Goal: Task Accomplishment & Management: Use online tool/utility

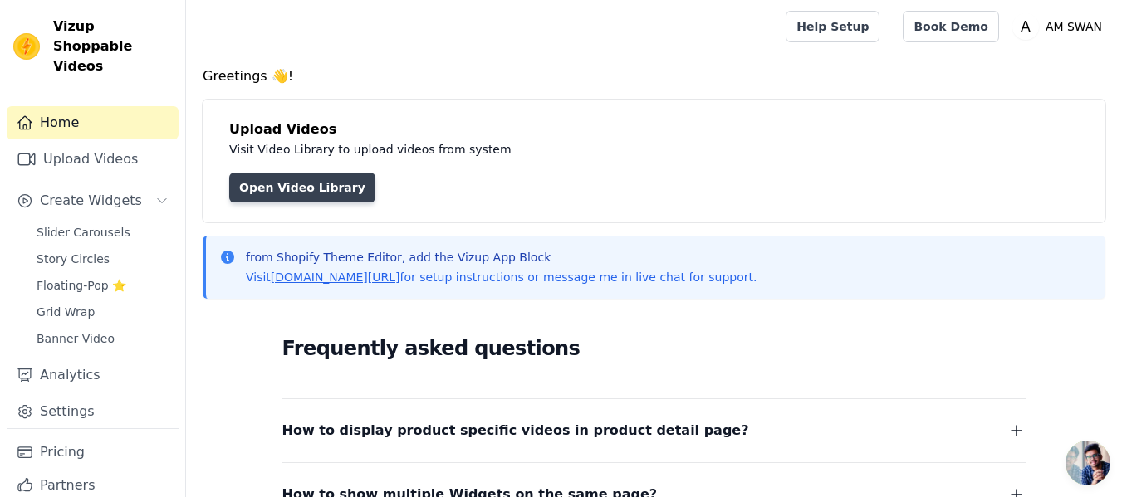
click at [278, 191] on link "Open Video Library" at bounding box center [302, 188] width 146 height 30
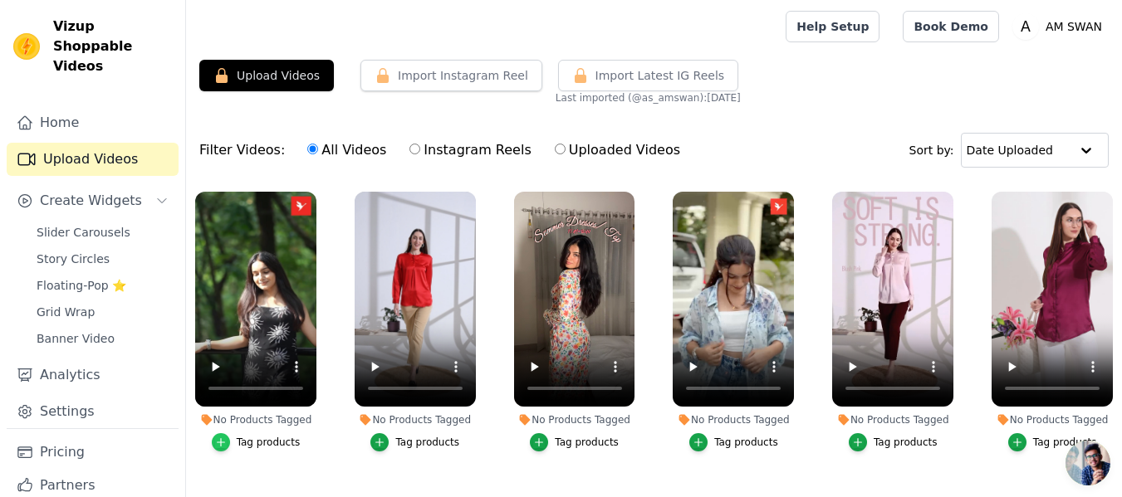
click at [219, 446] on icon "button" at bounding box center [221, 443] width 12 height 12
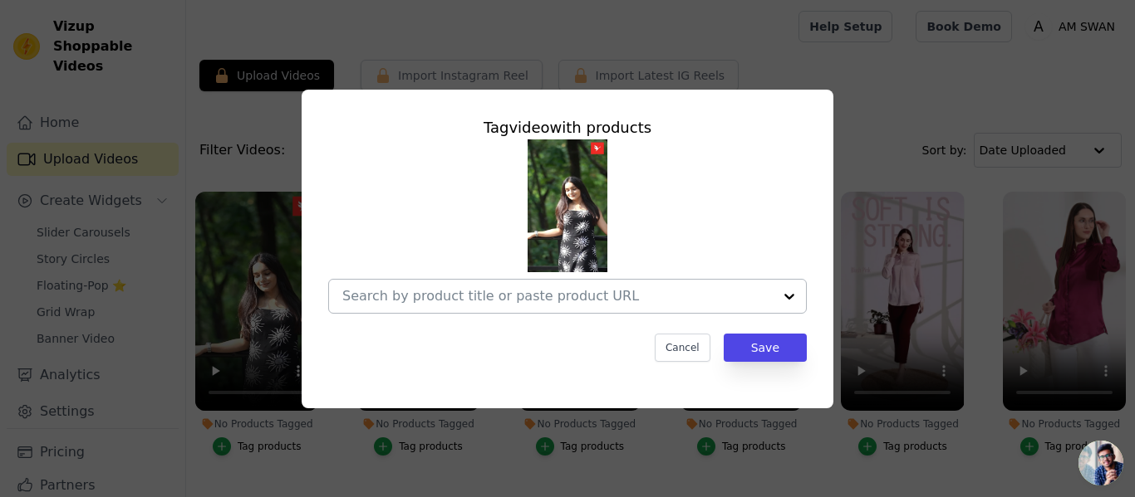
click at [545, 296] on input "No Products Tagged Tag video with products Cancel Save Tag products" at bounding box center [557, 296] width 430 height 16
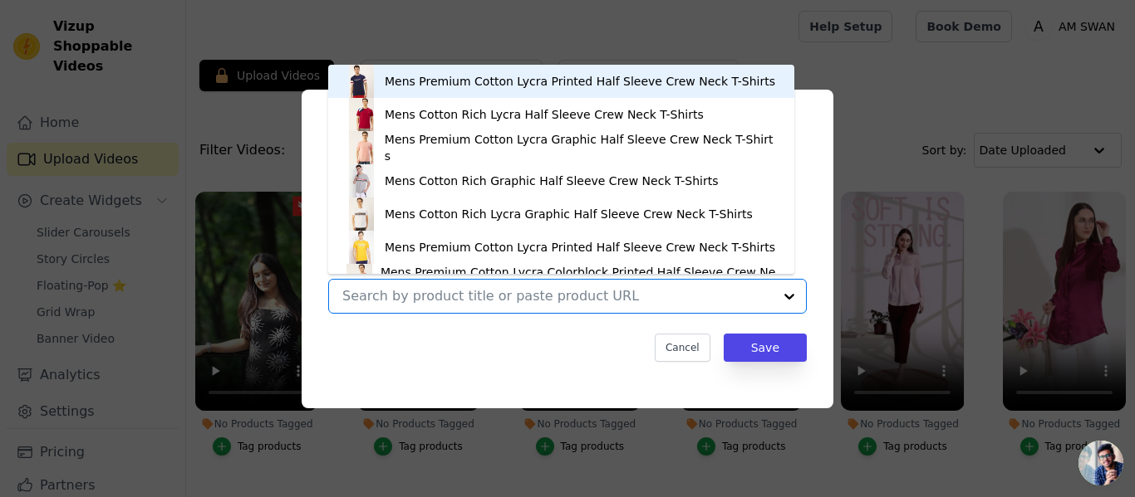
paste input "https://amswan.co/collections/dresses/products/luxury-satin-digital-print-maxi-…"
type input "https://amswan.co/collections/dresses/products/luxury-satin-digital-print-maxi-…"
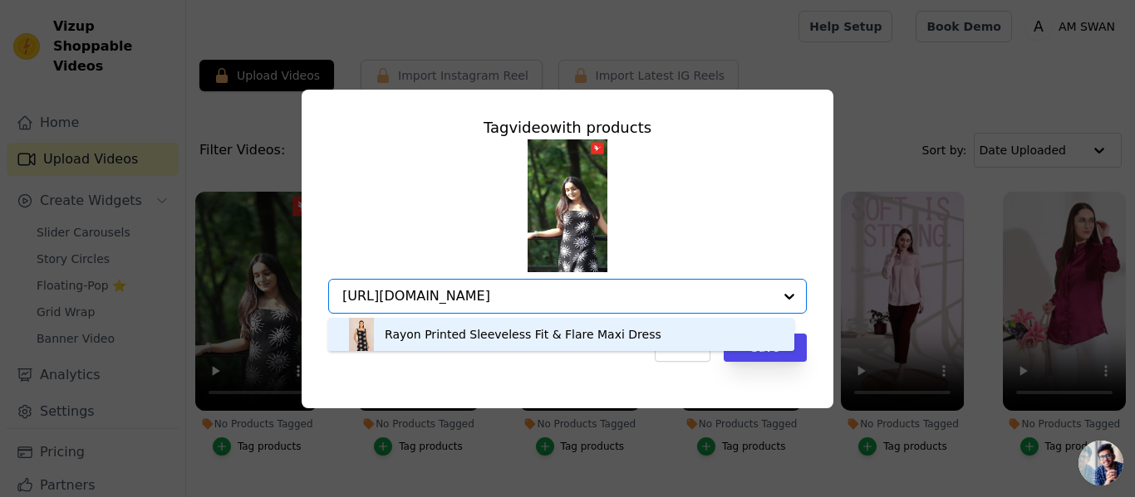
click at [507, 337] on div "Rayon Printed Sleeveless Fit & Flare Maxi Dress" at bounding box center [523, 334] width 277 height 17
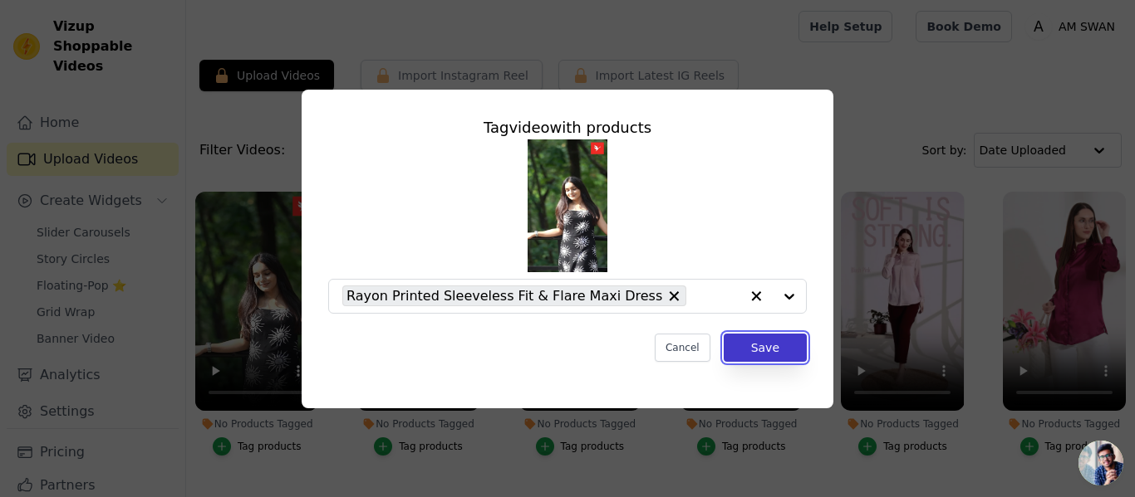
click at [751, 350] on button "Save" at bounding box center [764, 348] width 83 height 28
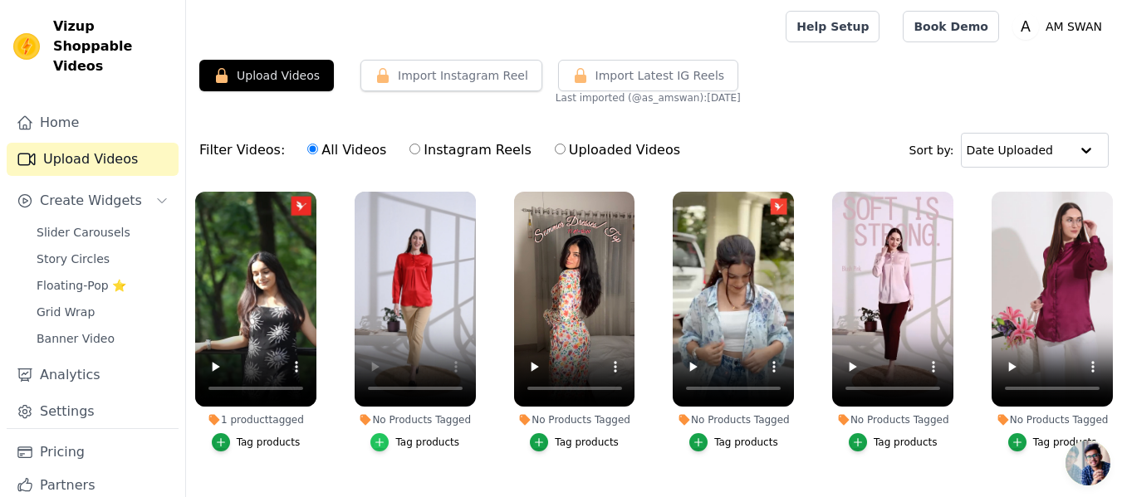
click at [377, 437] on icon "button" at bounding box center [380, 443] width 12 height 12
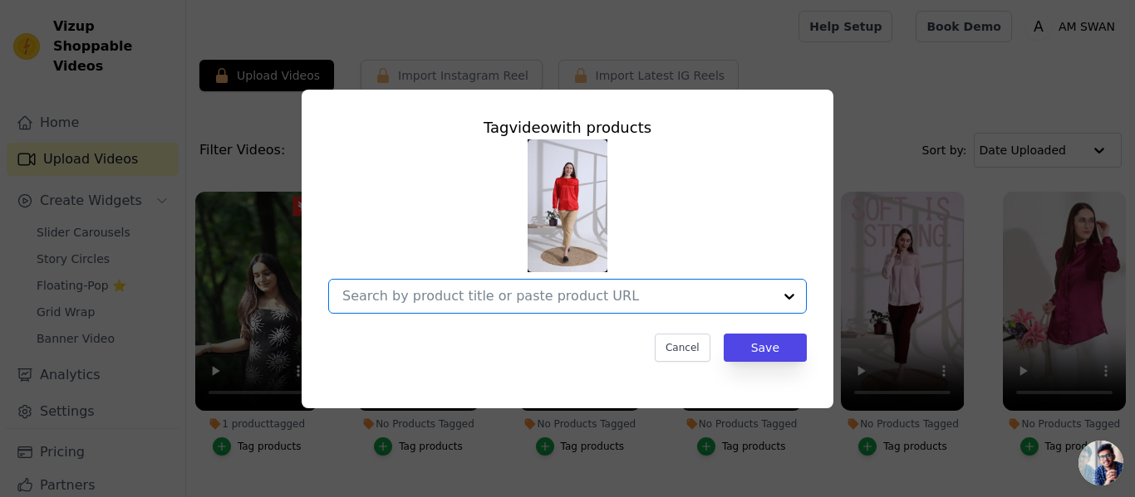
click at [488, 292] on input "No Products Tagged Tag video with products Option undefined, selected. Select i…" at bounding box center [557, 296] width 430 height 16
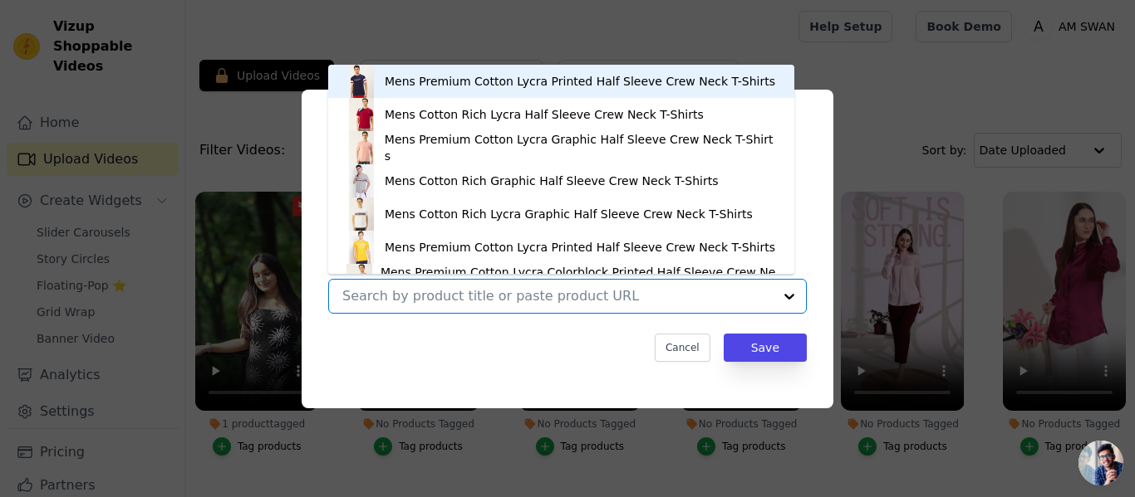
paste input "https://amswan.co/collections/satin-tops-1/products/womens-premium-summer-satin…"
type input "https://amswan.co/collections/satin-tops-1/products/womens-premium-summer-satin…"
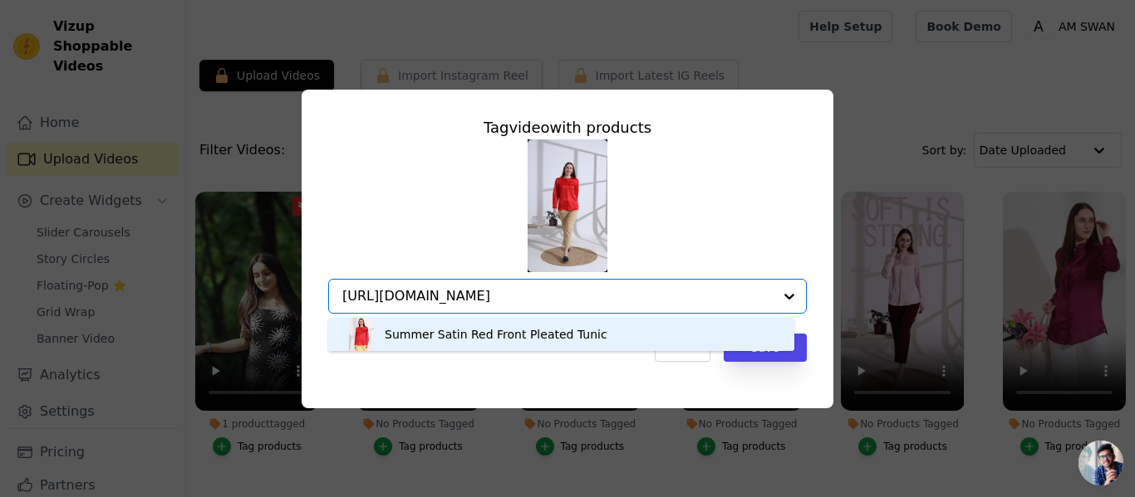
click at [507, 341] on div "Summer Satin Red Front Pleated Tunic" at bounding box center [496, 334] width 223 height 17
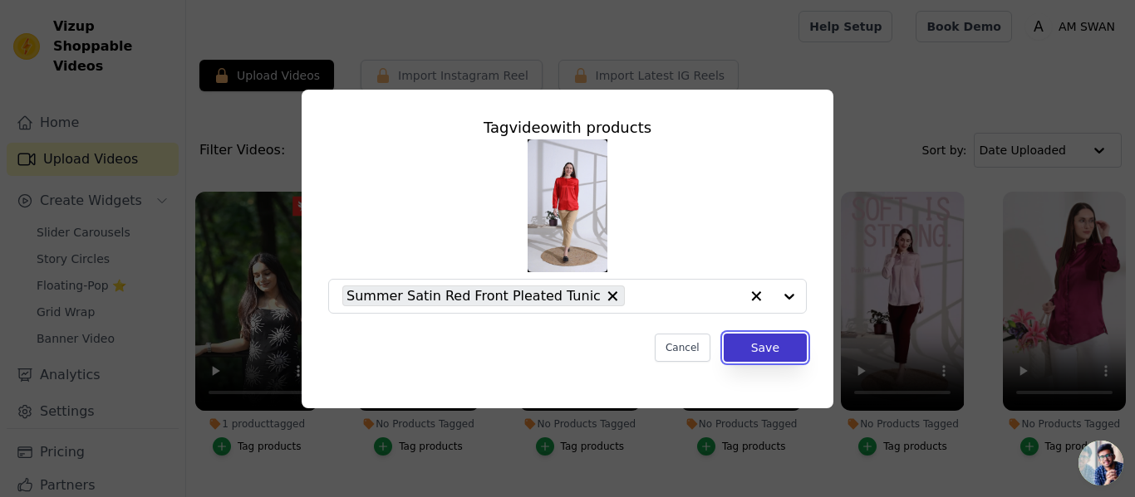
click at [751, 348] on button "Save" at bounding box center [764, 348] width 83 height 28
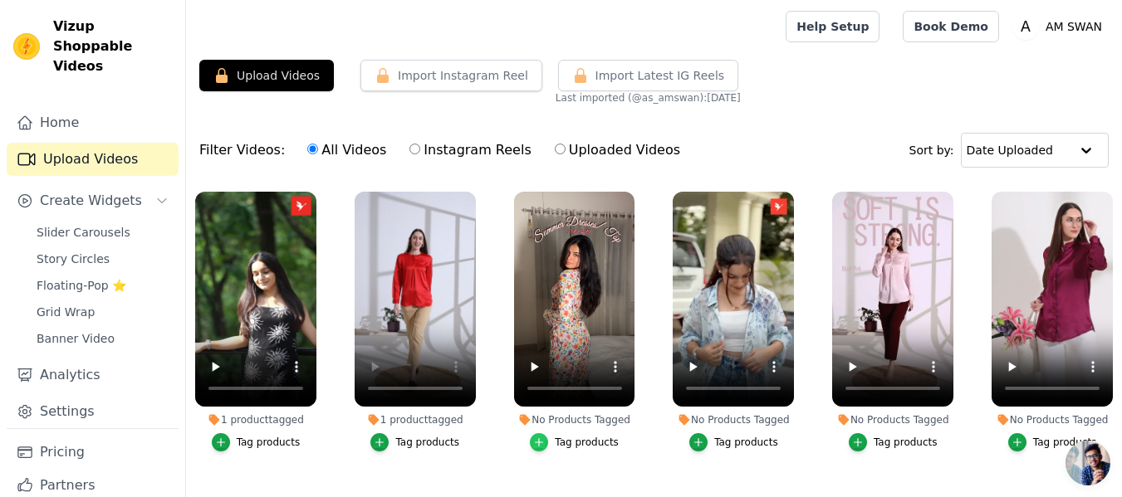
click at [543, 442] on icon "button" at bounding box center [539, 443] width 12 height 12
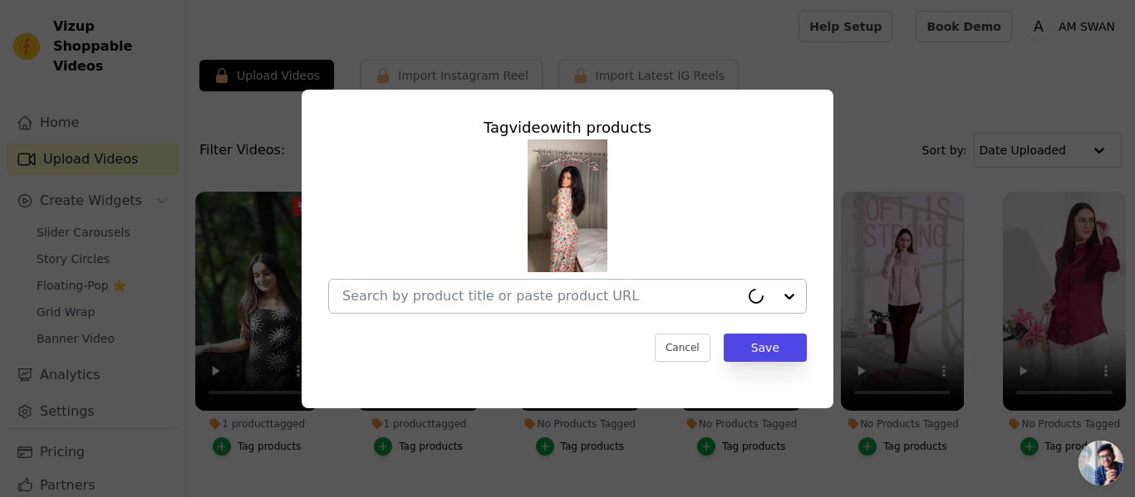
click at [535, 299] on input "No Products Tagged Tag video with products Cancel Save Tag products" at bounding box center [540, 296] width 397 height 16
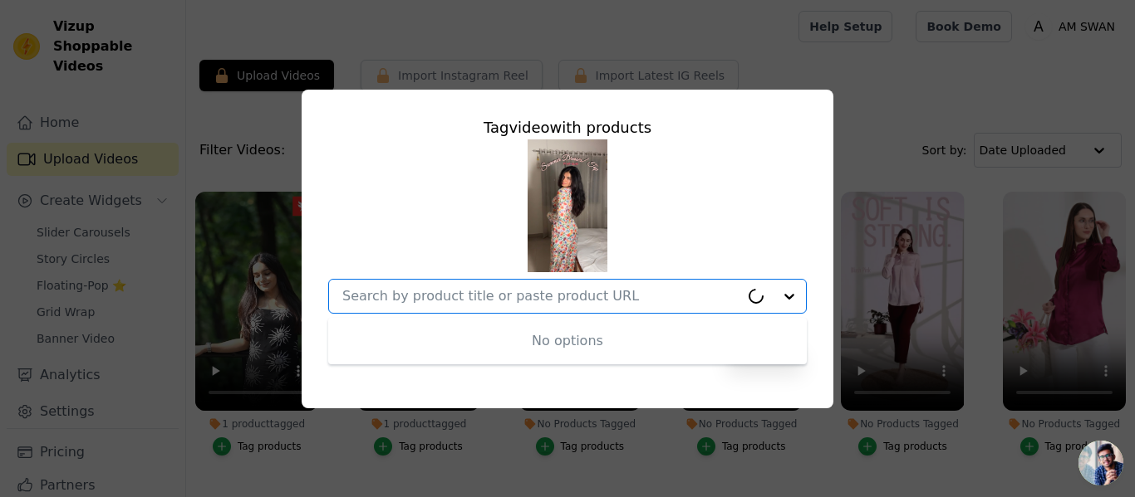
paste input "https://amswan.co/collections/dresses/products/premium-micro-digital-print-shou…"
type input "https://amswan.co/collections/dresses/products/premium-micro-digital-print-shou…"
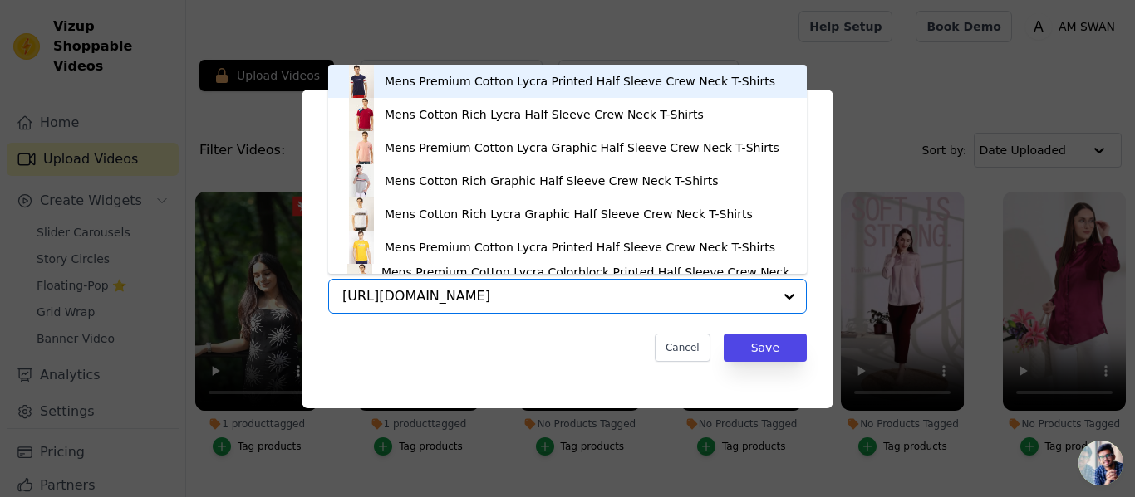
scroll to position [0, 291]
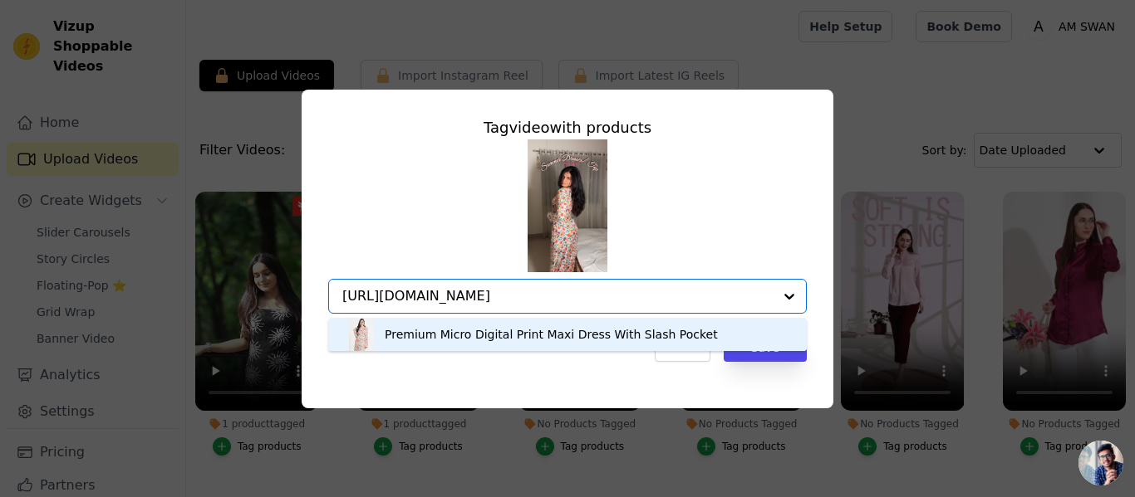
click at [464, 336] on div "Premium Micro Digital Print Maxi Dress With Slash Pocket" at bounding box center [551, 334] width 333 height 17
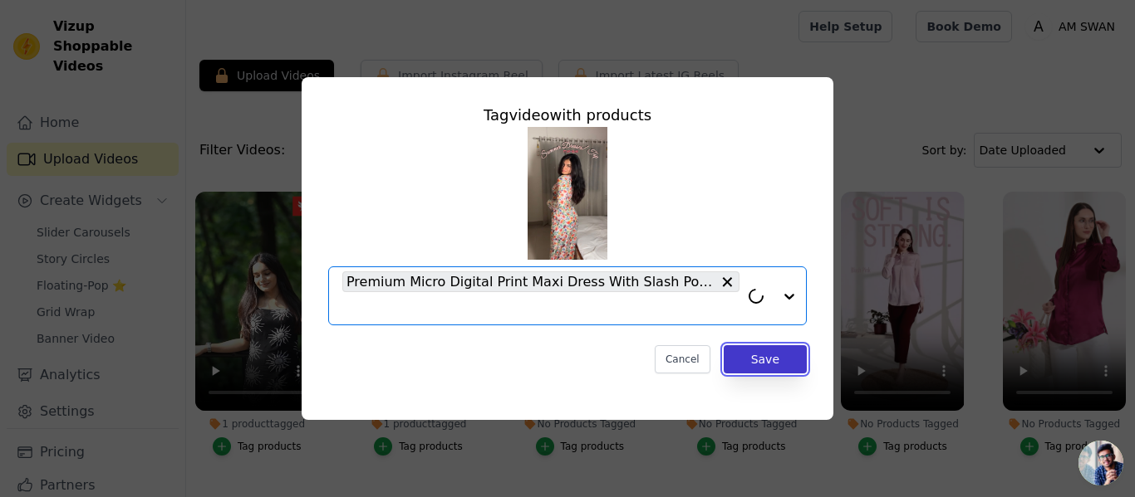
click at [757, 359] on button "Save" at bounding box center [764, 359] width 83 height 28
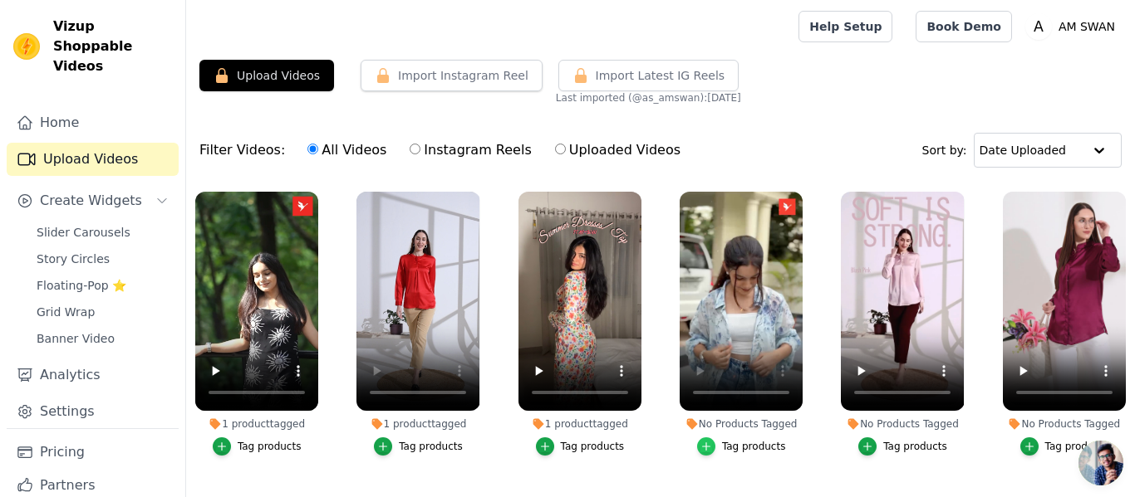
click at [701, 445] on icon "button" at bounding box center [706, 447] width 12 height 12
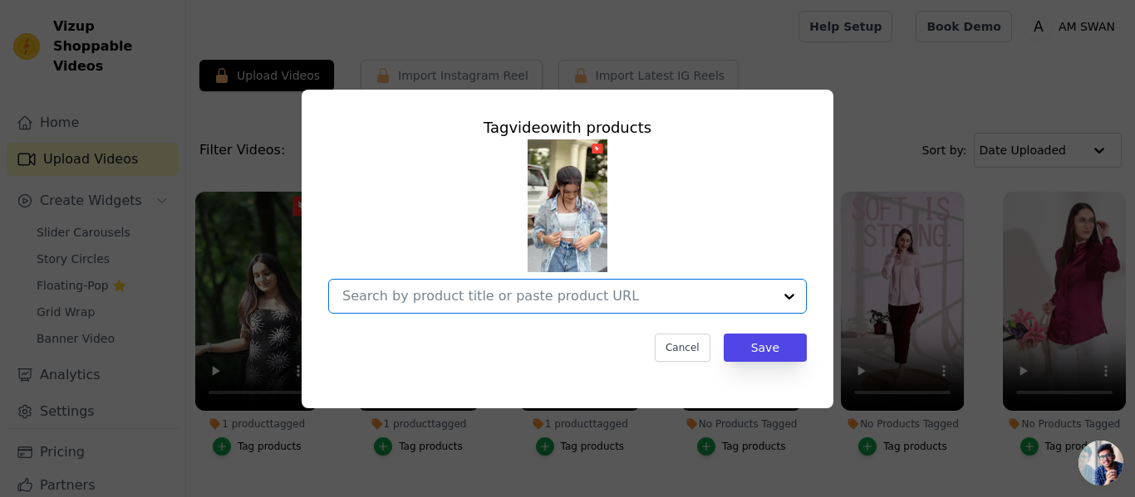
click at [600, 296] on input "No Products Tagged Tag video with products Option undefined, selected. Select i…" at bounding box center [557, 296] width 430 height 16
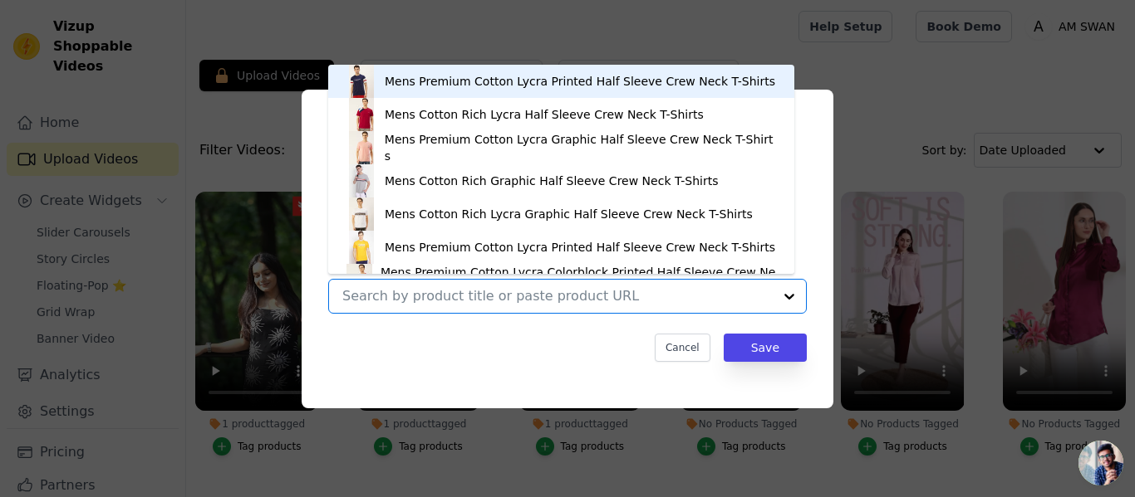
paste input "https://amswan.co/collections/women-digital-print/products/blue-floral-digital-…"
type input "https://amswan.co/collections/women-digital-print/products/blue-floral-digital-…"
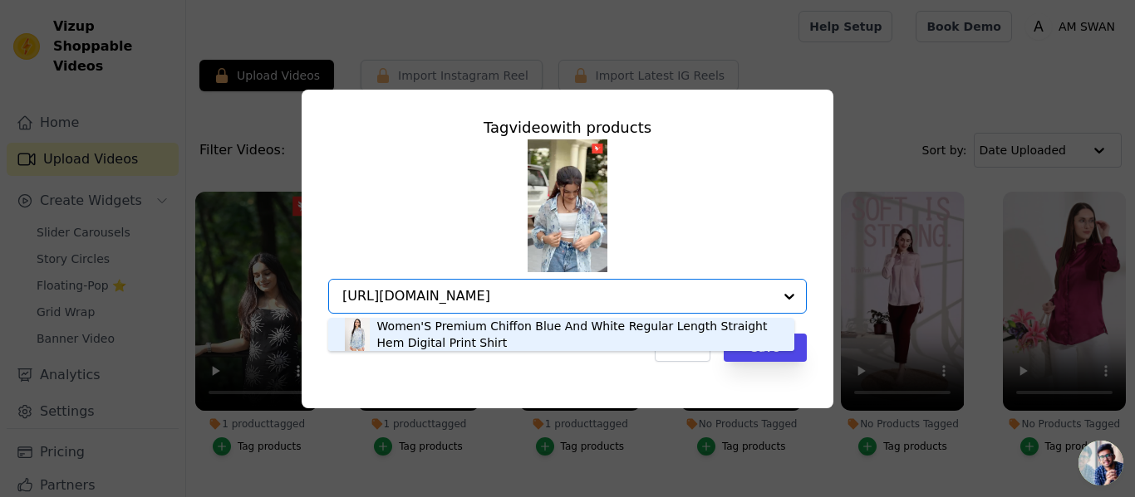
click at [435, 337] on div "Women'S Premium Chiffon Blue And White Regular Length Straight Hem Digital Prin…" at bounding box center [577, 334] width 400 height 33
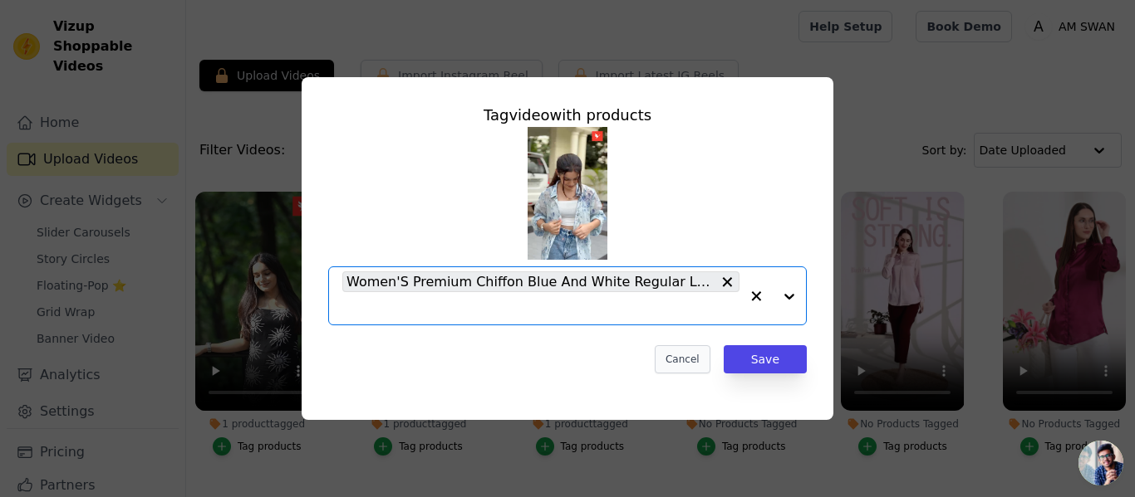
scroll to position [0, 0]
click at [755, 356] on button "Save" at bounding box center [764, 359] width 83 height 28
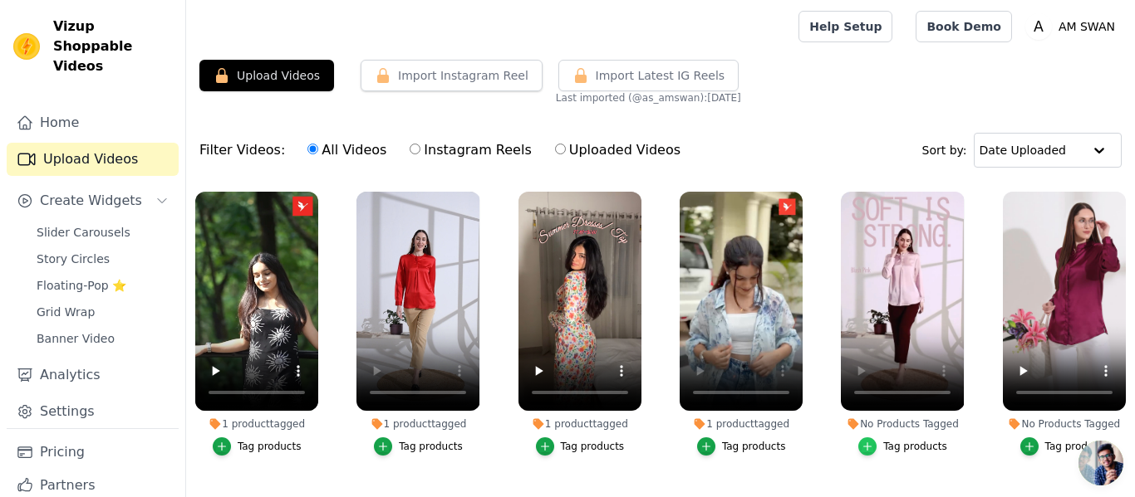
click at [870, 443] on div "button" at bounding box center [867, 447] width 18 height 18
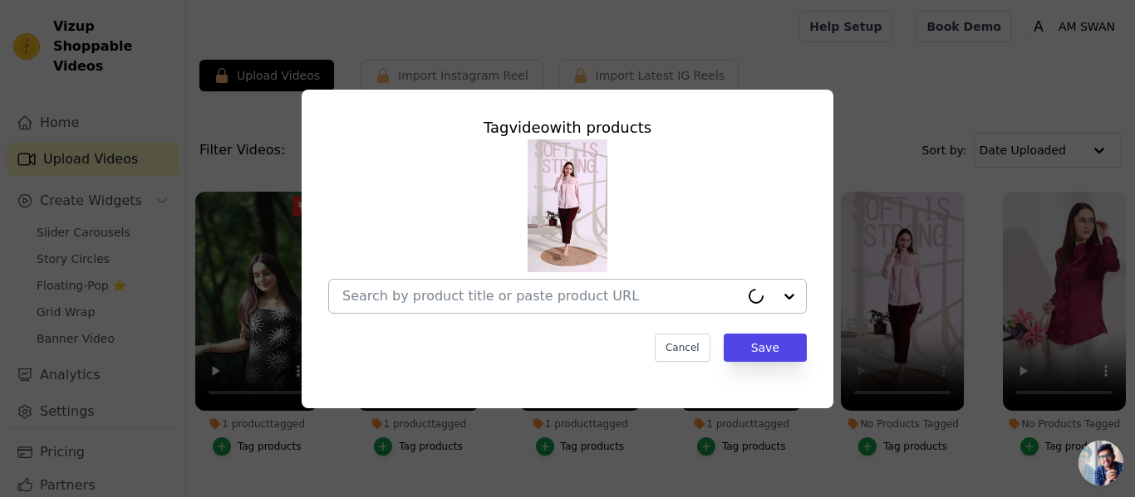
click at [566, 296] on input "No Products Tagged Tag video with products Cancel Save Tag products" at bounding box center [540, 296] width 397 height 16
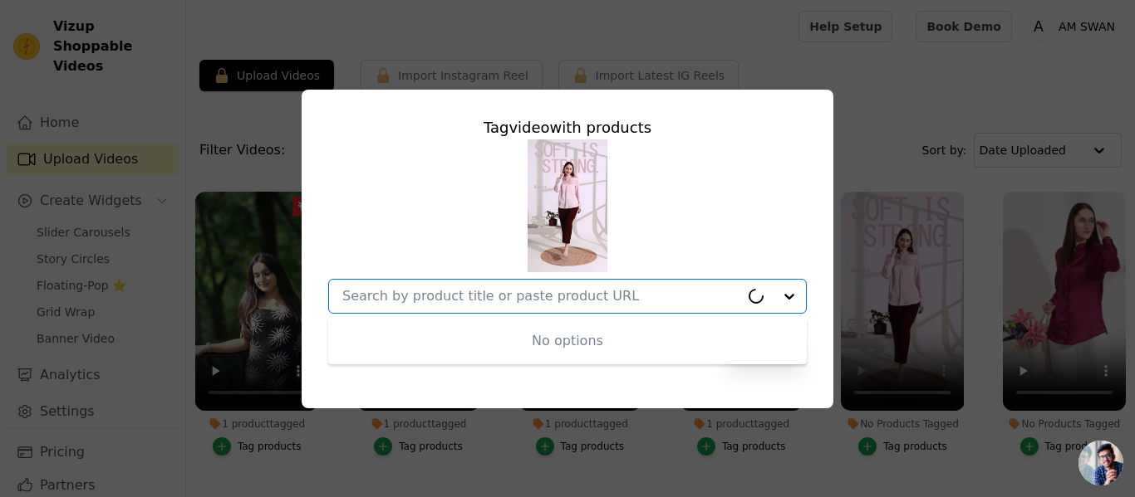
paste input "https://amswan.co/collections/satin-tops-1/products/womens-premium-summer-satin…"
type input "https://amswan.co/collections/satin-tops-1/products/womens-premium-summer-satin…"
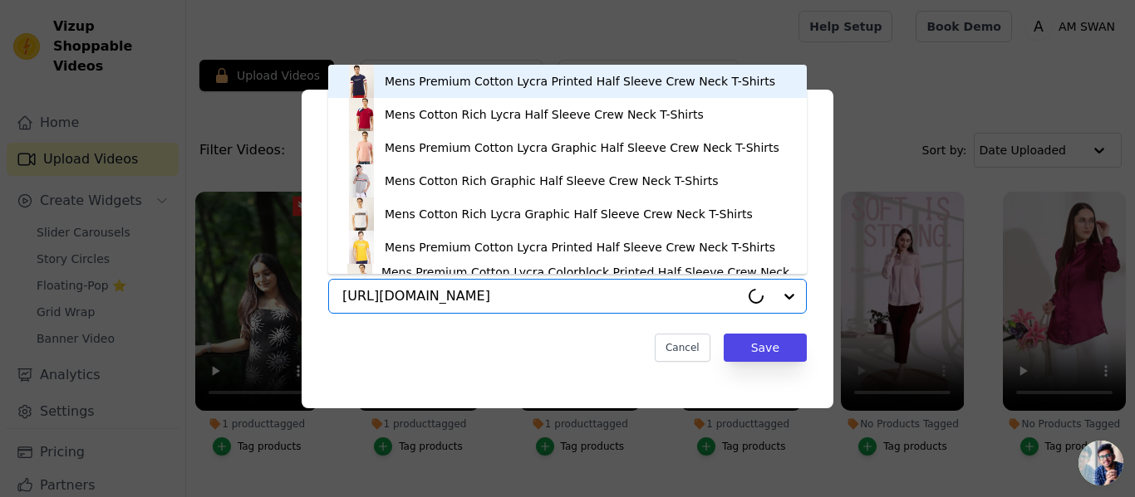
scroll to position [0, 325]
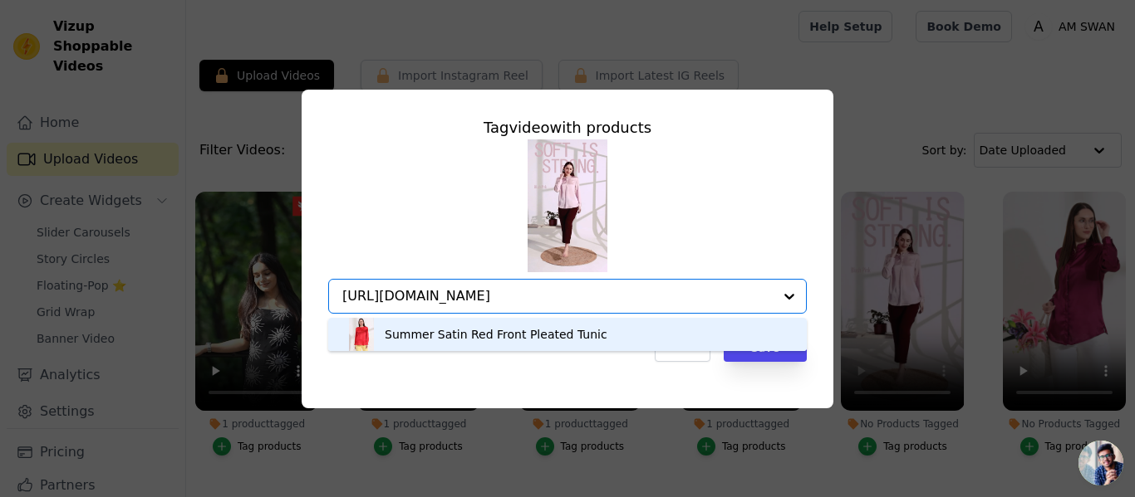
click at [554, 345] on div "Summer Satin Red Front Pleated Tunic" at bounding box center [567, 334] width 445 height 33
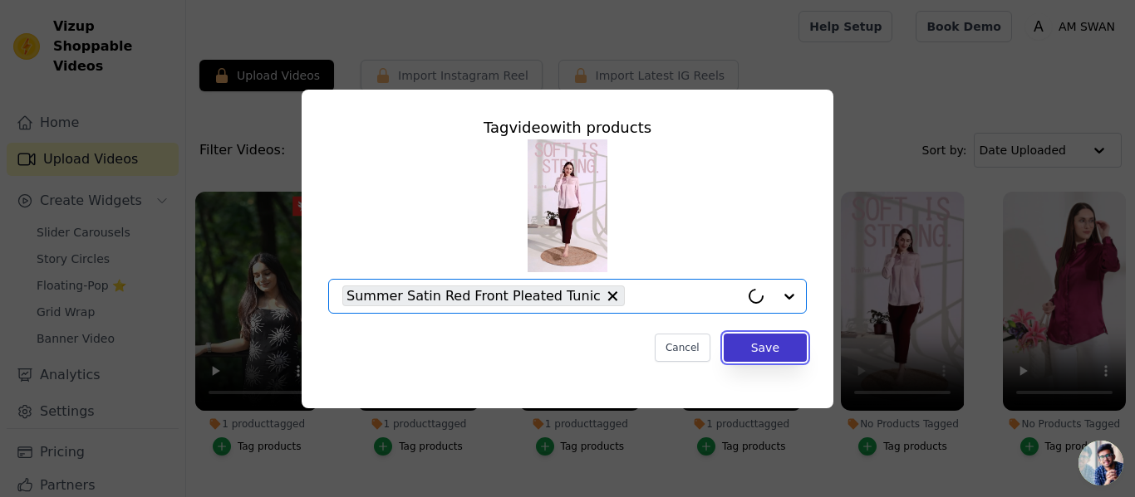
click at [749, 344] on button "Save" at bounding box center [764, 348] width 83 height 28
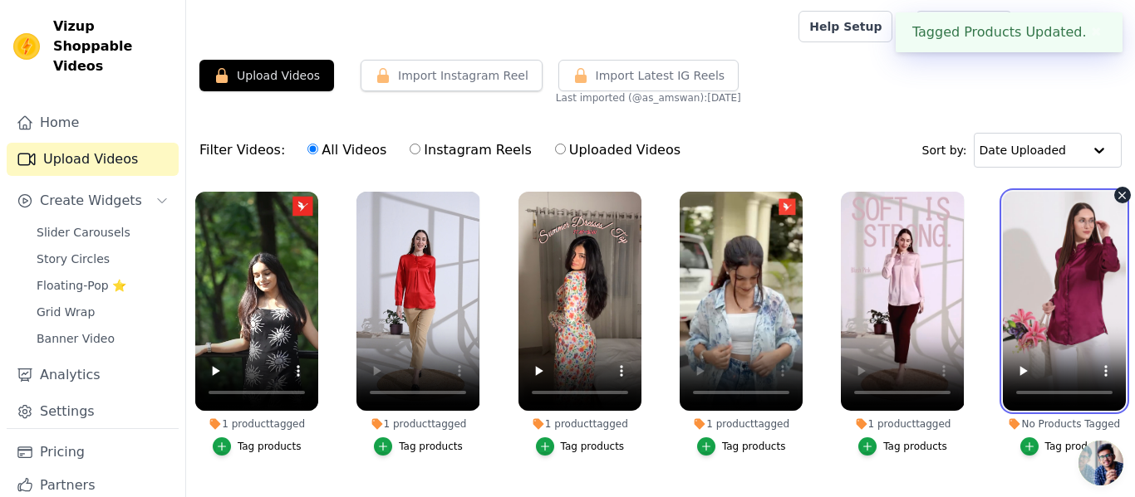
click at [993, 377] on div "No Products Tagged Tag products" at bounding box center [1063, 327] width 141 height 289
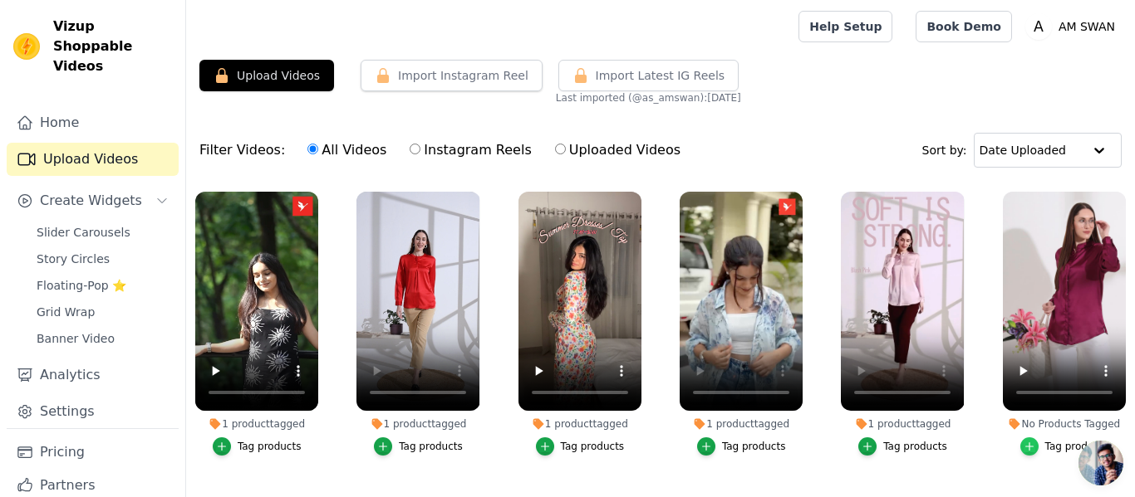
click at [1025, 438] on div "button" at bounding box center [1029, 447] width 18 height 18
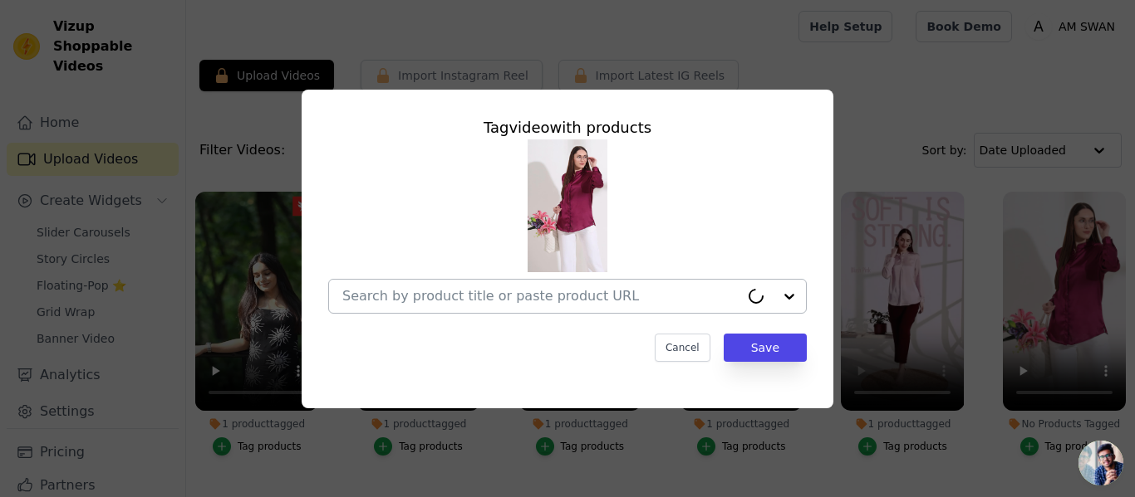
click at [481, 302] on input "No Products Tagged Tag video with products Cancel Save Tag products" at bounding box center [540, 296] width 397 height 16
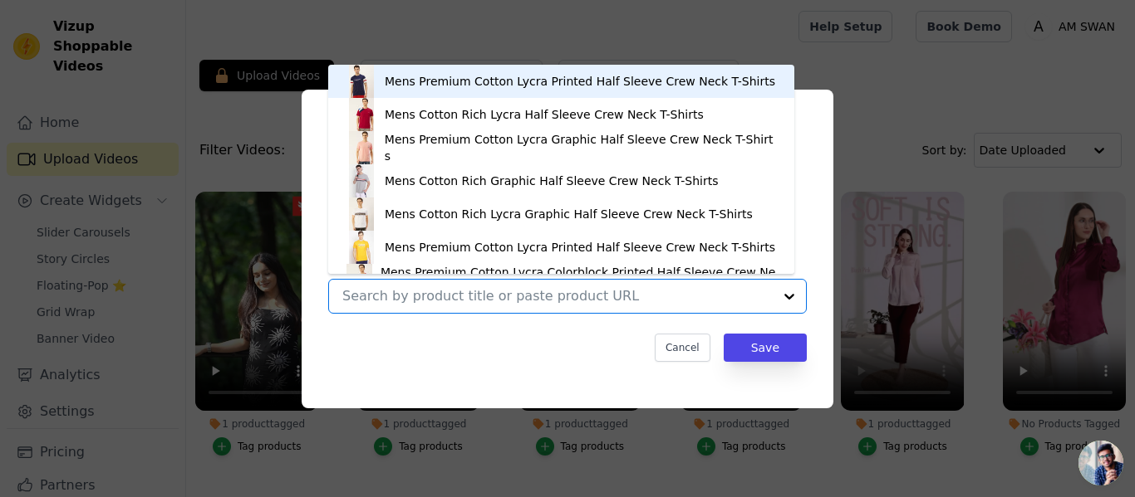
paste input "https://amswan.co/collections/women-satin-shirts/products/womens-premium-summer…"
type input "https://amswan.co/collections/women-satin-shirts/products/womens-premium-summer…"
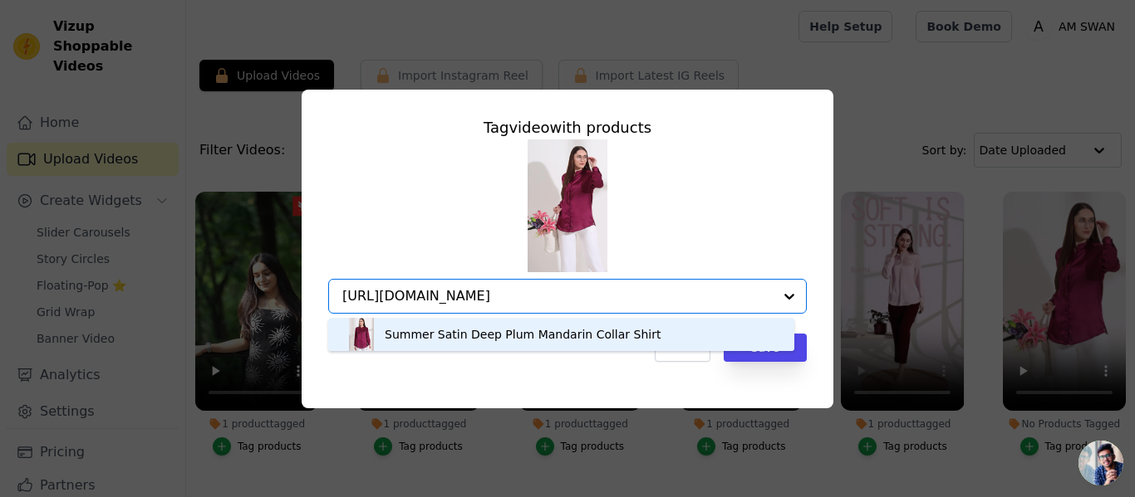
drag, startPoint x: 512, startPoint y: 332, endPoint x: 525, endPoint y: 355, distance: 25.7
click at [512, 334] on div "Summer Satin Deep Plum Mandarin Collar Shirt" at bounding box center [523, 334] width 276 height 17
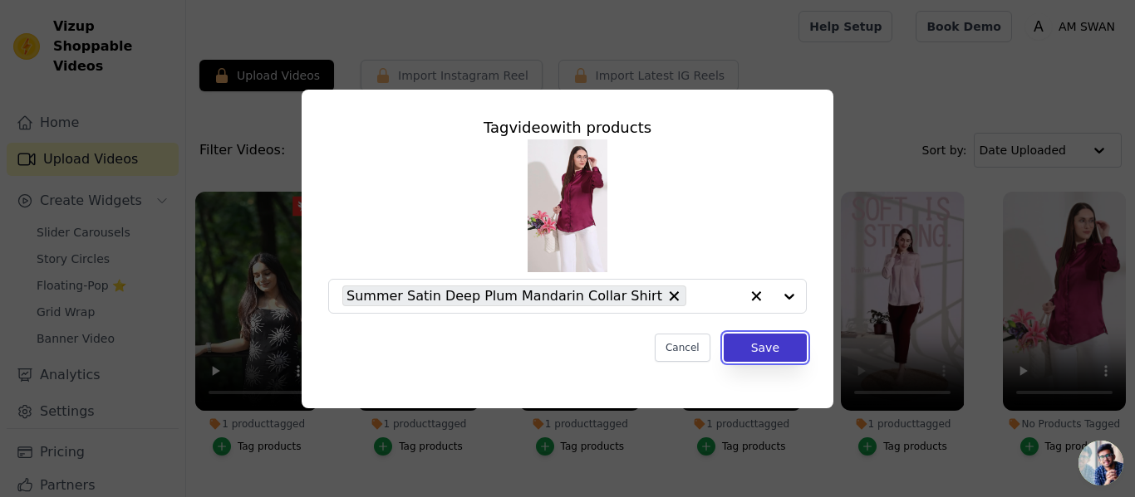
click at [766, 341] on button "Save" at bounding box center [764, 348] width 83 height 28
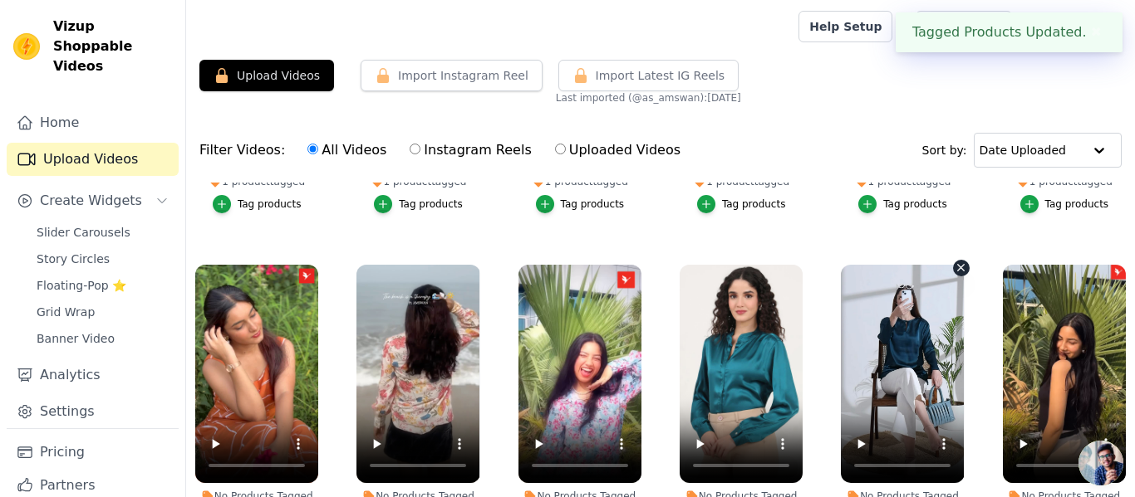
scroll to position [277, 0]
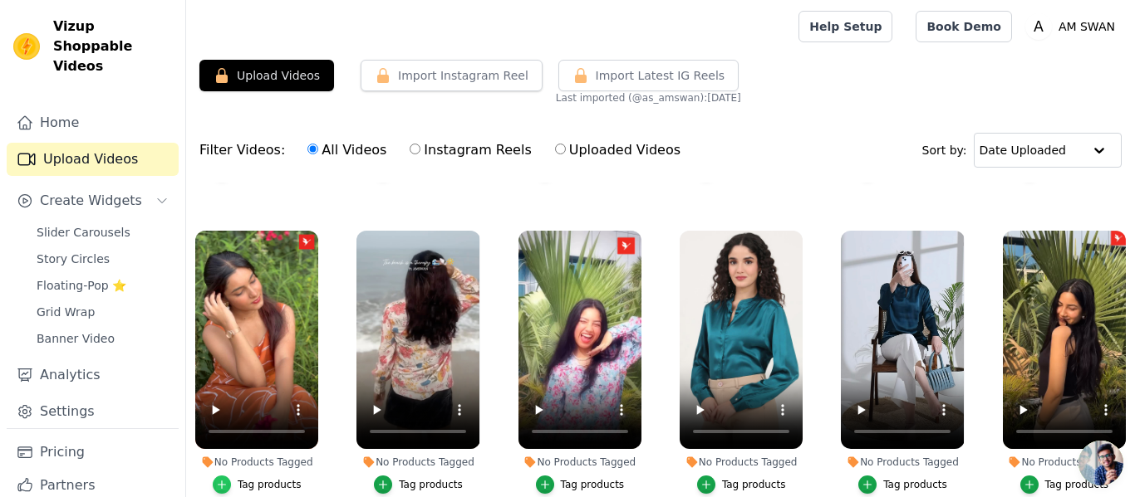
click at [226, 482] on icon "button" at bounding box center [221, 485] width 7 height 7
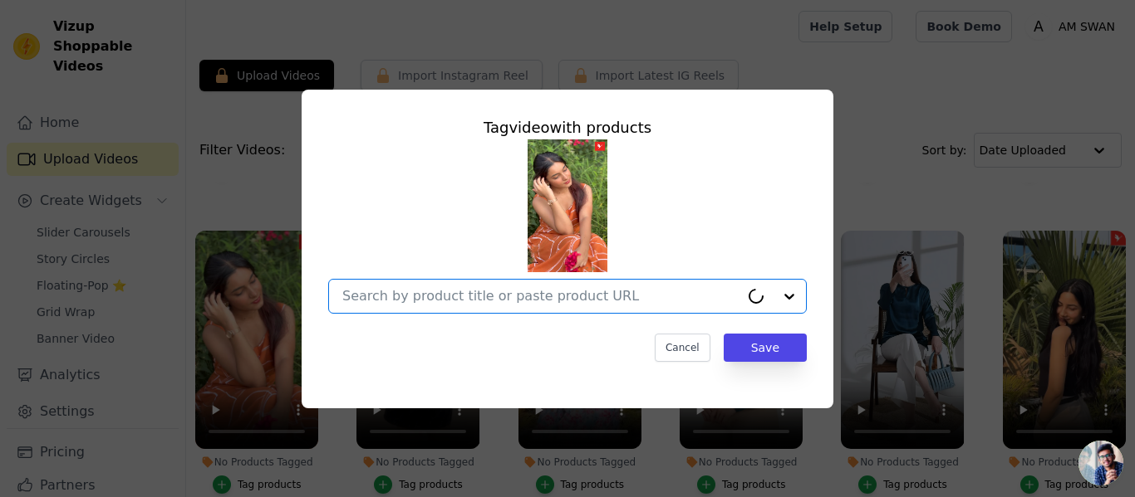
click at [424, 294] on input "No Products Tagged Tag video with products Option undefined, selected. Select i…" at bounding box center [540, 296] width 397 height 16
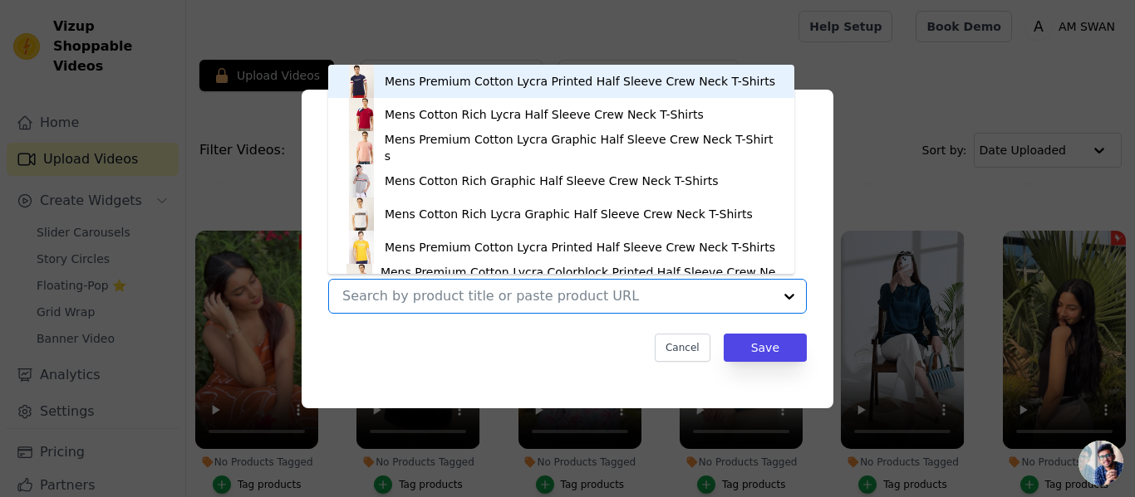
paste input "https://amswan.co/collections/dresses/products/rayon-printed-sleeveless-fit-fla…"
type input "https://amswan.co/collections/dresses/products/rayon-printed-sleeveless-fit-fla…"
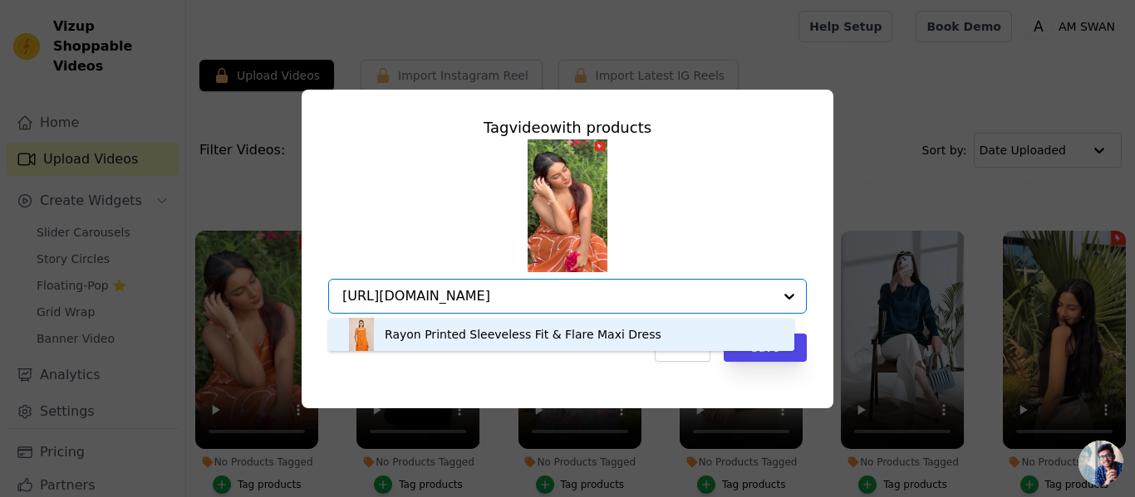
click at [403, 329] on div "Rayon Printed Sleeveless Fit & Flare Maxi Dress" at bounding box center [523, 334] width 277 height 17
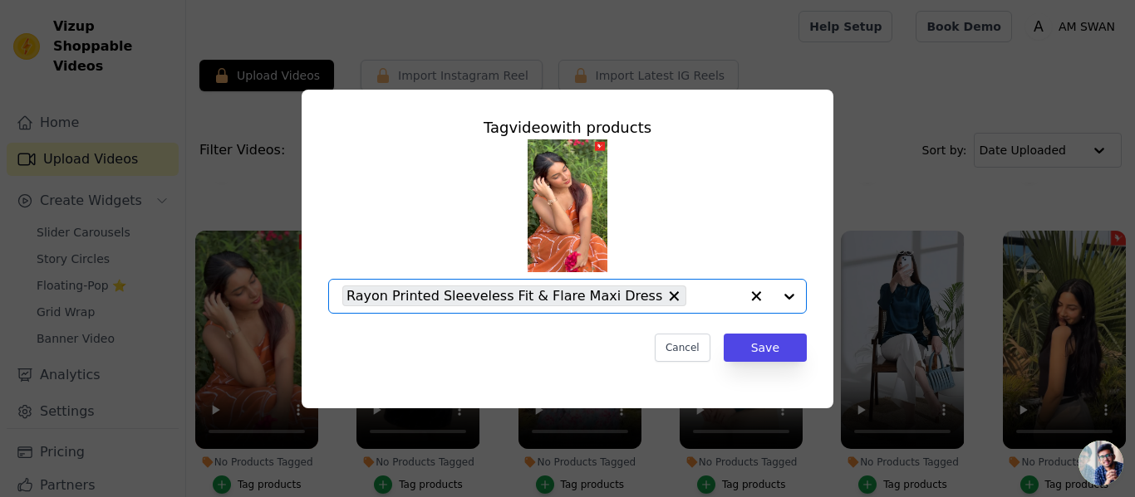
scroll to position [0, 0]
click at [791, 342] on button "Save" at bounding box center [764, 348] width 83 height 28
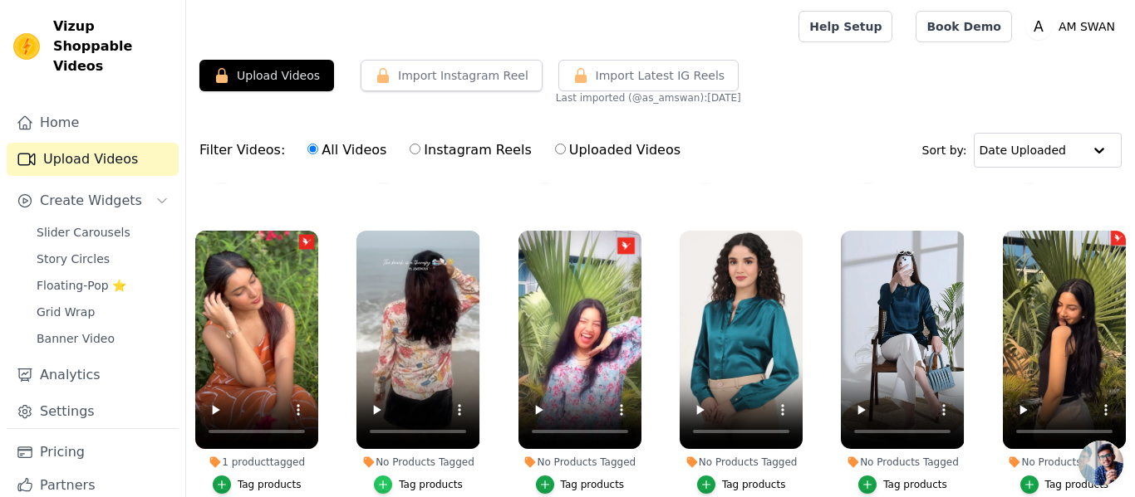
click at [386, 483] on icon "button" at bounding box center [383, 485] width 12 height 12
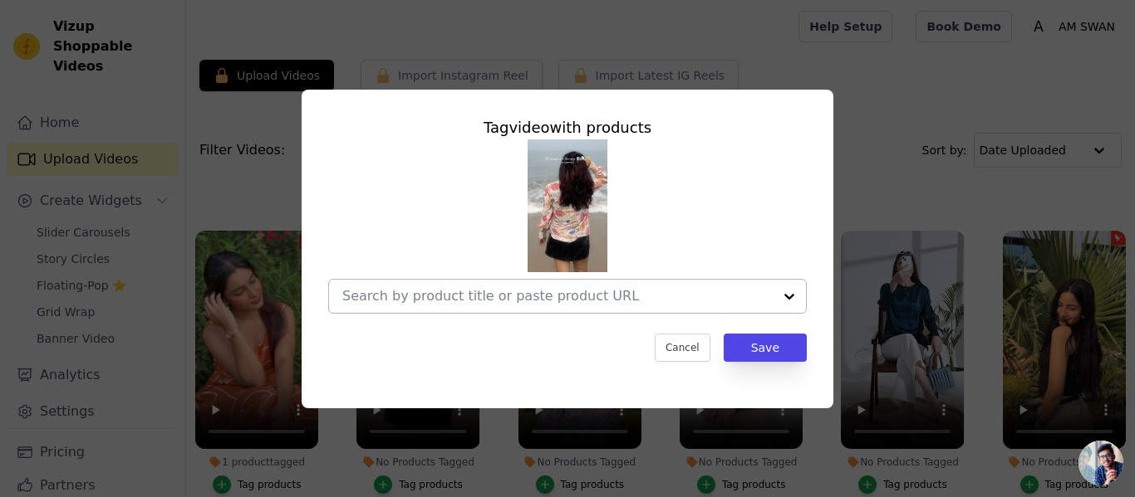
click at [526, 286] on div at bounding box center [557, 296] width 430 height 33
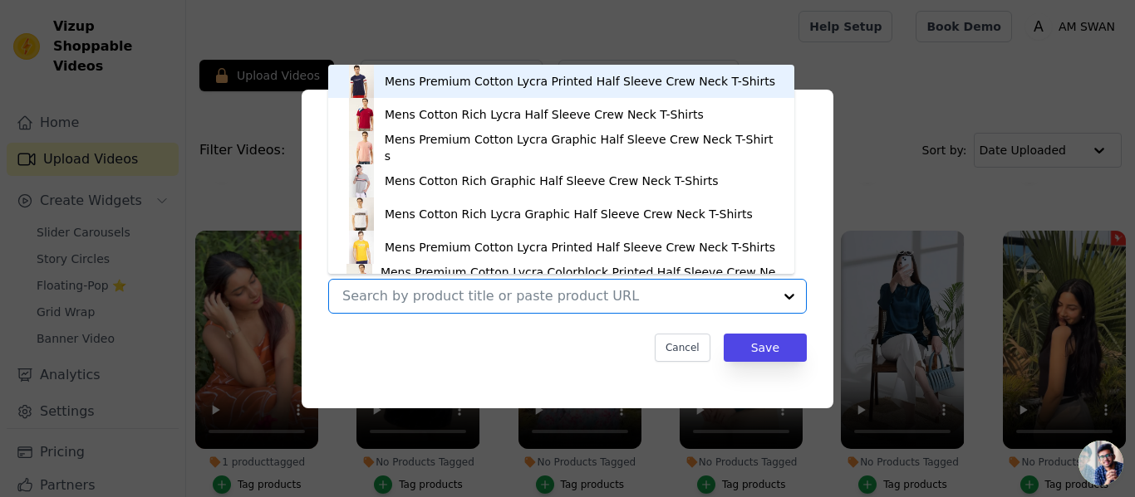
paste input "https://amswan.co/collections/women-digital-print/products/luxury-cambric-digit…"
type input "https://amswan.co/collections/women-digital-print/products/luxury-cambric-digit…"
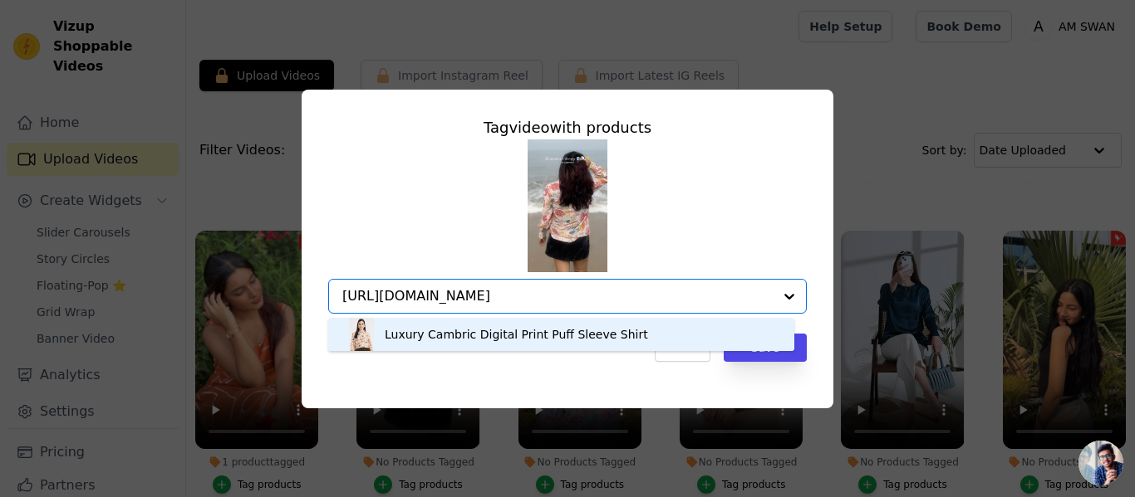
click at [416, 337] on div "Luxury Cambric Digital Print Puff Sleeve Shirt" at bounding box center [516, 334] width 263 height 17
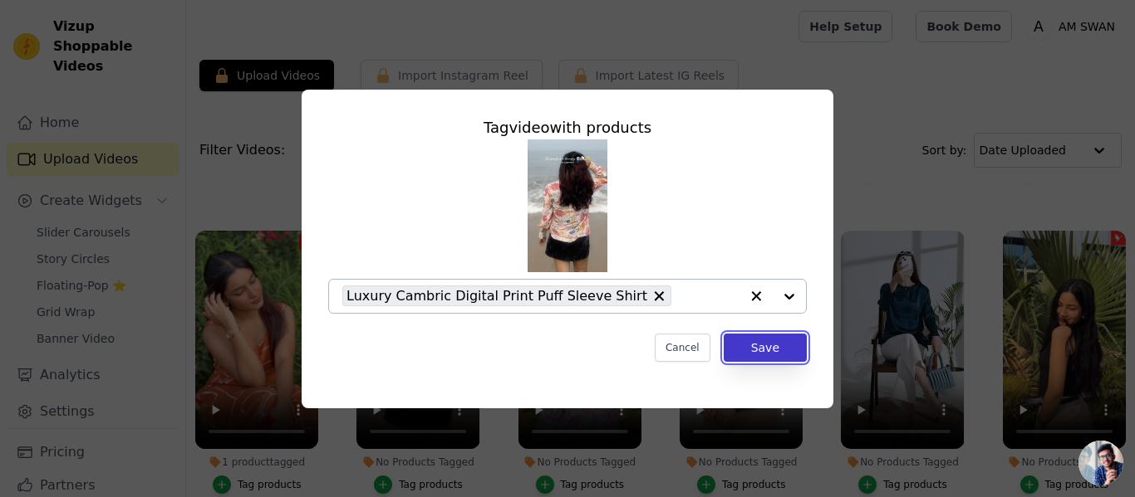
click at [767, 350] on button "Save" at bounding box center [764, 348] width 83 height 28
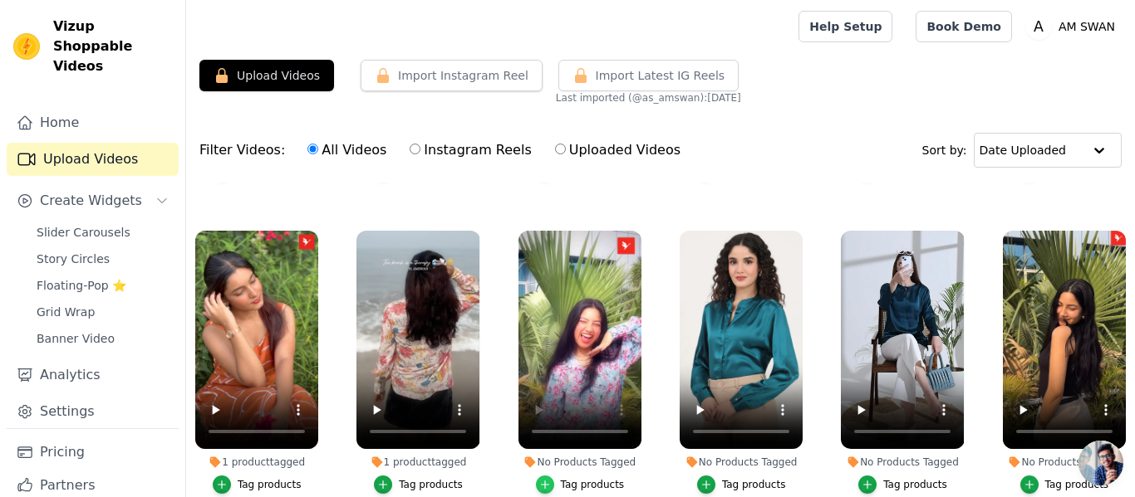
click at [546, 483] on icon "button" at bounding box center [545, 485] width 12 height 12
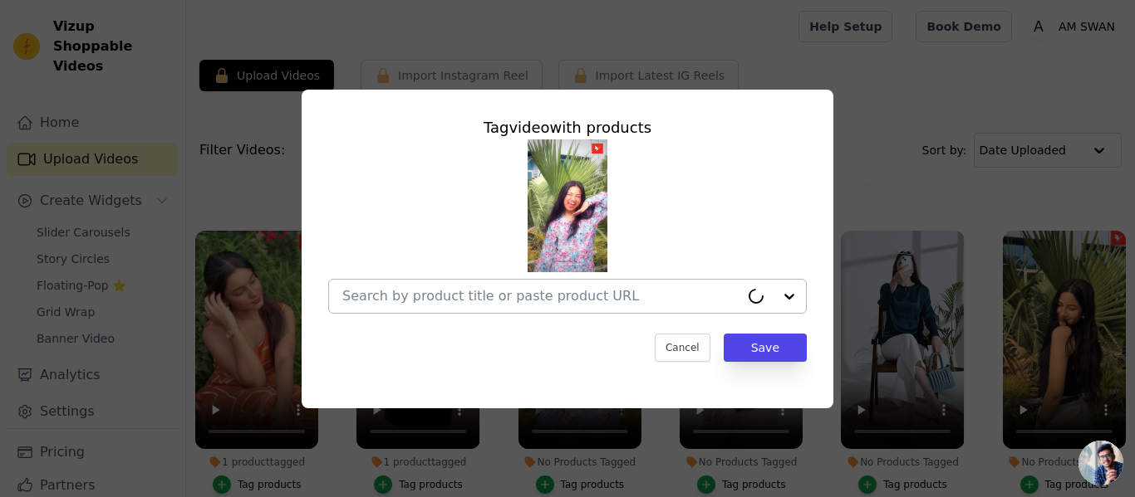
click at [595, 299] on input "No Products Tagged Tag video with products Cancel Save Tag products" at bounding box center [540, 296] width 397 height 16
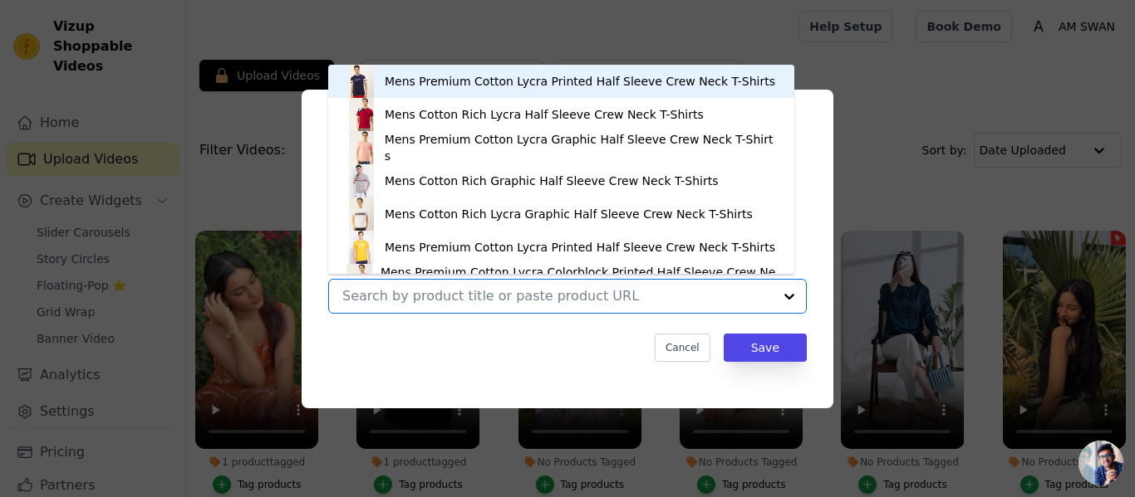
paste input "https://amswan.co/collections/women-digital-print/products/multicolor-floral-di…"
type input "https://amswan.co/collections/women-digital-print/products/multicolor-floral-di…"
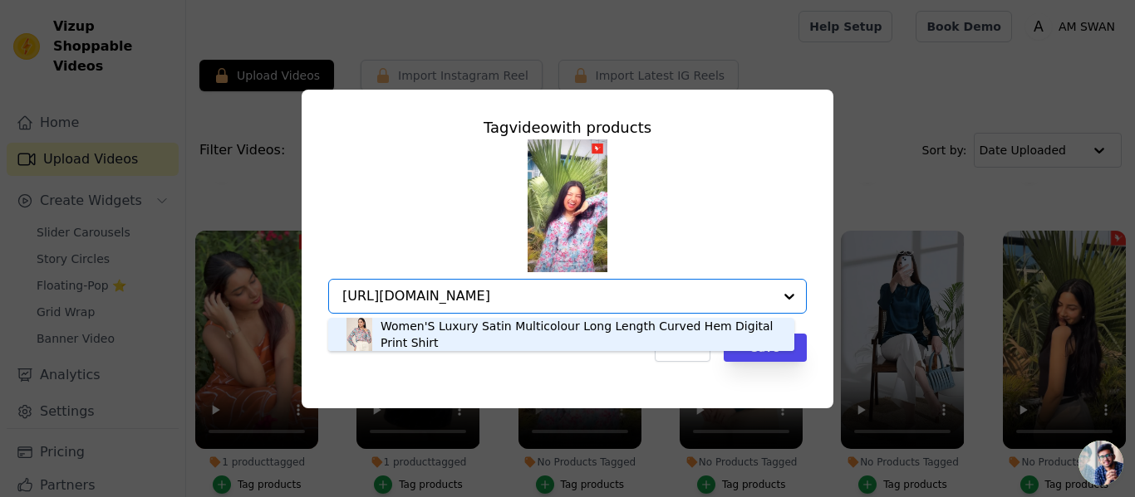
click at [374, 331] on img at bounding box center [359, 334] width 29 height 33
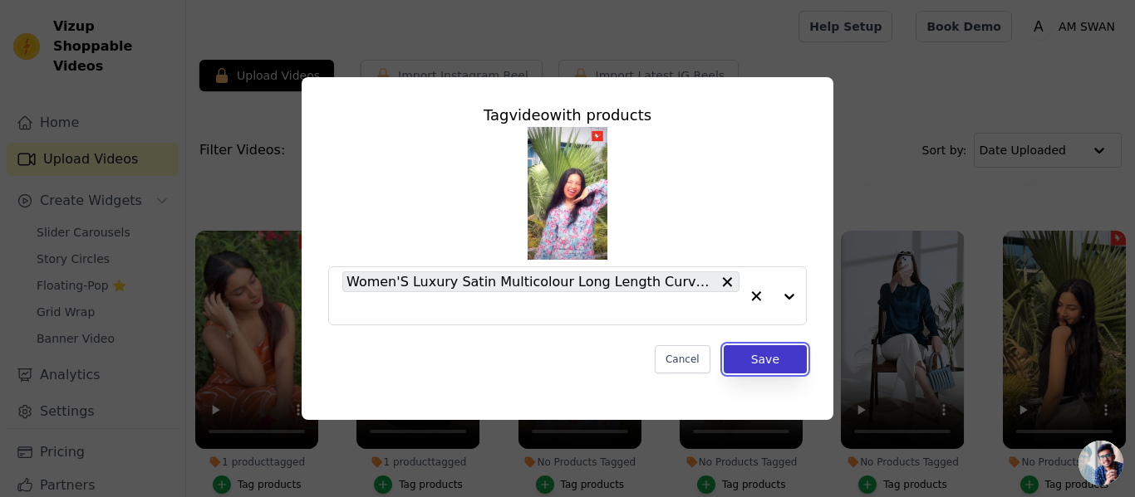
click at [739, 348] on button "Save" at bounding box center [764, 359] width 83 height 28
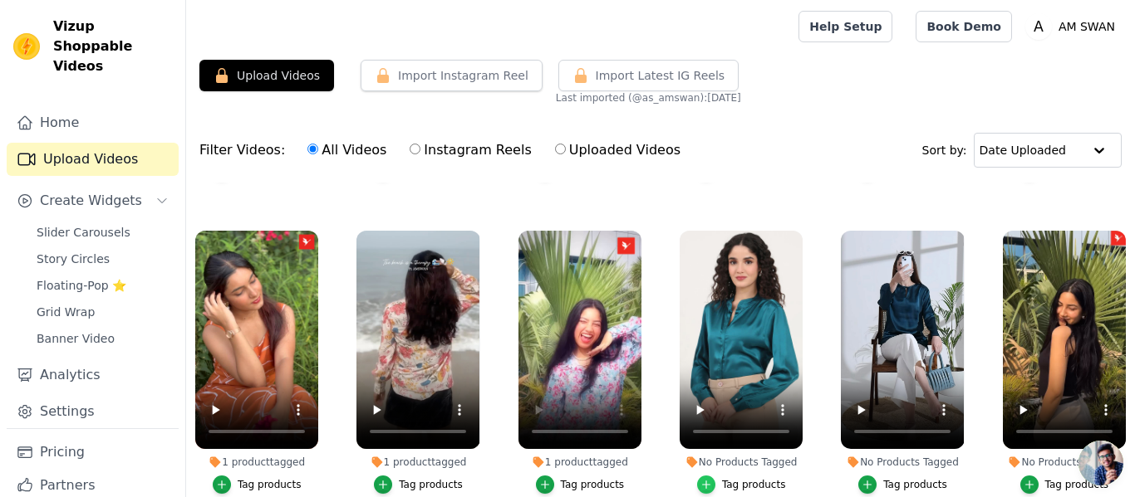
click at [708, 476] on div "button" at bounding box center [706, 485] width 18 height 18
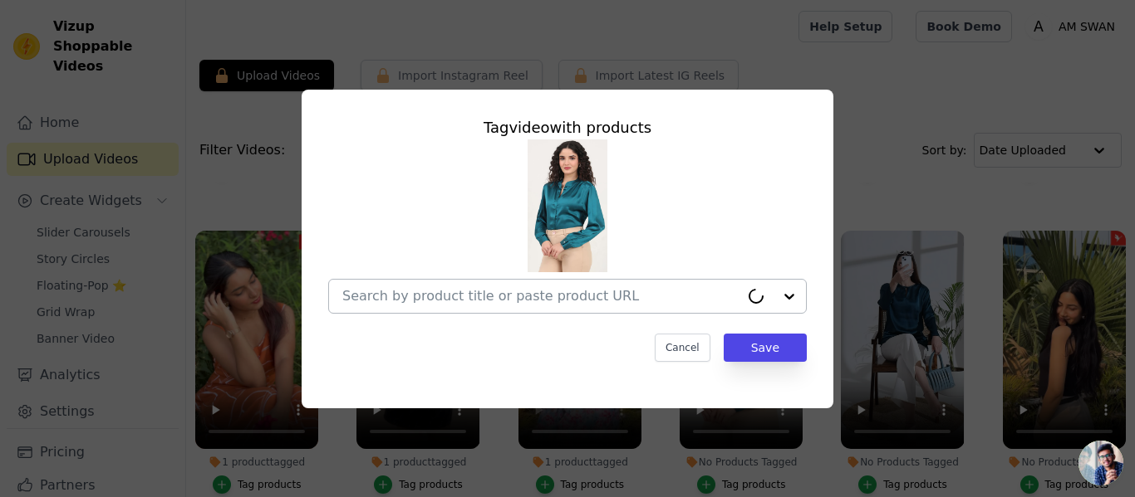
click at [600, 296] on input "No Products Tagged Tag video with products Cancel Save Tag products" at bounding box center [540, 296] width 397 height 16
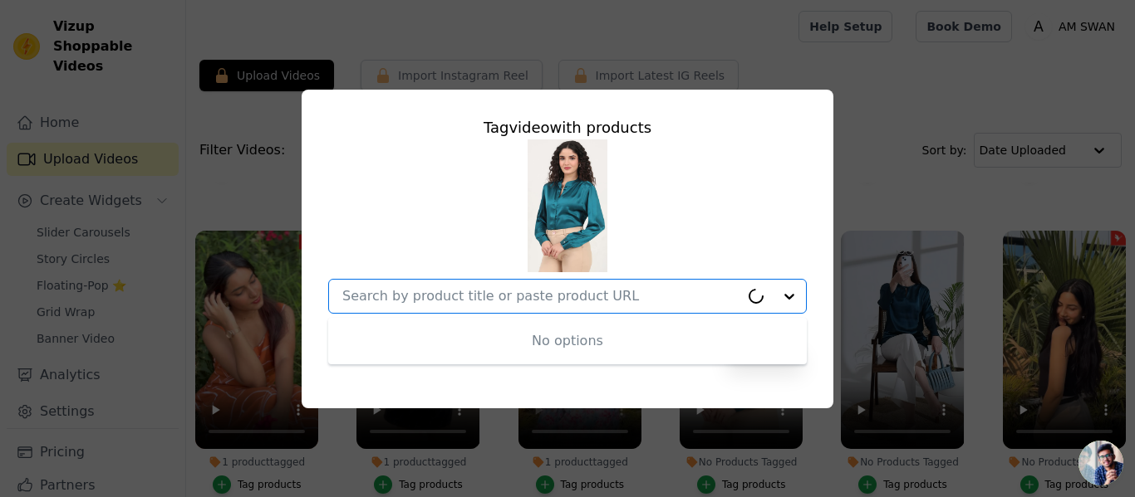
paste input "https://amswan.co/collections/women-satin-shirts/products/womens-premium-summer…"
type input "https://amswan.co/collections/women-satin-shirts/products/womens-premium-summer…"
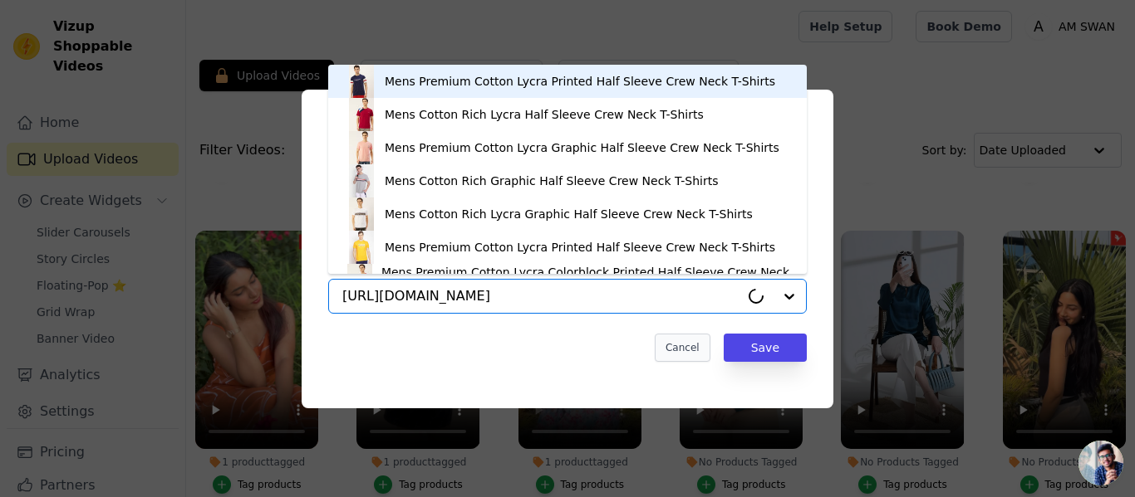
scroll to position [0, 380]
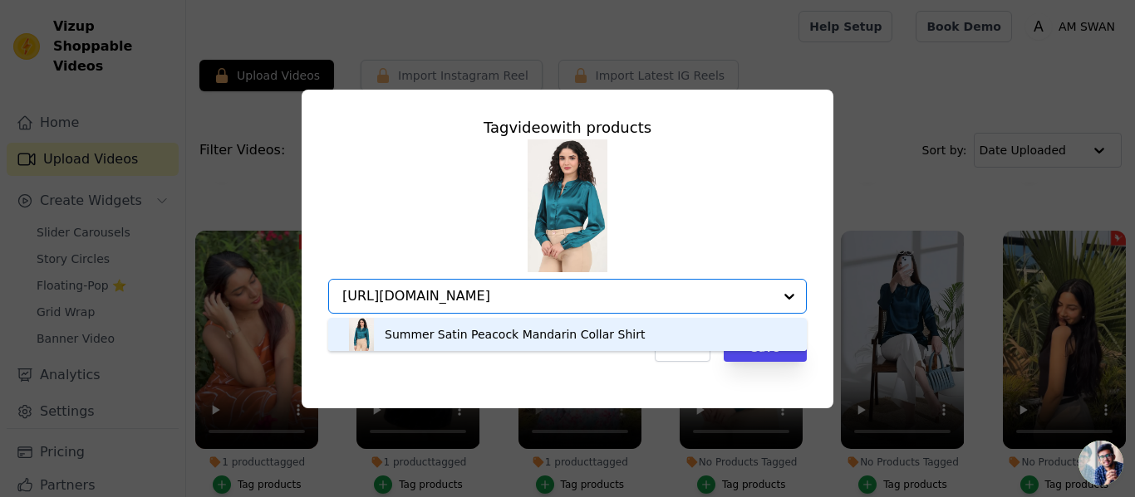
click at [697, 343] on div "Summer Satin Peacock Mandarin Collar Shirt" at bounding box center [567, 334] width 445 height 33
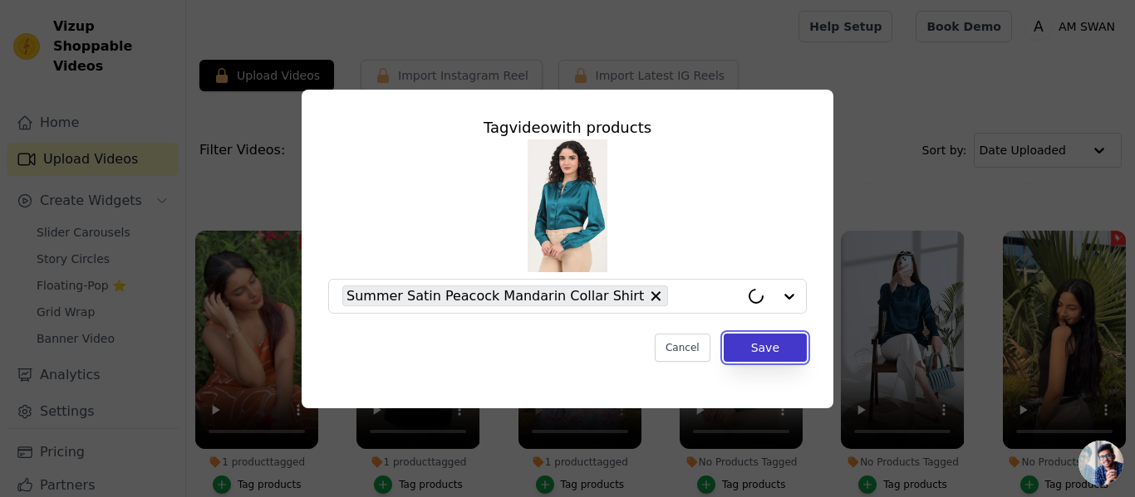
click at [771, 355] on button "Save" at bounding box center [764, 348] width 83 height 28
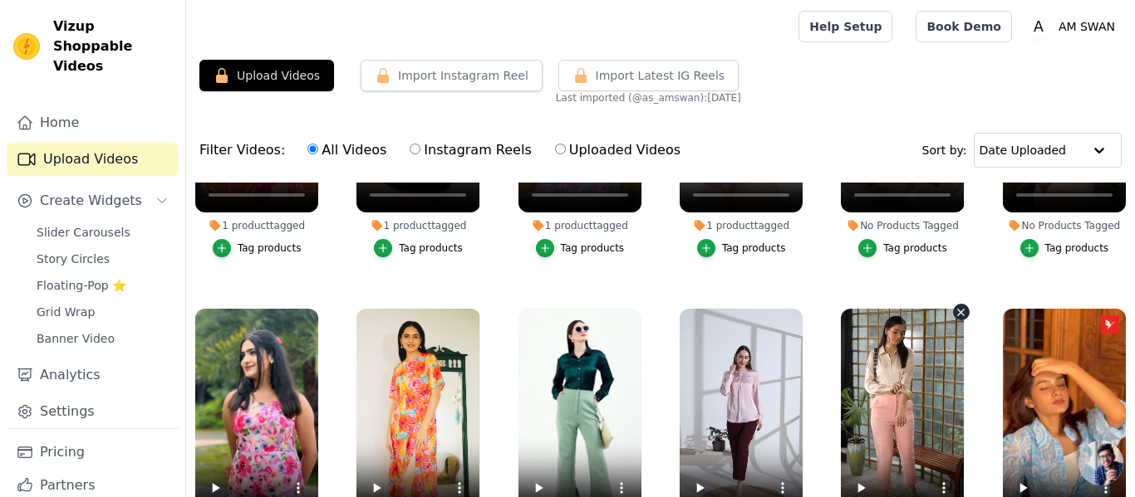
scroll to position [529, 0]
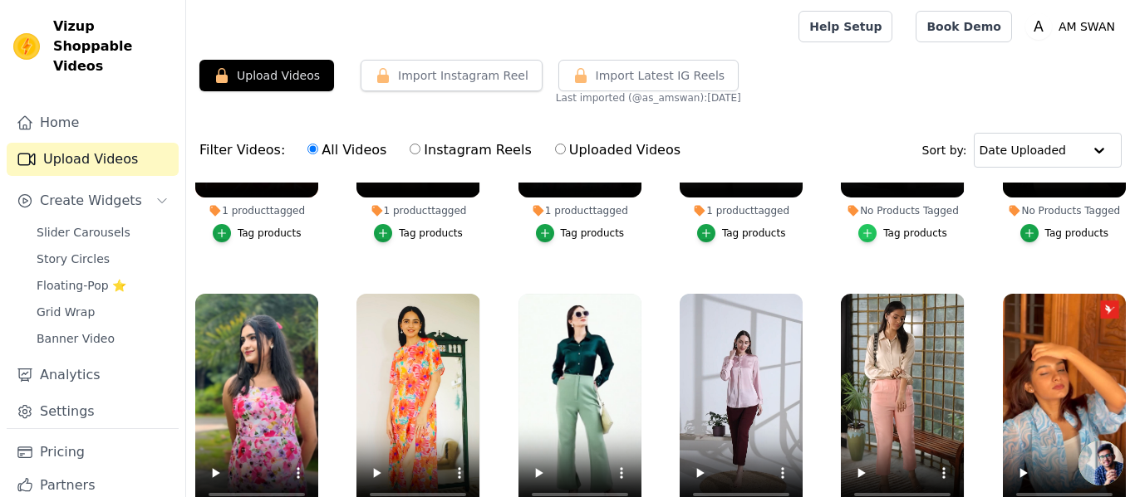
click at [867, 232] on icon "button" at bounding box center [867, 234] width 12 height 12
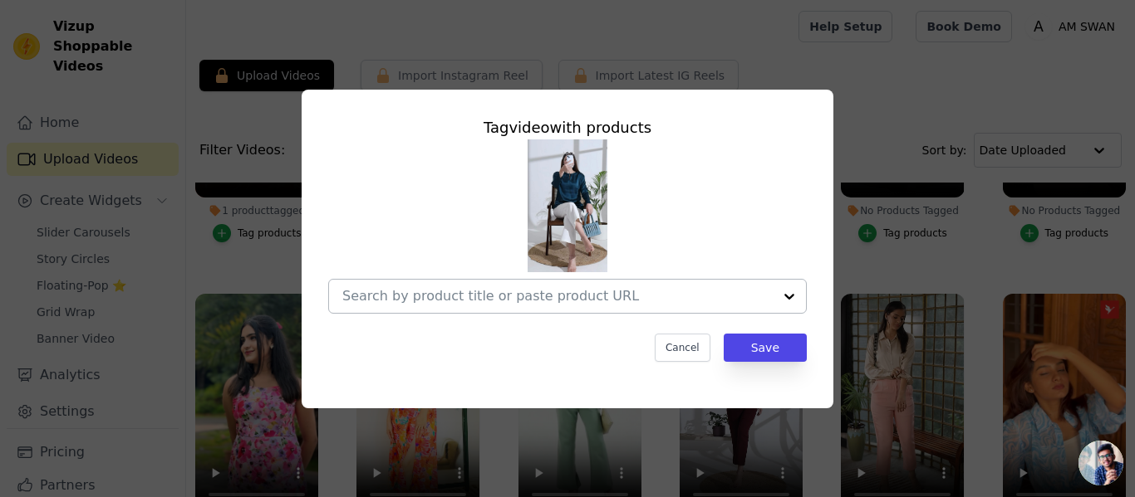
click at [473, 297] on input "No Products Tagged Tag video with products Cancel Save Tag products" at bounding box center [557, 296] width 430 height 16
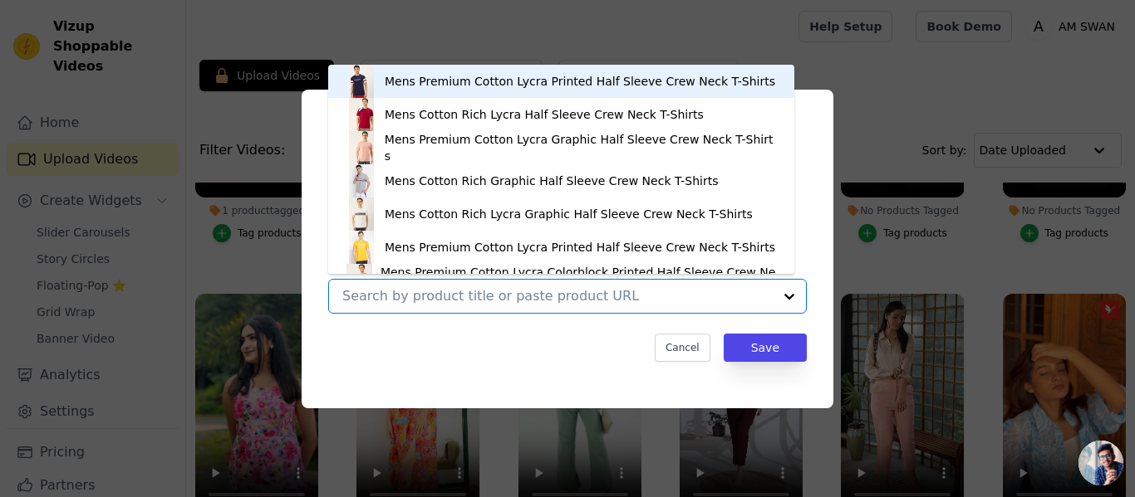
paste input "https://amswan.co/collections/satin-tops-1/products/womens-premium-summer-satin…"
type input "https://amswan.co/collections/satin-tops-1/products/womens-premium-summer-satin…"
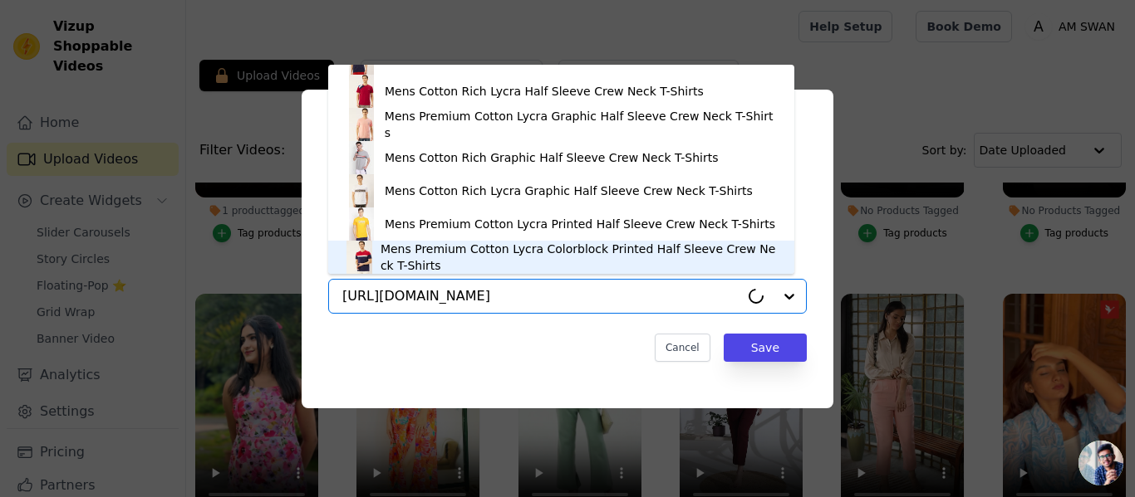
scroll to position [0, 0]
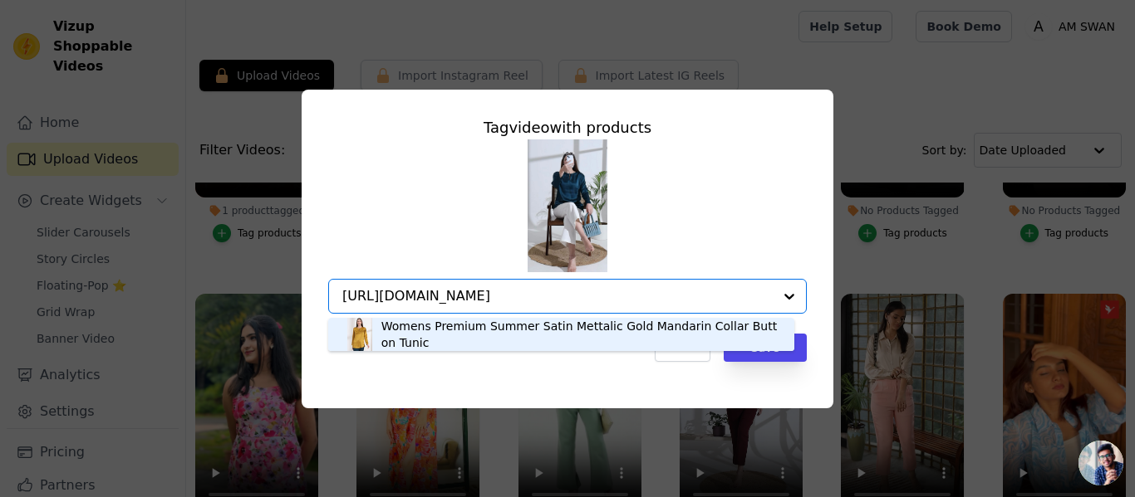
click at [436, 332] on div "Womens Premium Summer Satin Mettalic Gold Mandarin Collar Button Tunic" at bounding box center [579, 334] width 396 height 33
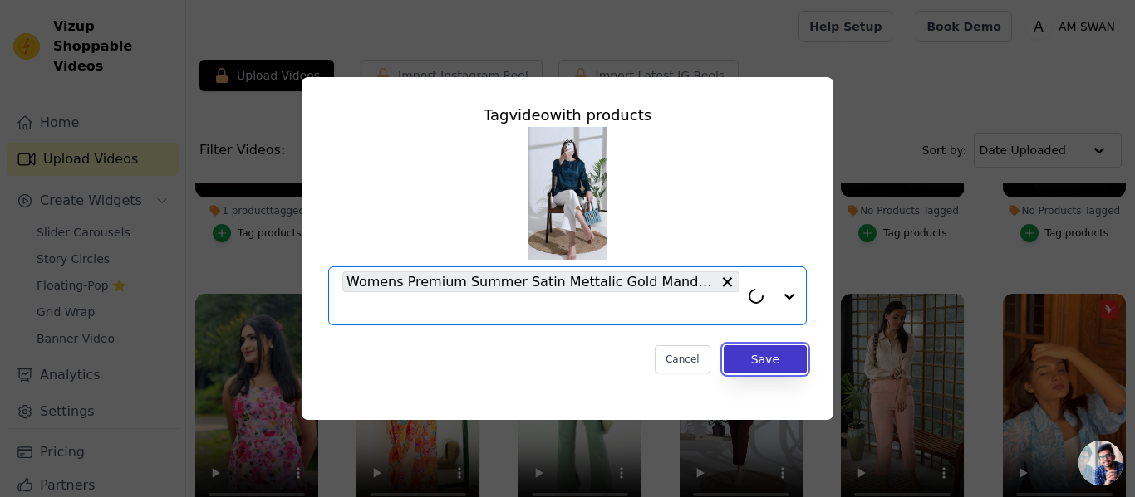
click at [748, 365] on button "Save" at bounding box center [764, 359] width 83 height 28
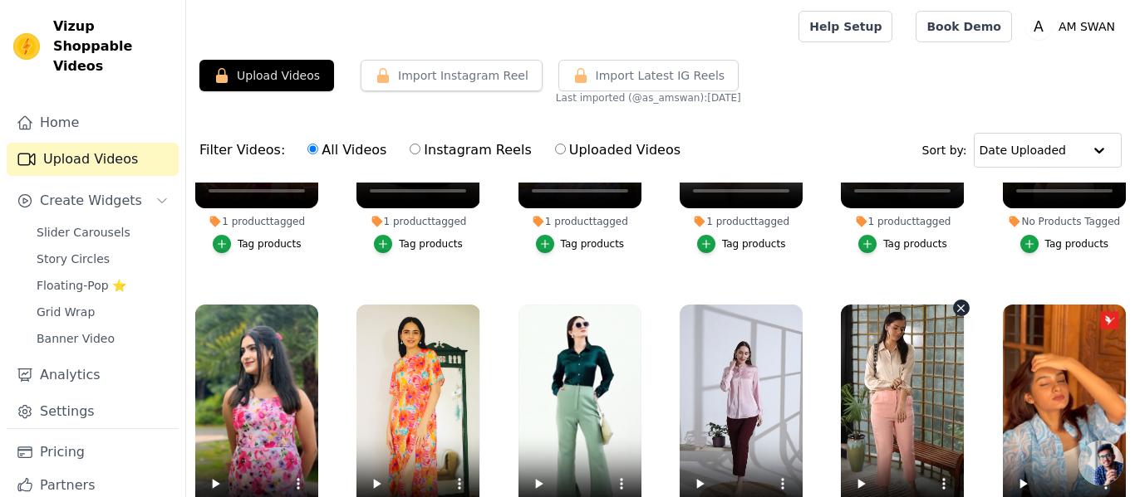
scroll to position [529, 0]
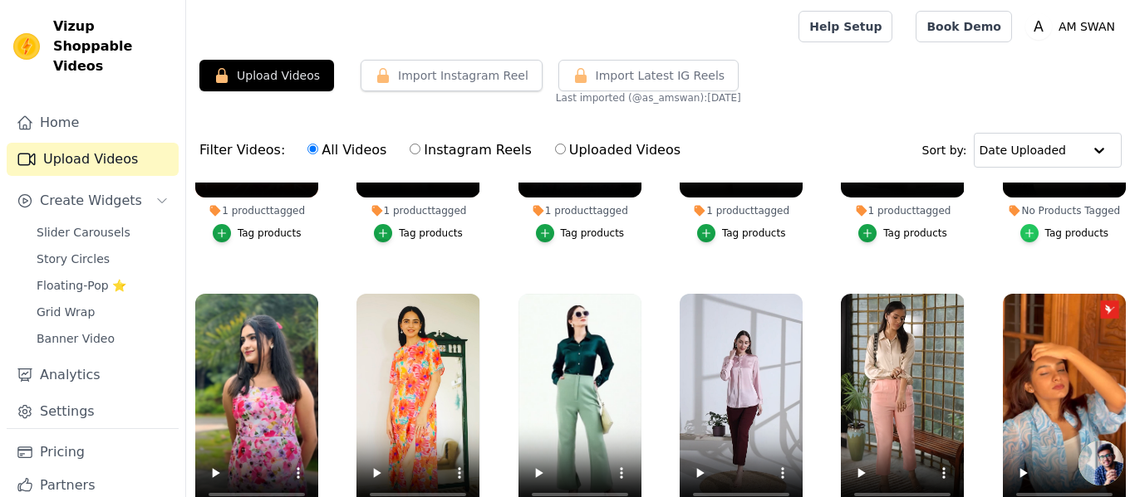
click at [1027, 228] on icon "button" at bounding box center [1029, 234] width 12 height 12
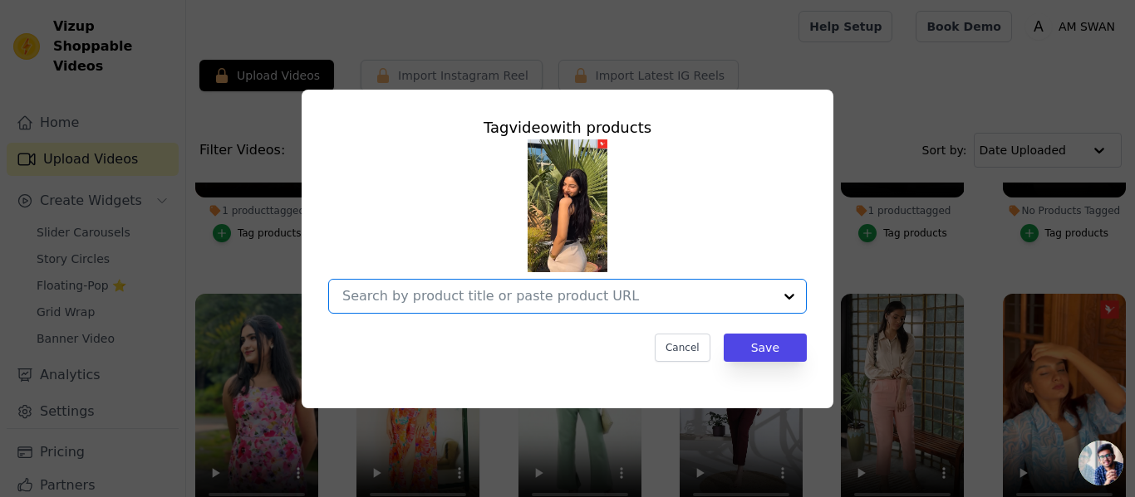
click at [535, 294] on input "No Products Tagged Tag video with products Option undefined, selected. Select i…" at bounding box center [557, 296] width 430 height 16
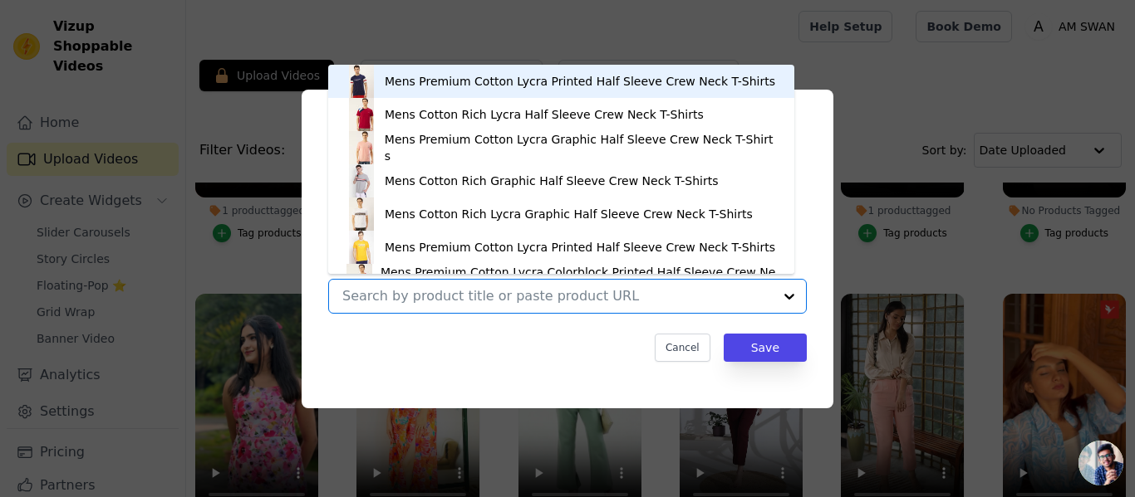
paste input "https://amswan.co/collections/gracelegs/products/womens-luxury-banana-crepe-whe…"
type input "https://amswan.co/collections/gracelegs/products/womens-luxury-banana-crepe-whe…"
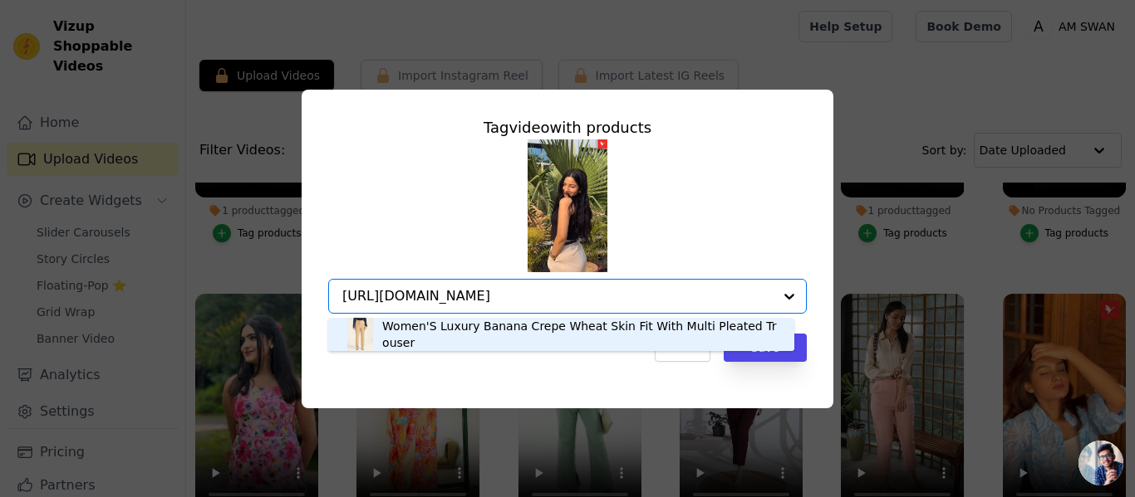
click at [414, 334] on div "Women'S Luxury Banana Crepe Wheat Skin Fit With Multi Pleated Trouser" at bounding box center [579, 334] width 395 height 33
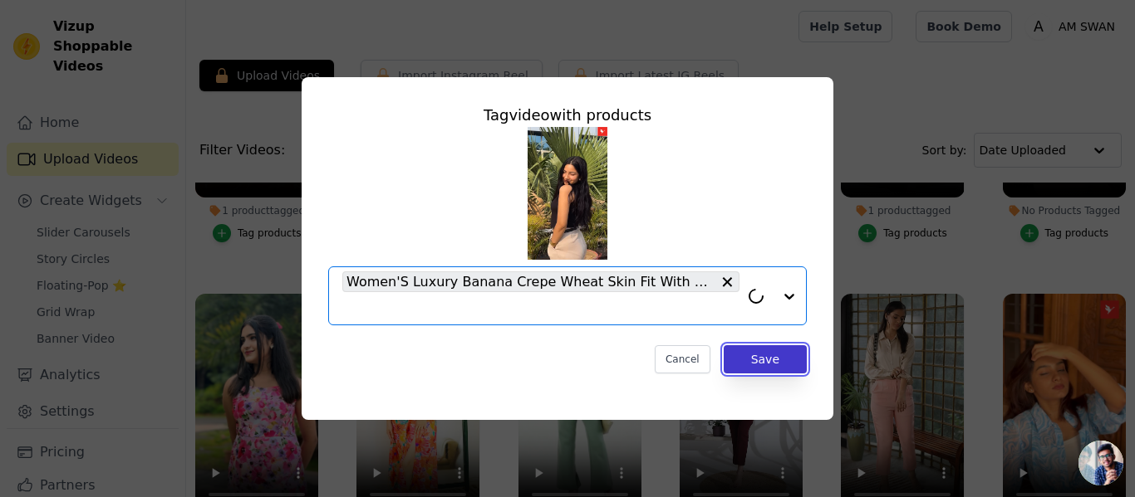
click at [789, 365] on button "Save" at bounding box center [764, 359] width 83 height 28
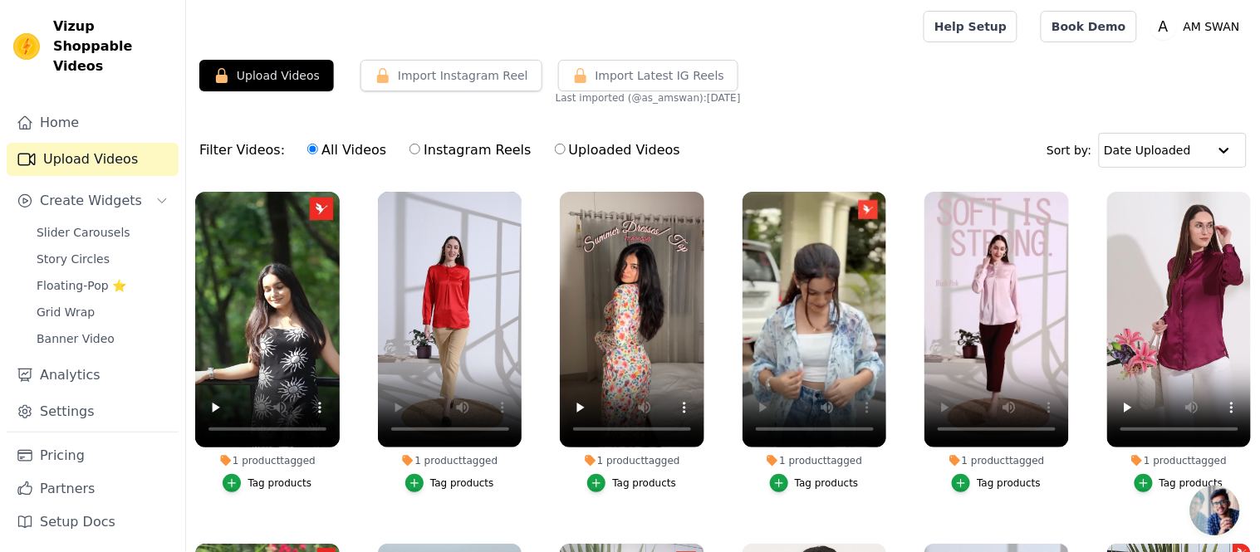
click at [836, 86] on div "Upload Videos Import Instagram Reel Import Latest Instagram Reels Import Latest…" at bounding box center [723, 82] width 1074 height 45
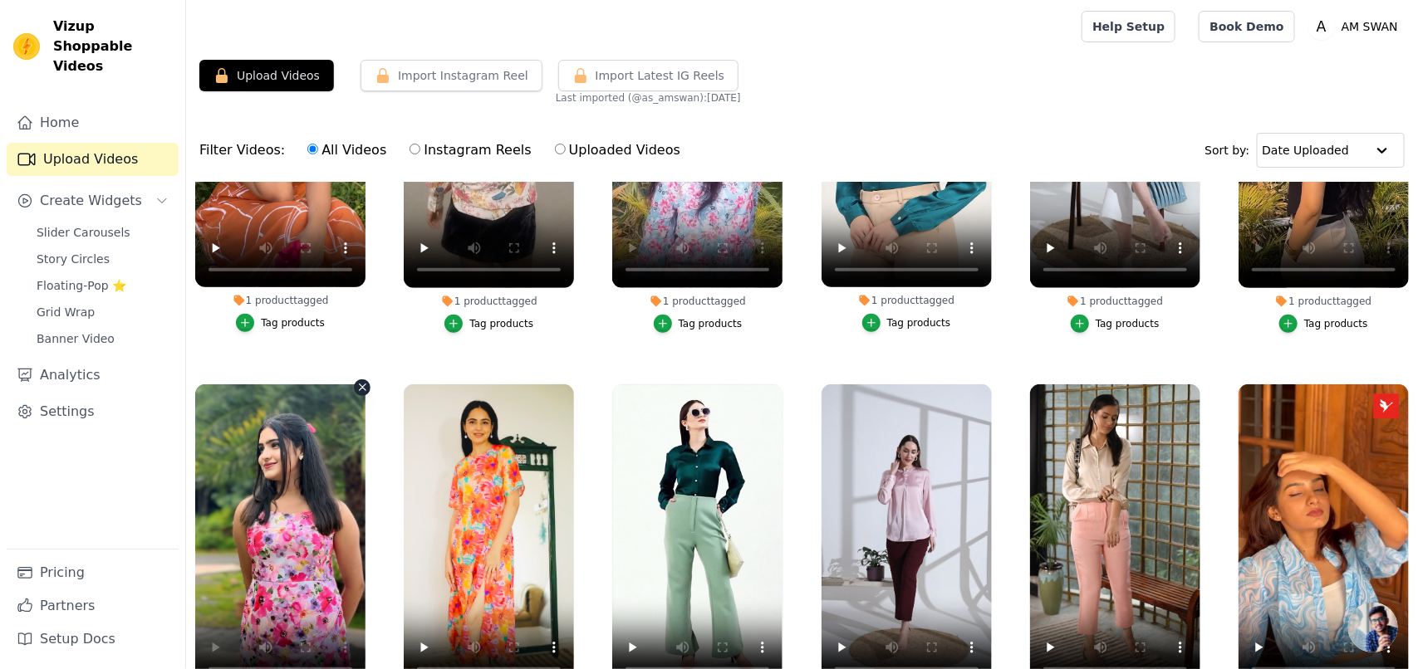
scroll to position [608, 0]
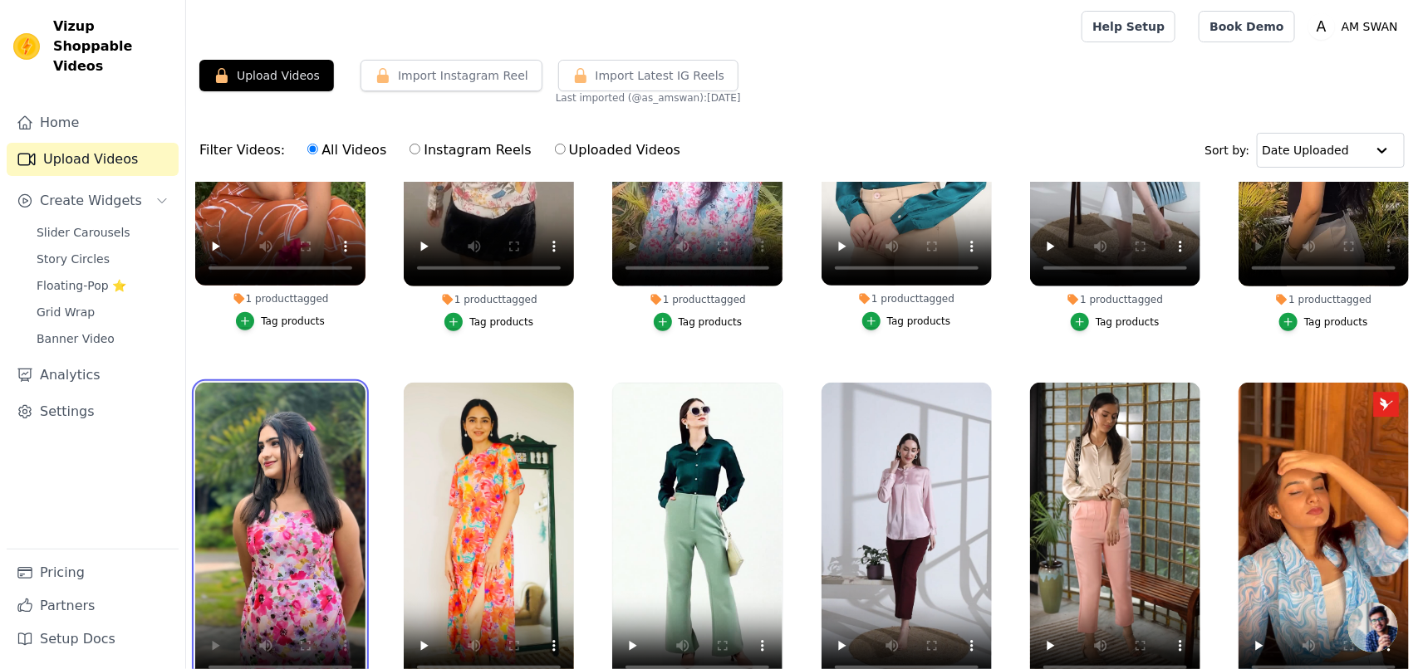
drag, startPoint x: 271, startPoint y: 415, endPoint x: 287, endPoint y: 364, distance: 53.9
click at [287, 364] on ul "1 product tagged Tag products 1 product tagged Tag products 1 product tagged Ta…" at bounding box center [802, 491] width 1232 height 616
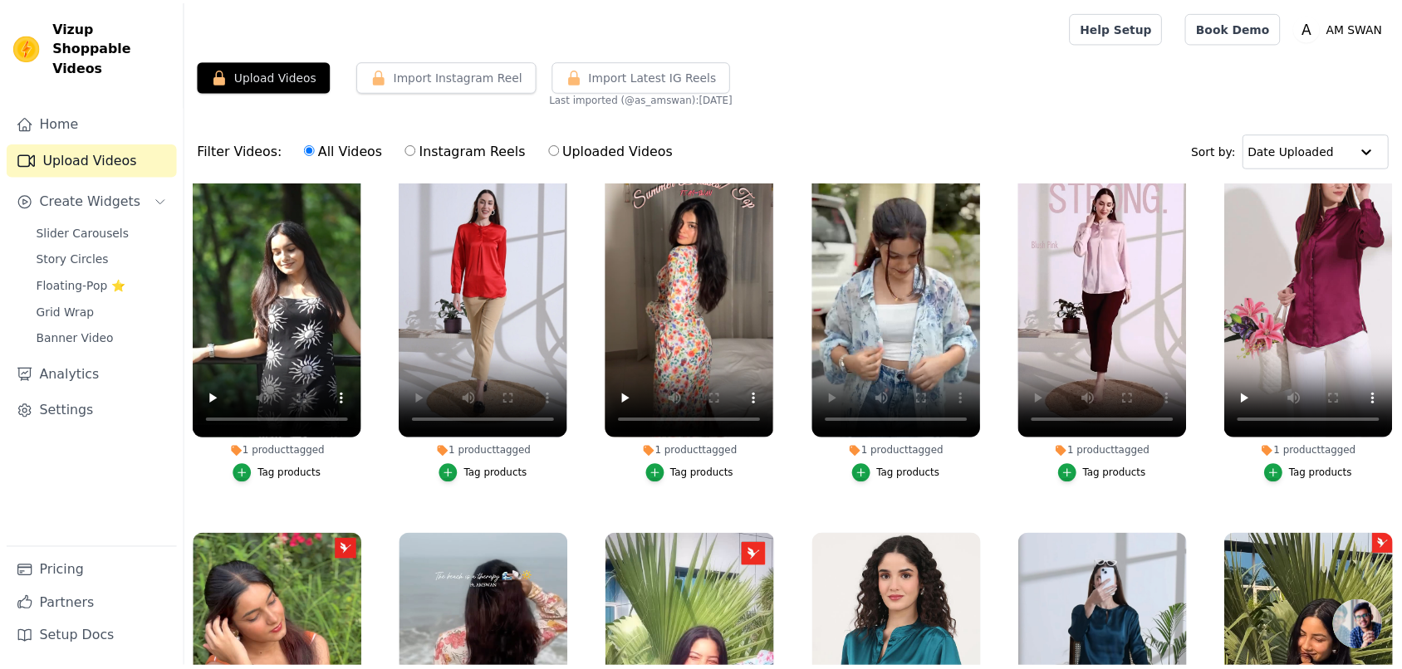
scroll to position [0, 0]
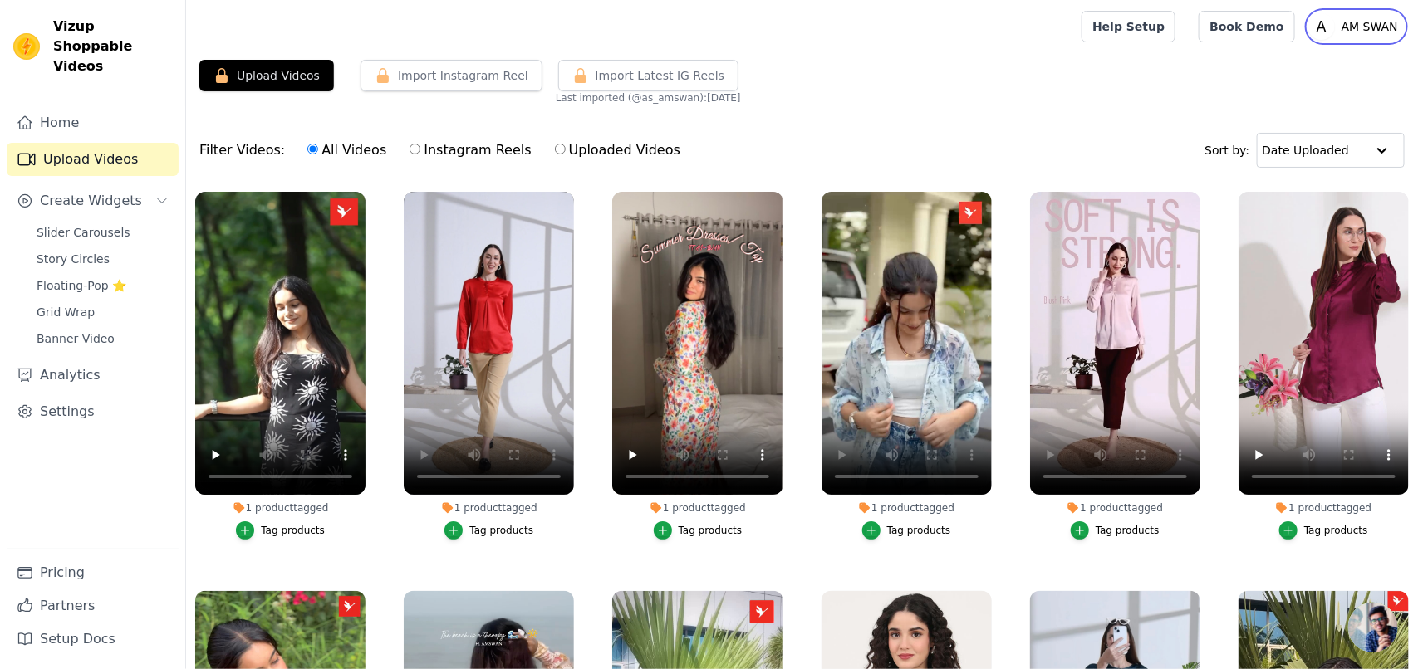
click at [1134, 27] on p "AM SWAN" at bounding box center [1370, 27] width 70 height 30
click at [1007, 109] on div "Upload Videos Import Instagram Reel Import Latest Instagram Reels Import Latest…" at bounding box center [802, 429] width 1232 height 739
click at [73, 113] on link "Home" at bounding box center [93, 122] width 172 height 33
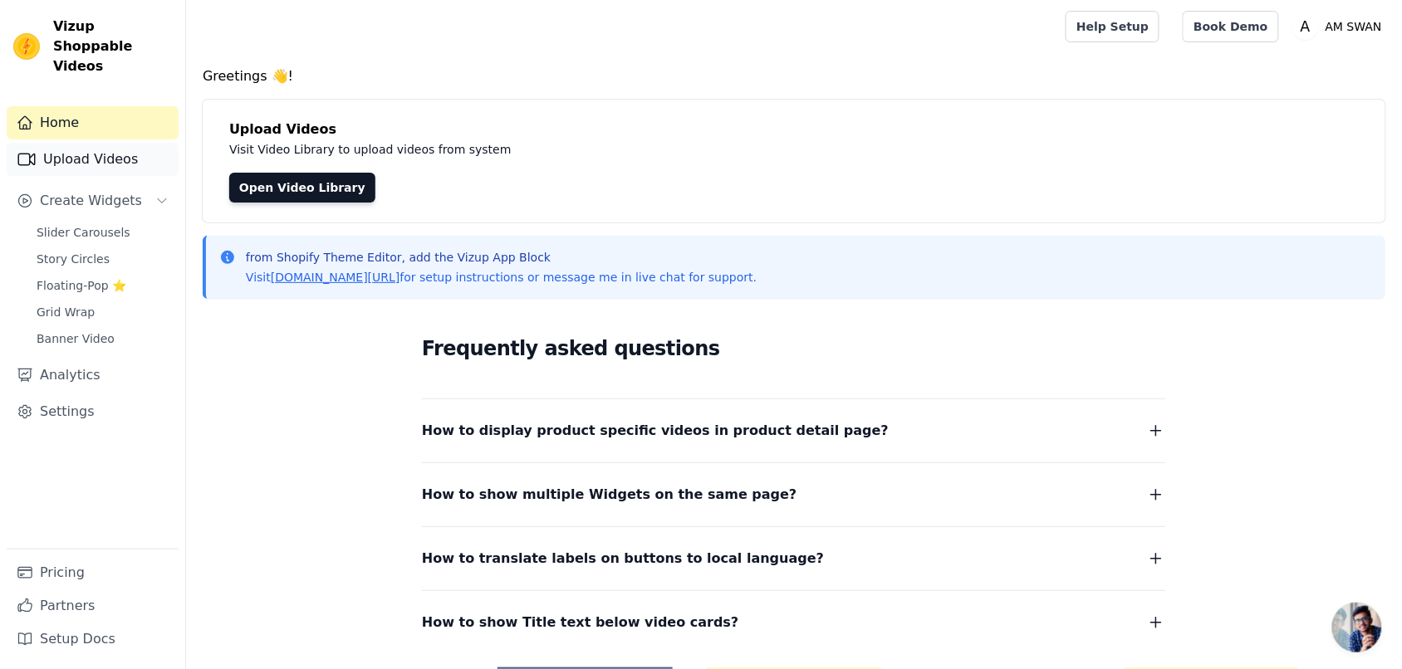
click at [81, 143] on link "Upload Videos" at bounding box center [93, 159] width 172 height 33
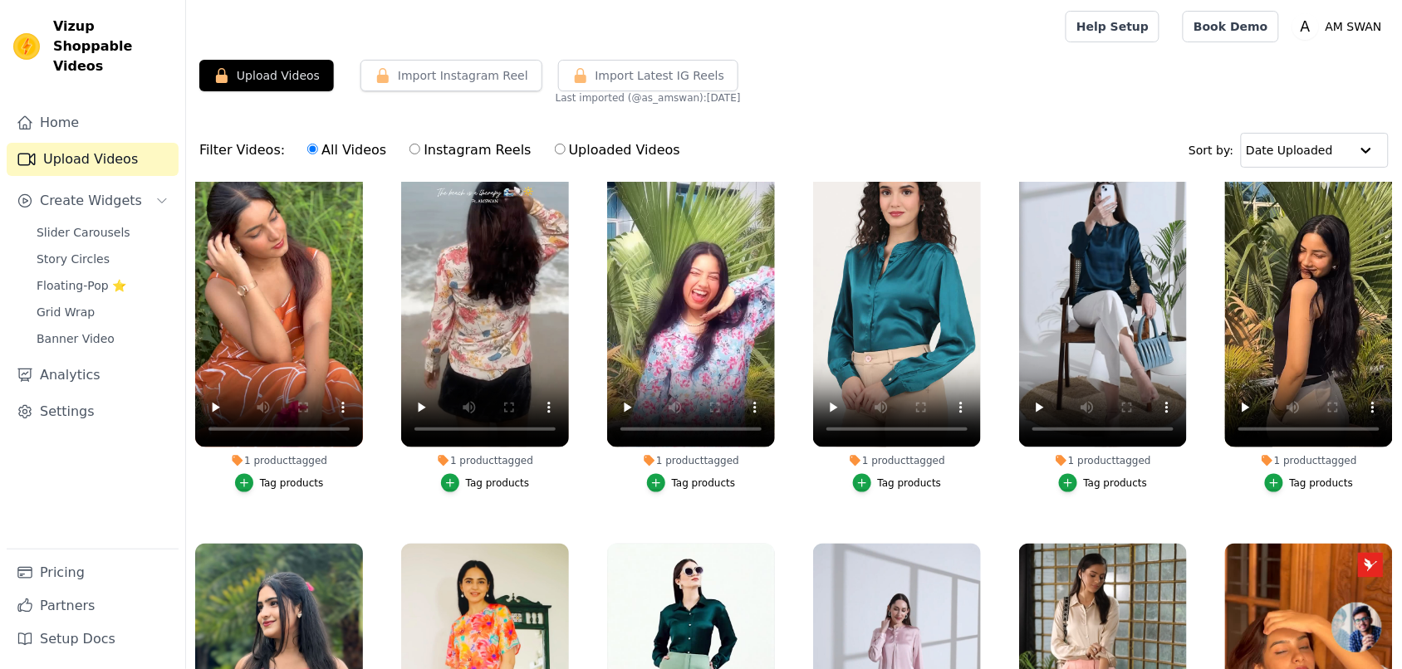
scroll to position [594, 0]
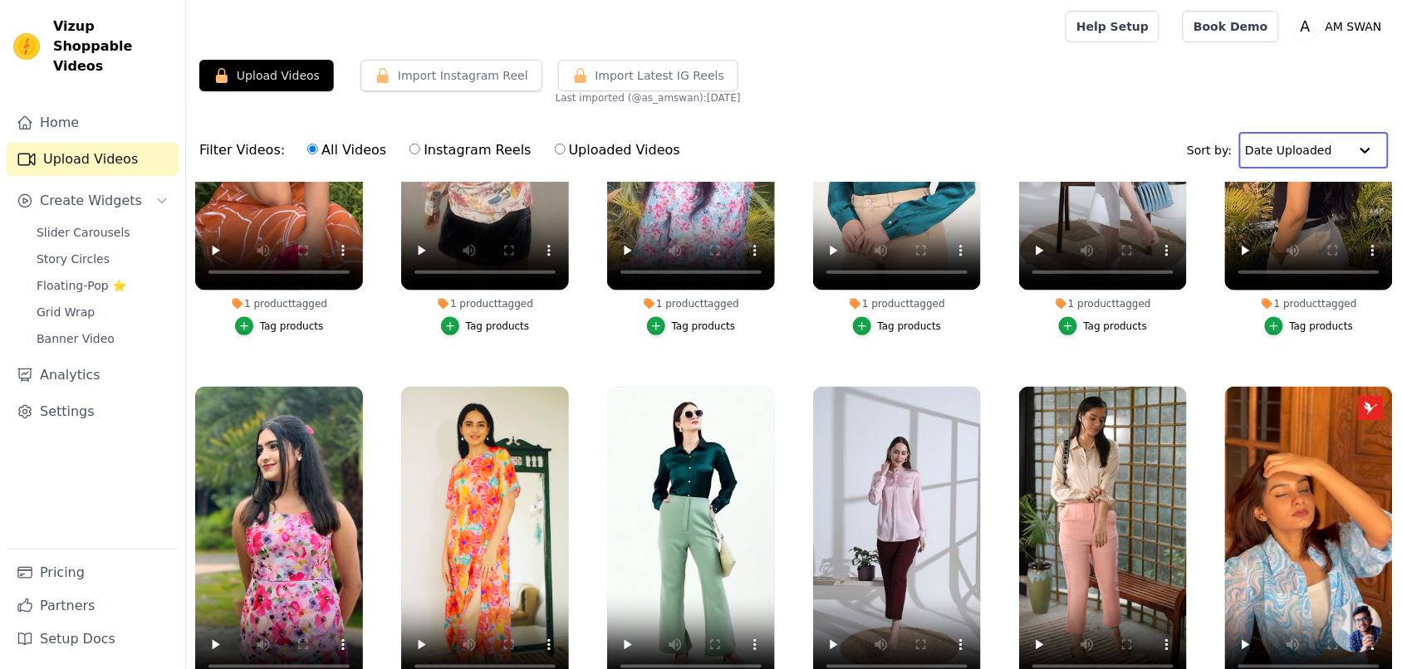
click at [1134, 149] on input "text" at bounding box center [1297, 150] width 103 height 33
click at [1134, 200] on div "Date Created" at bounding box center [1310, 203] width 140 height 20
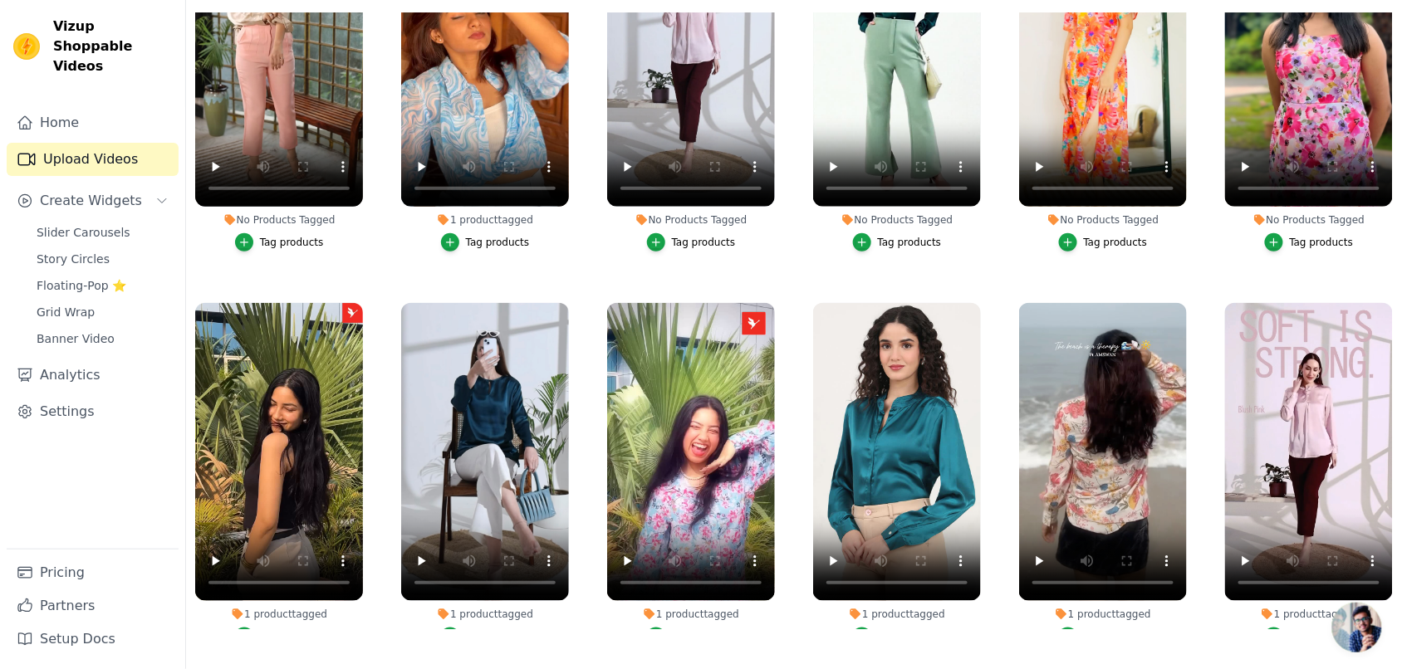
scroll to position [0, 0]
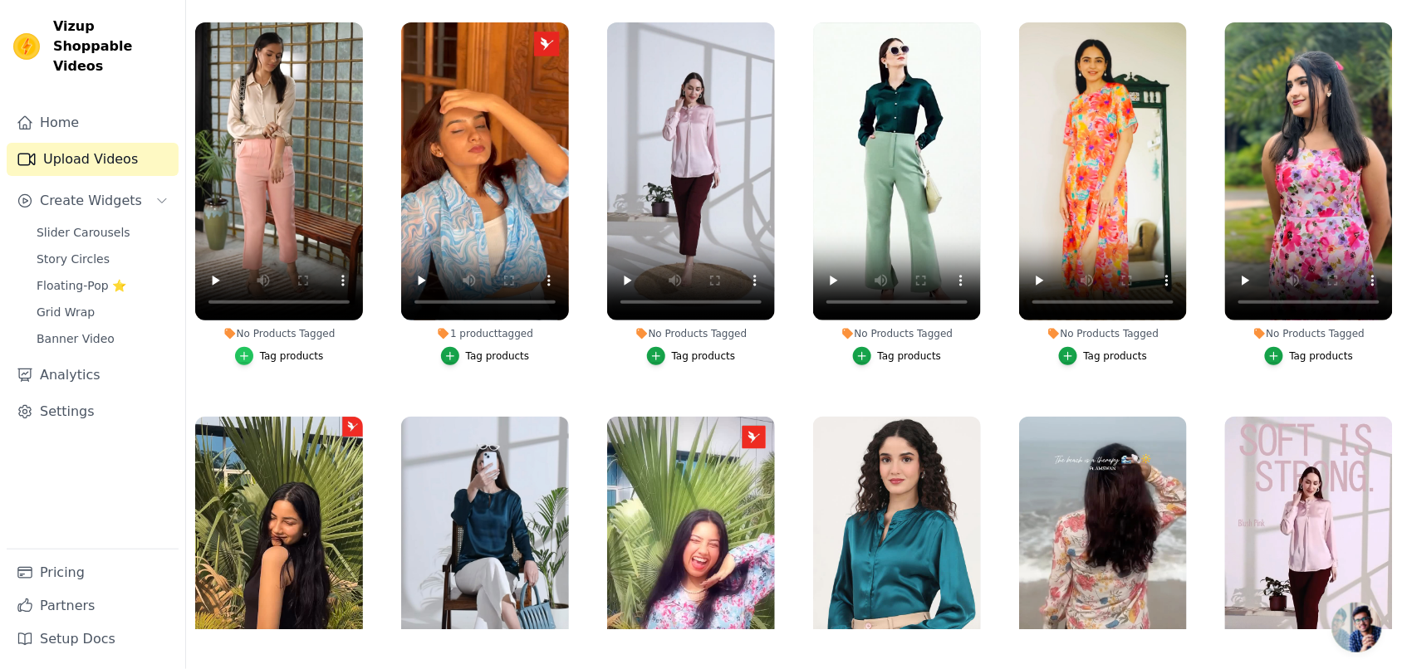
click at [246, 350] on icon "button" at bounding box center [244, 356] width 12 height 12
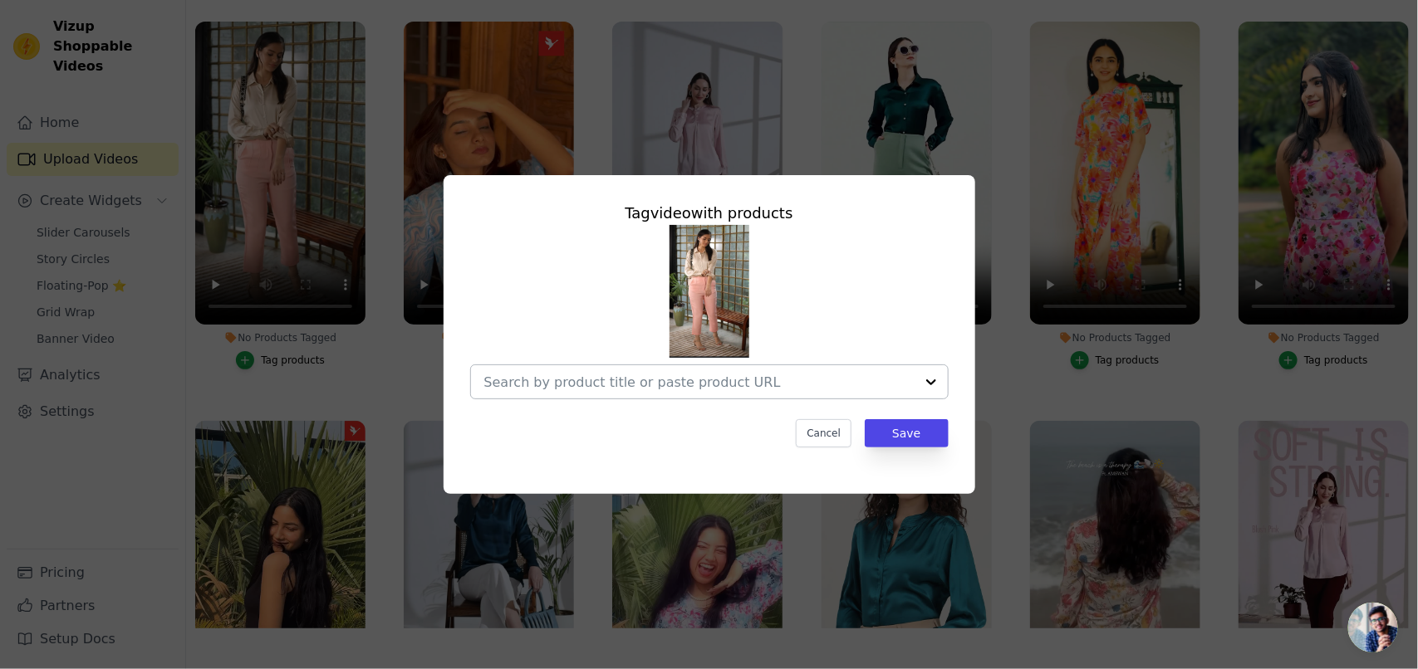
click at [640, 380] on input "No Products Tagged Tag video with products Cancel Save Tag products" at bounding box center [699, 383] width 430 height 16
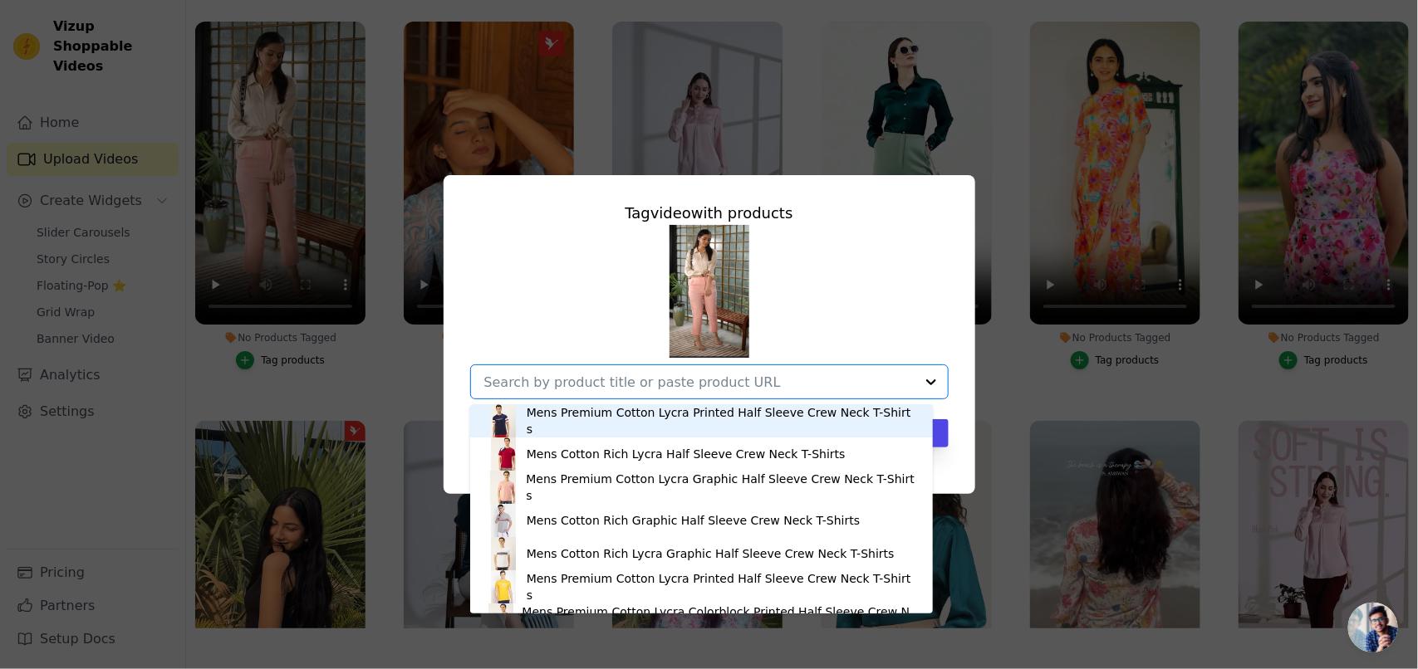
paste input "https://amswan.co/collections/women-satin-shirts/products/amswan-womens-cream-s…"
type input "https://amswan.co/collections/women-satin-shirts/products/amswan-womens-cream-s…"
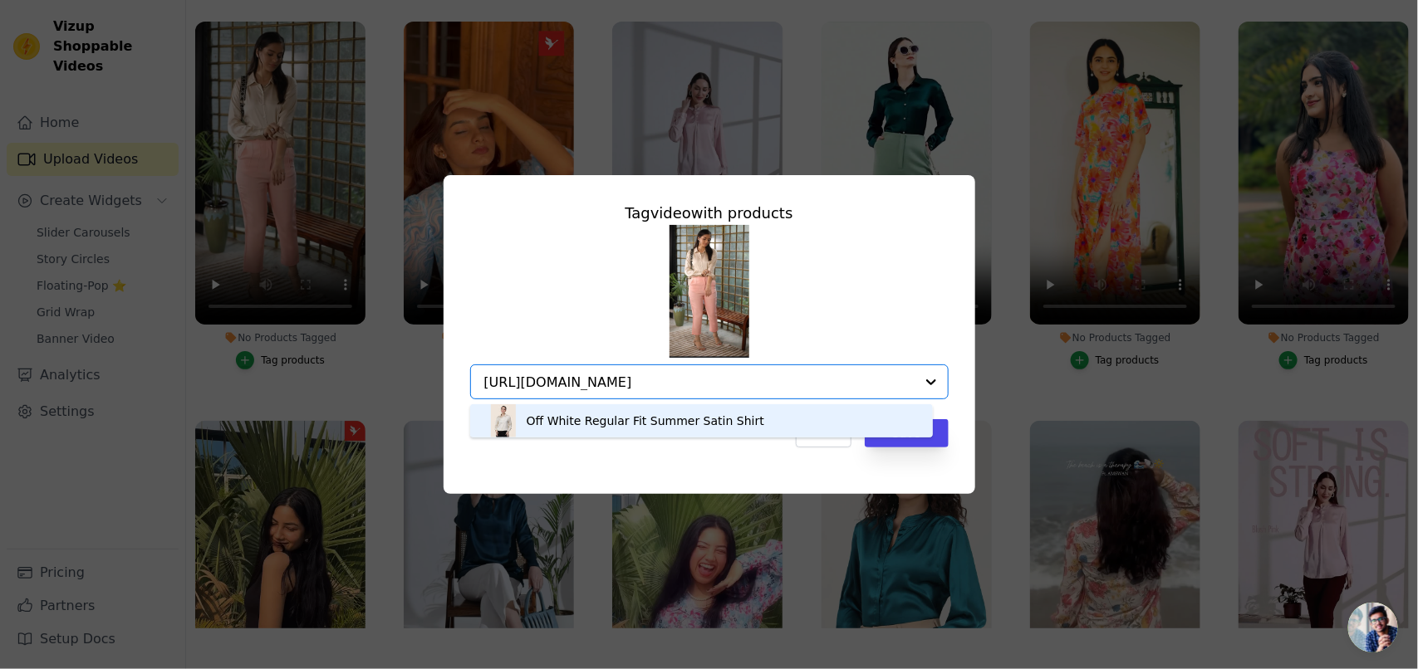
click at [620, 421] on div "Off White Regular Fit Summer Satin Shirt" at bounding box center [646, 421] width 238 height 17
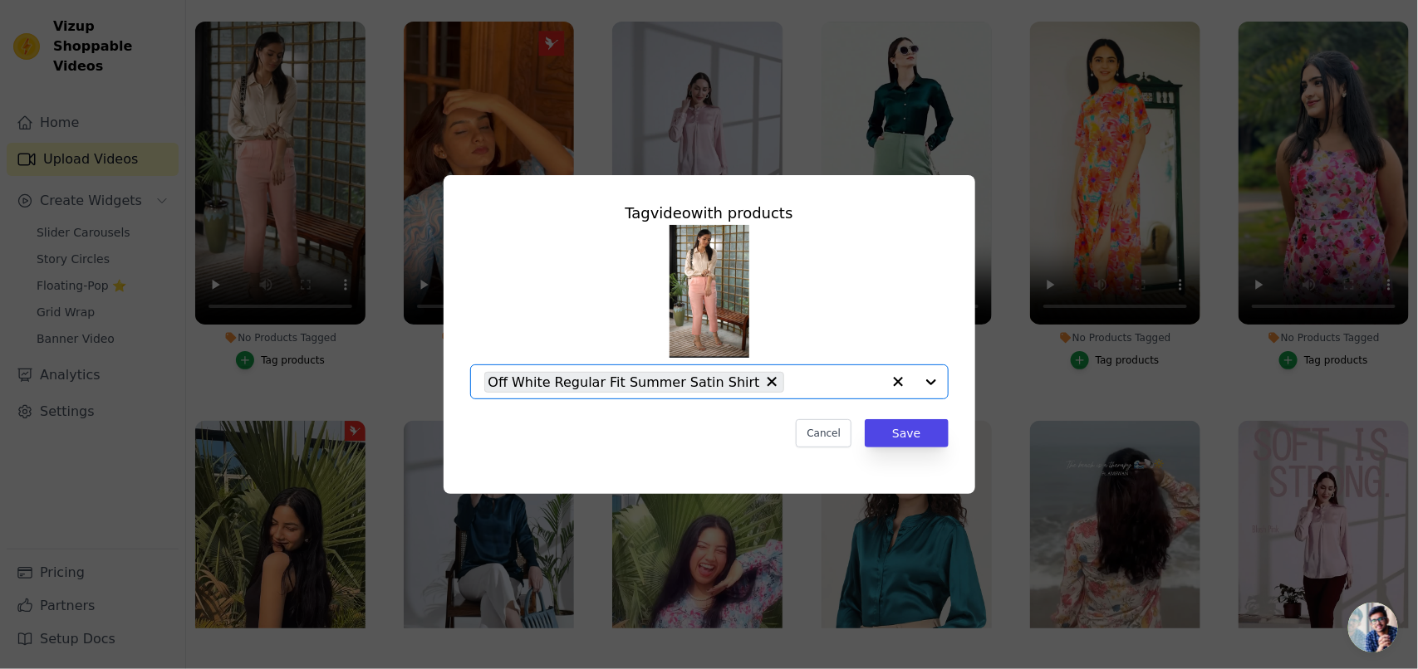
scroll to position [0, 0]
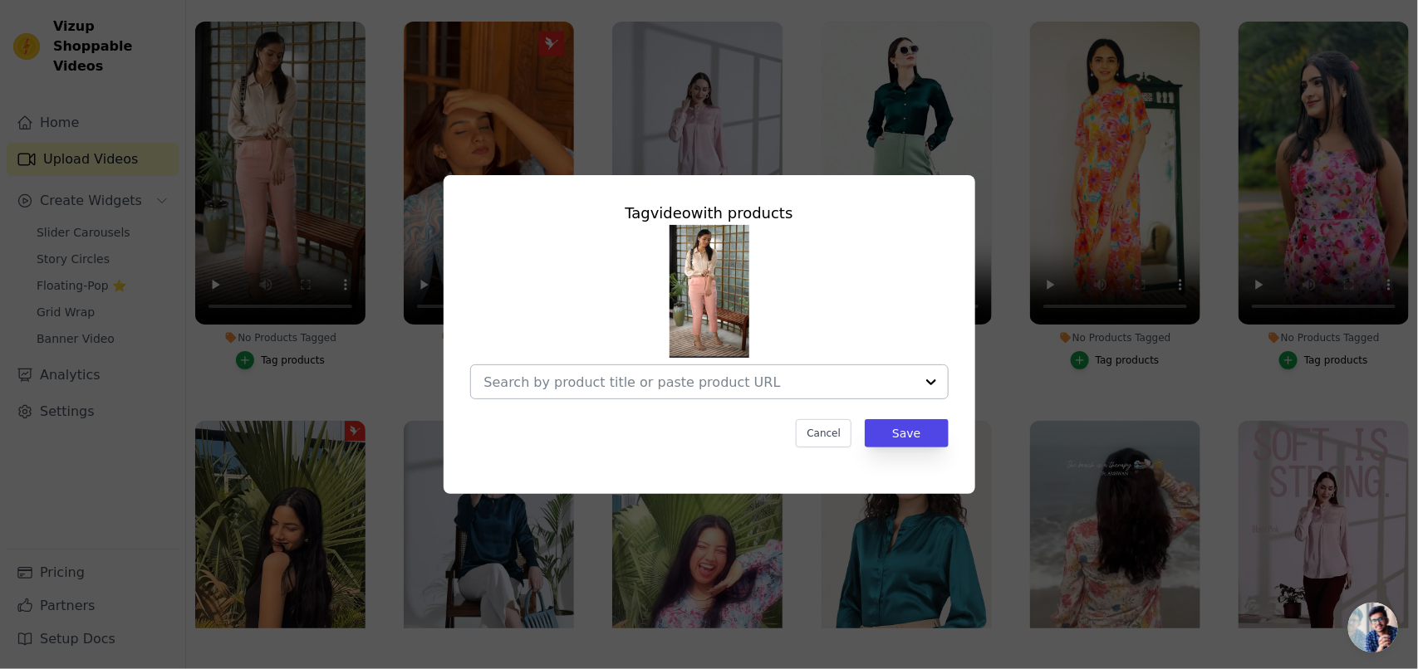
click at [729, 382] on input "No Products Tagged Tag video with products Cancel Save Tag products" at bounding box center [699, 383] width 430 height 16
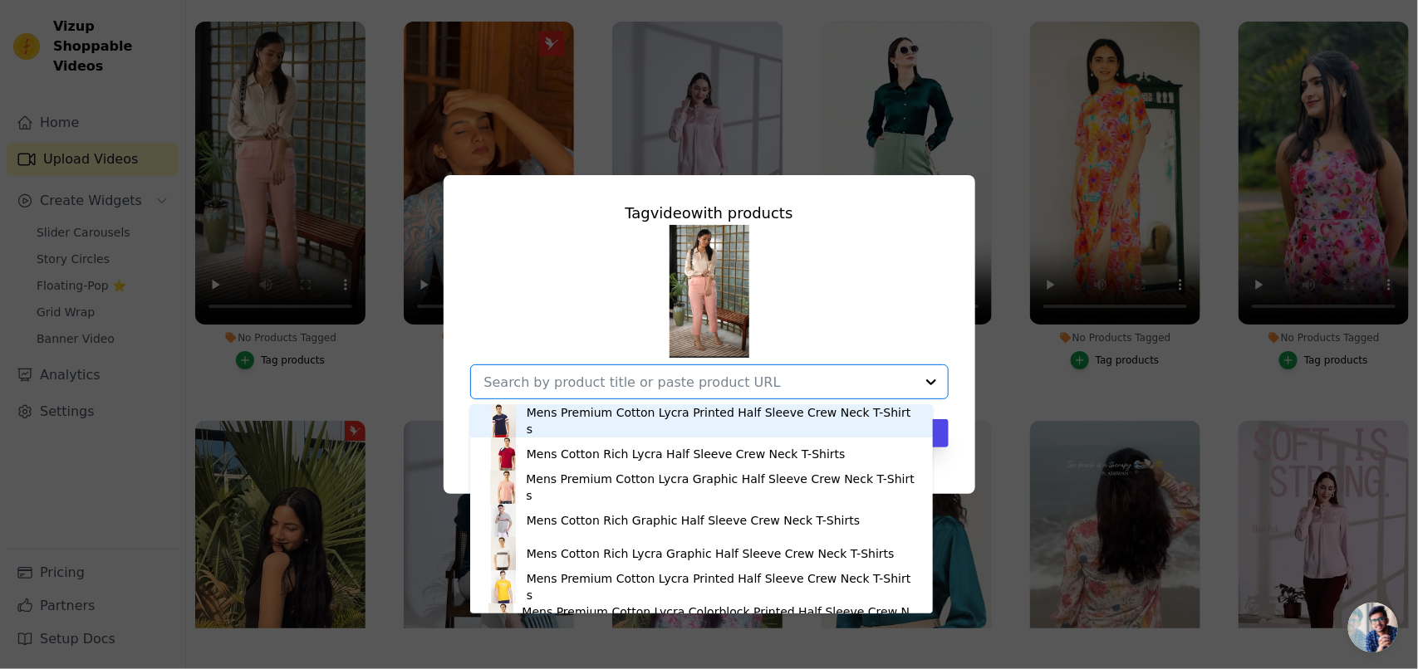
paste input "https://amswan.co/collections/women-satin-shirts/products/amswan-womens-cream-s…"
type input "https://amswan.co/collections/women-satin-shirts/products/amswan-womens-cream-s…"
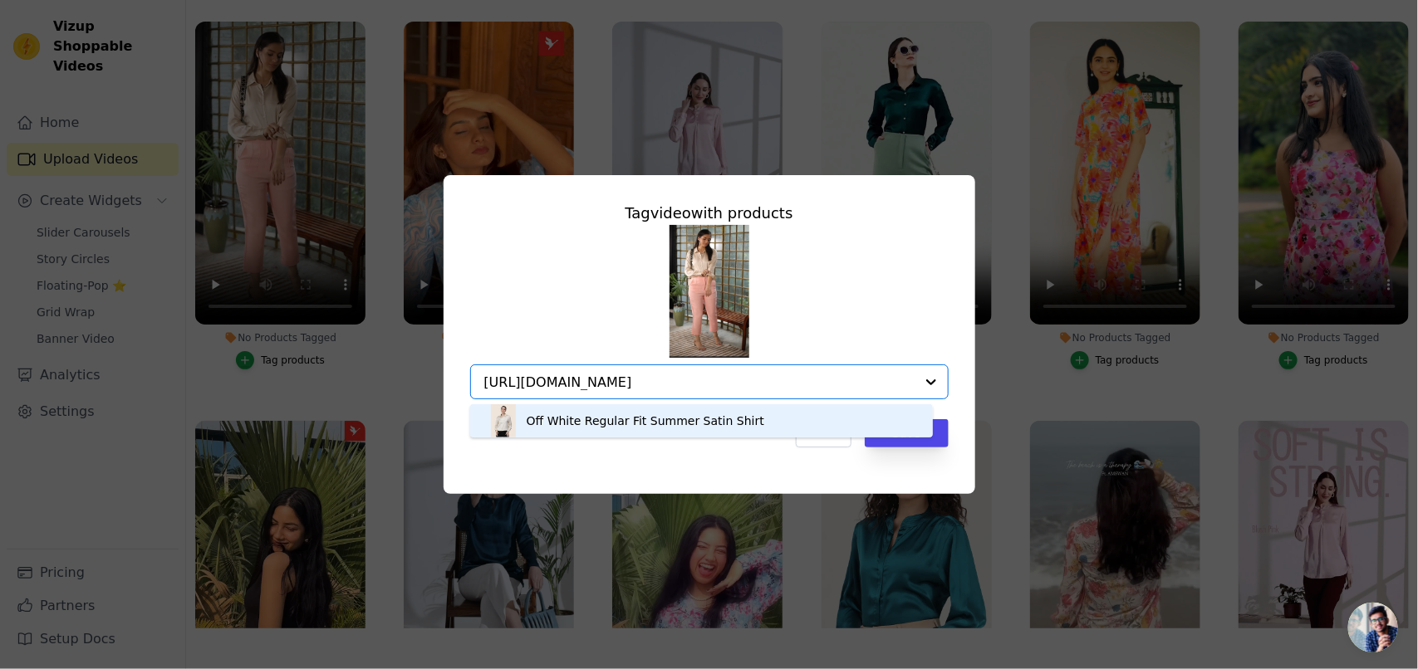
click at [565, 420] on div "Off White Regular Fit Summer Satin Shirt" at bounding box center [646, 421] width 238 height 17
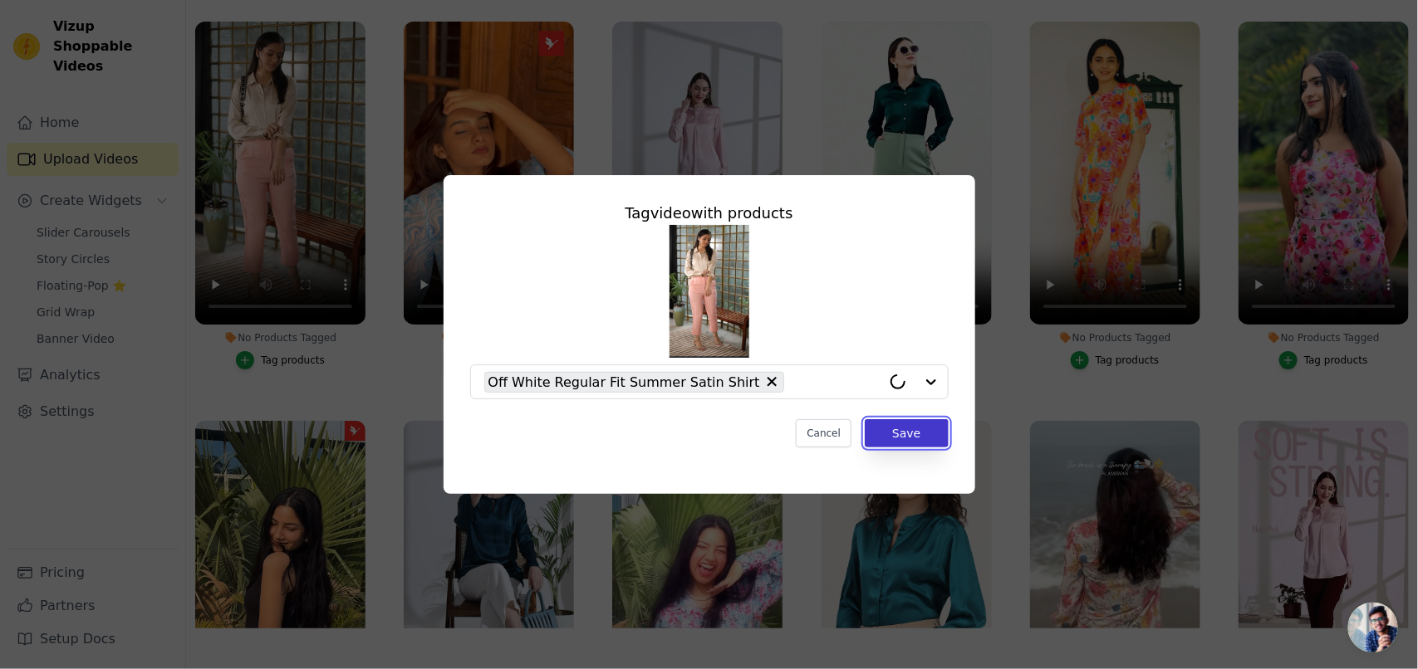
click at [899, 430] on button "Save" at bounding box center [906, 433] width 83 height 28
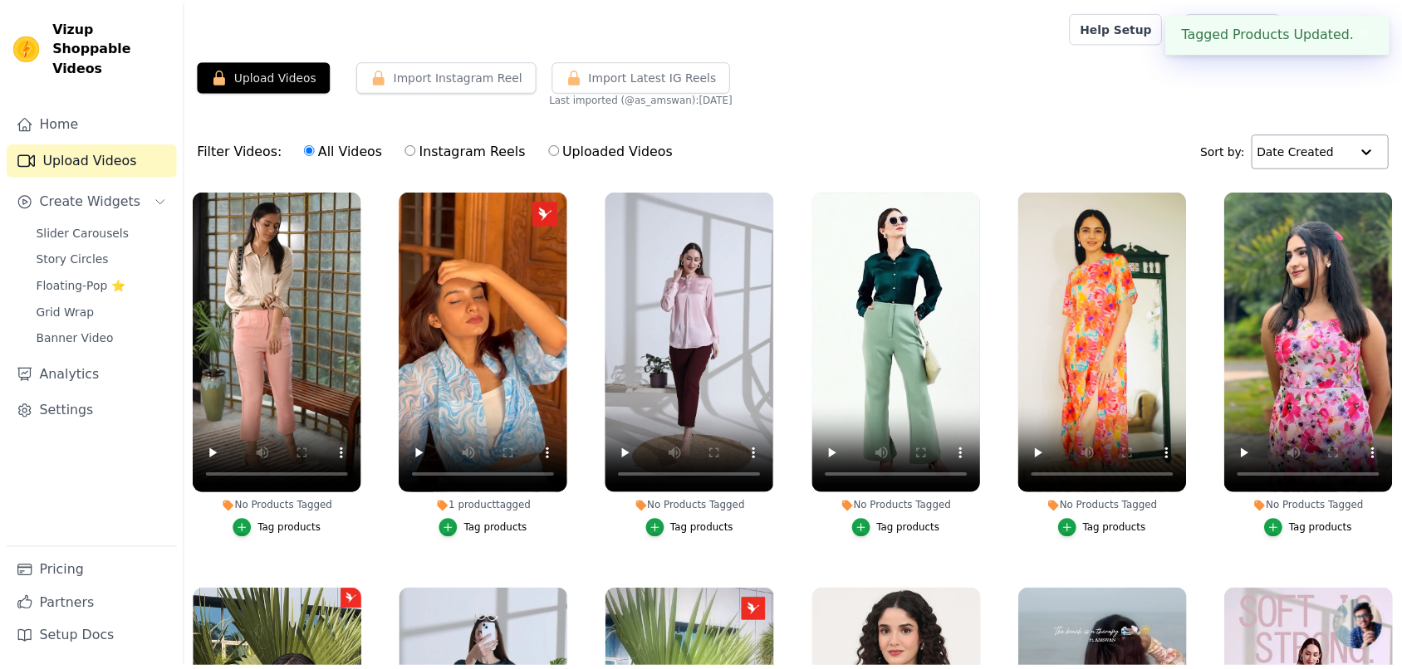
scroll to position [170, 0]
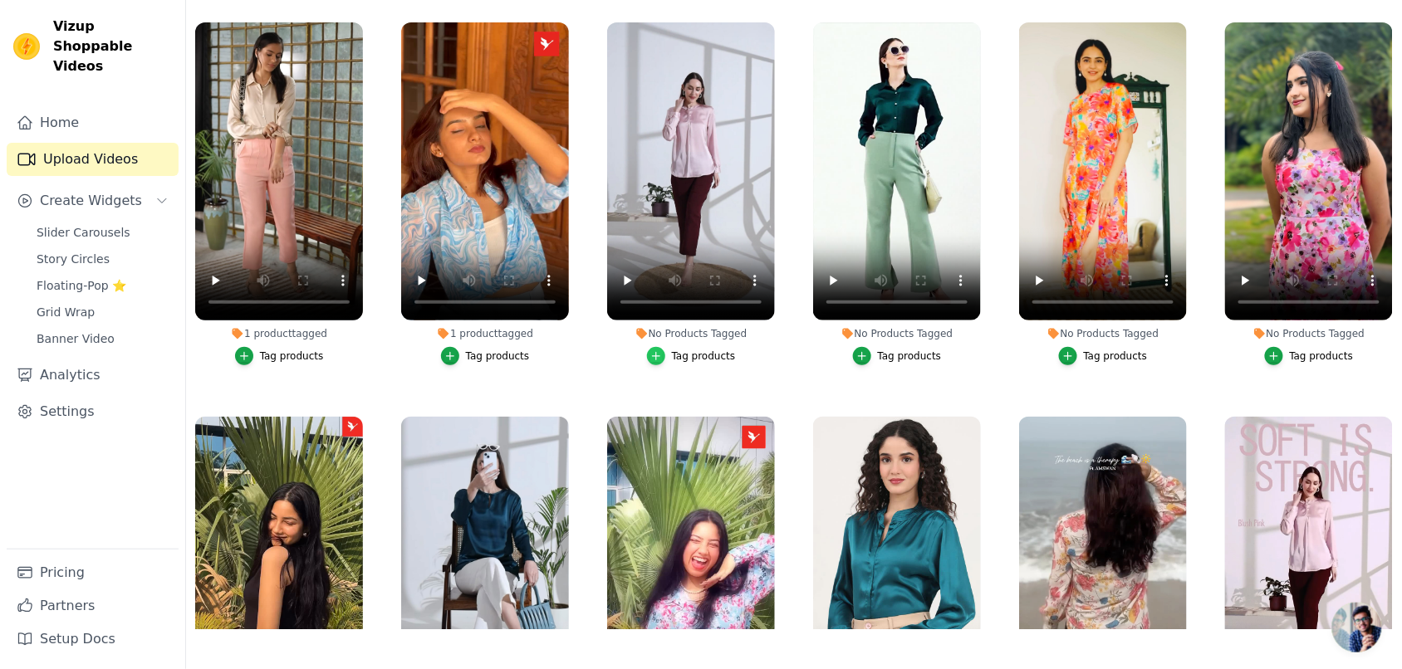
click at [658, 355] on icon "button" at bounding box center [656, 356] width 12 height 12
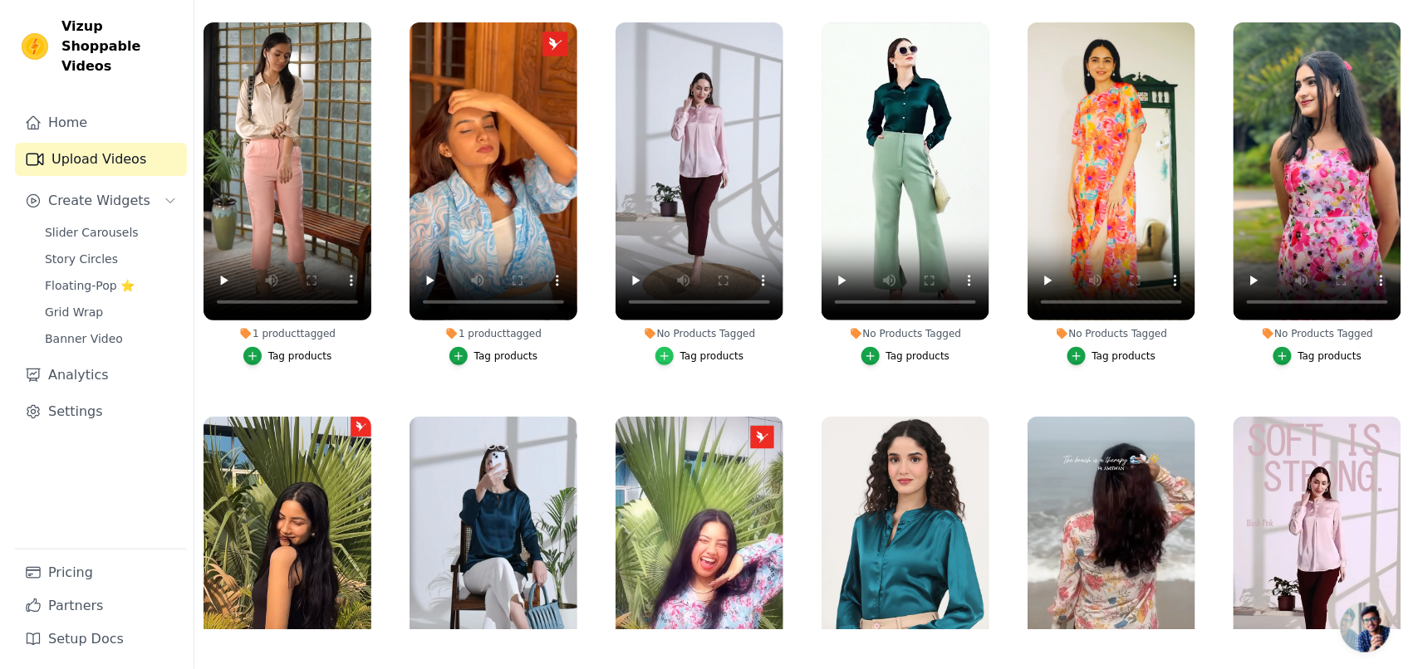
scroll to position [0, 0]
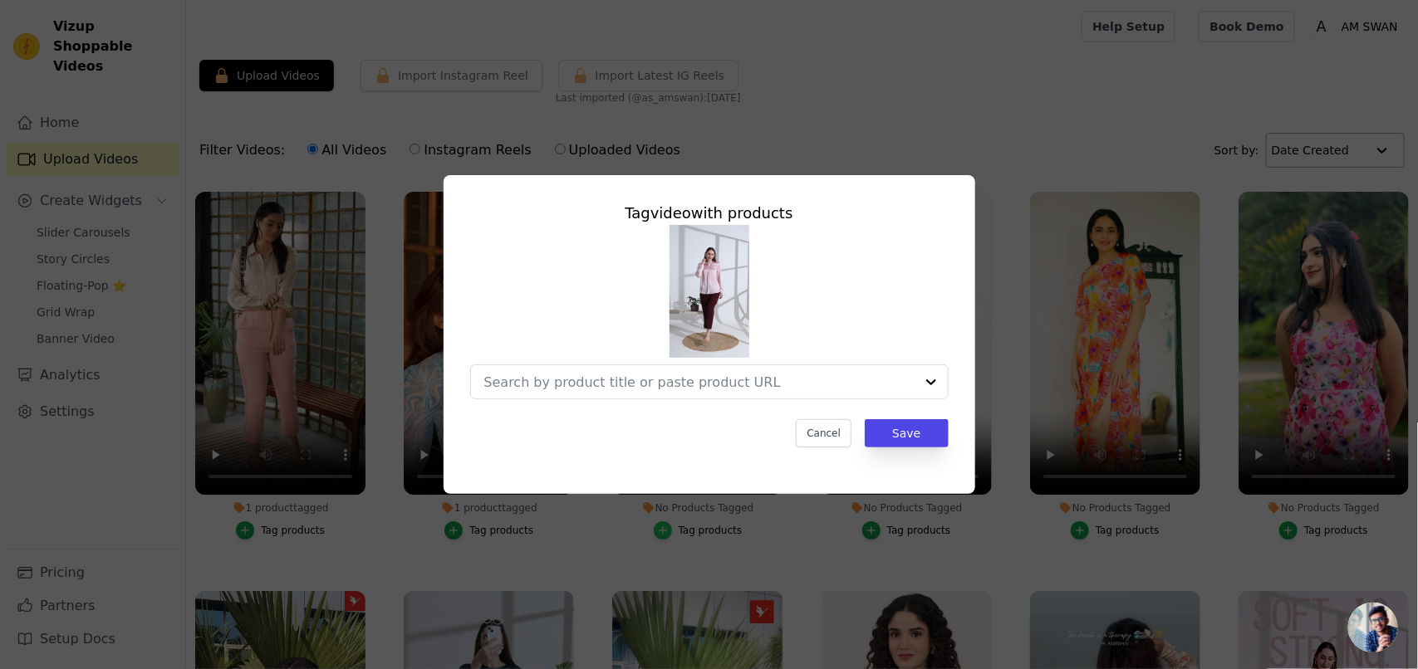
click at [659, 379] on input "No Products Tagged Tag video with products Cancel Save Tag products" at bounding box center [699, 383] width 430 height 16
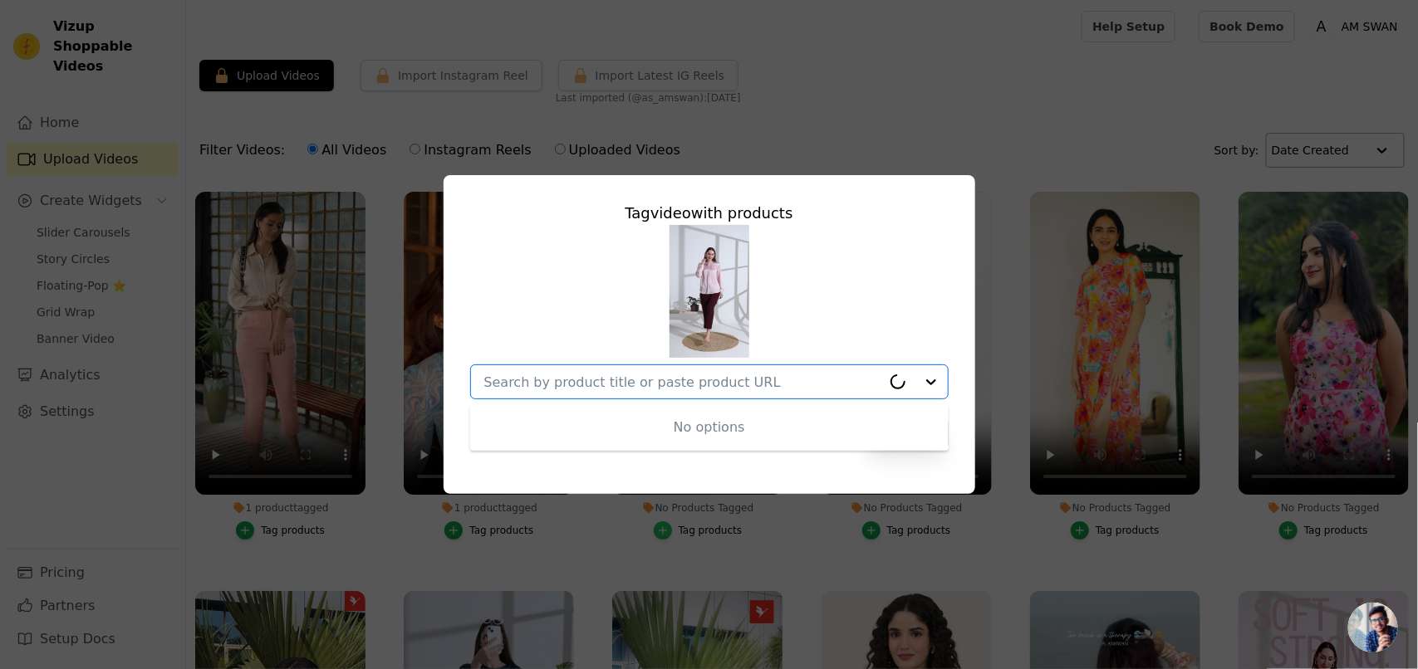
paste input "https://amswan.co/products/womens-premium-summer-satin-light-pink-front-pleated…"
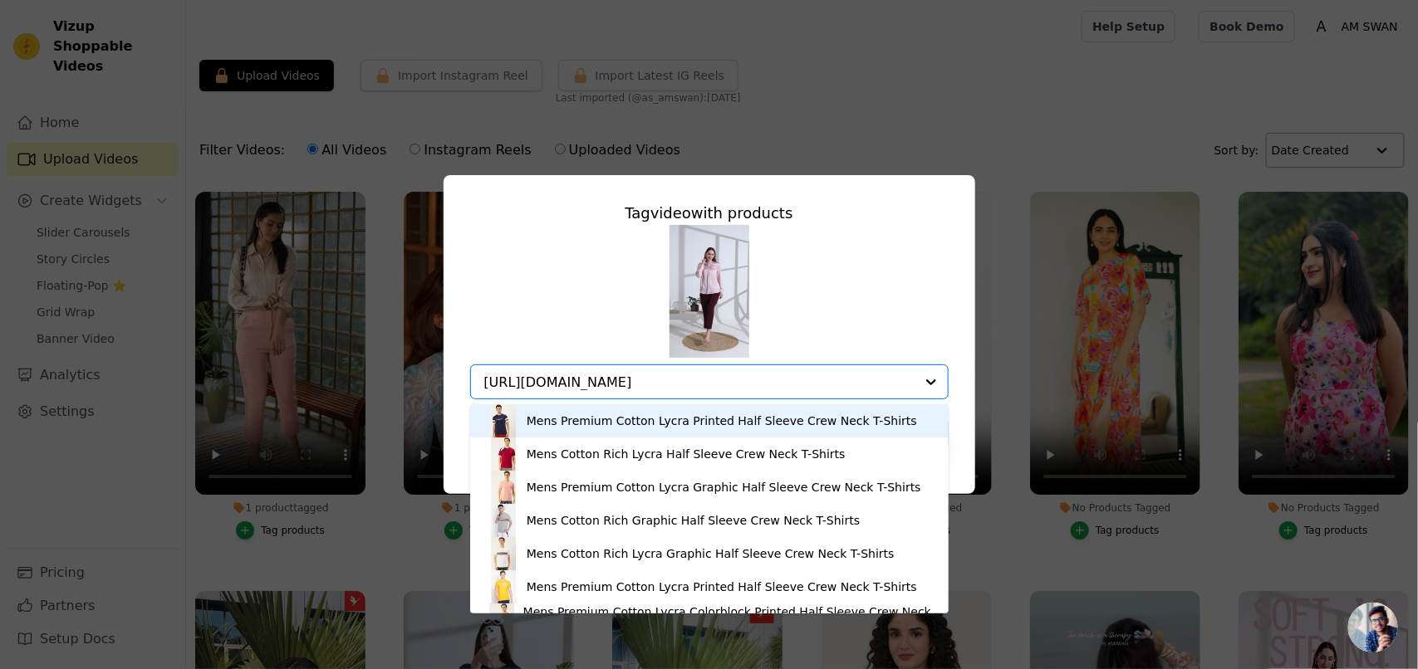
click at [723, 384] on input "https://amswan.co/products/womens-premium-summer-satin-light-pink-front-pleated…" at bounding box center [699, 383] width 430 height 16
paste input "text"
type input "https://amswan.co/products/womens-premium-summer-satin-light-pink-front-pleated…"
click at [895, 308] on div "Mens Premium Cotton Lycra Printed Half Sleeve Crew Neck T-Shirts Mens Cotton Ri…" at bounding box center [709, 312] width 478 height 174
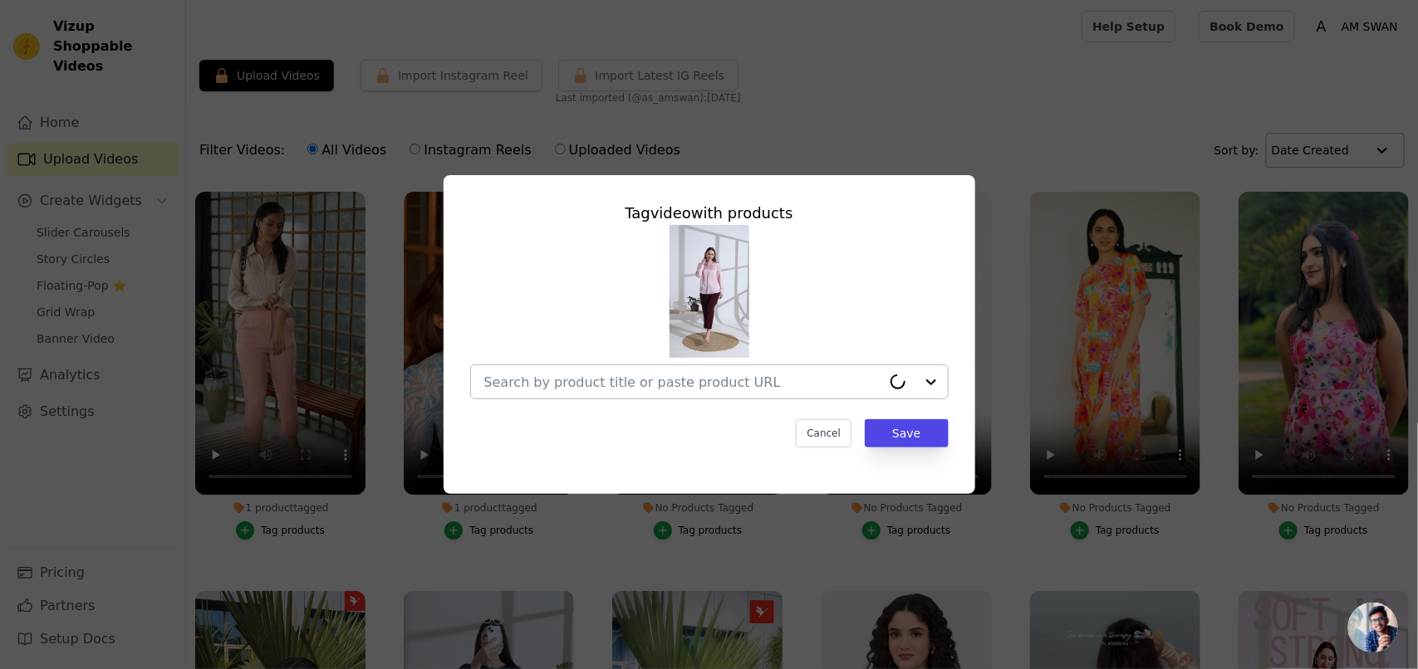
click at [782, 382] on input "No Products Tagged Tag video with products Cancel Save Tag products" at bounding box center [682, 383] width 397 height 16
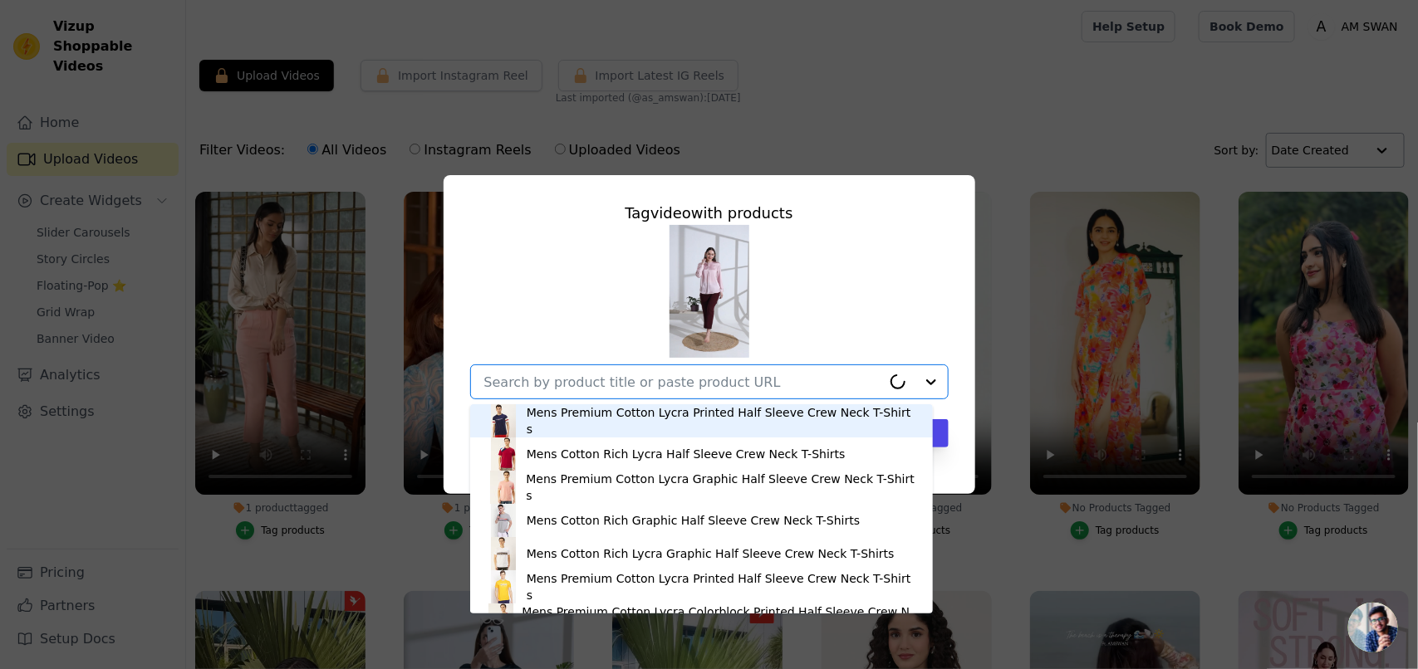
paste input "https://amswan.co/products/womens-premium-summer-satin-light-pink-front-pleated…"
type input "https://amswan.co/products/womens-premium-summer-satin-light-pink-front-pleated…"
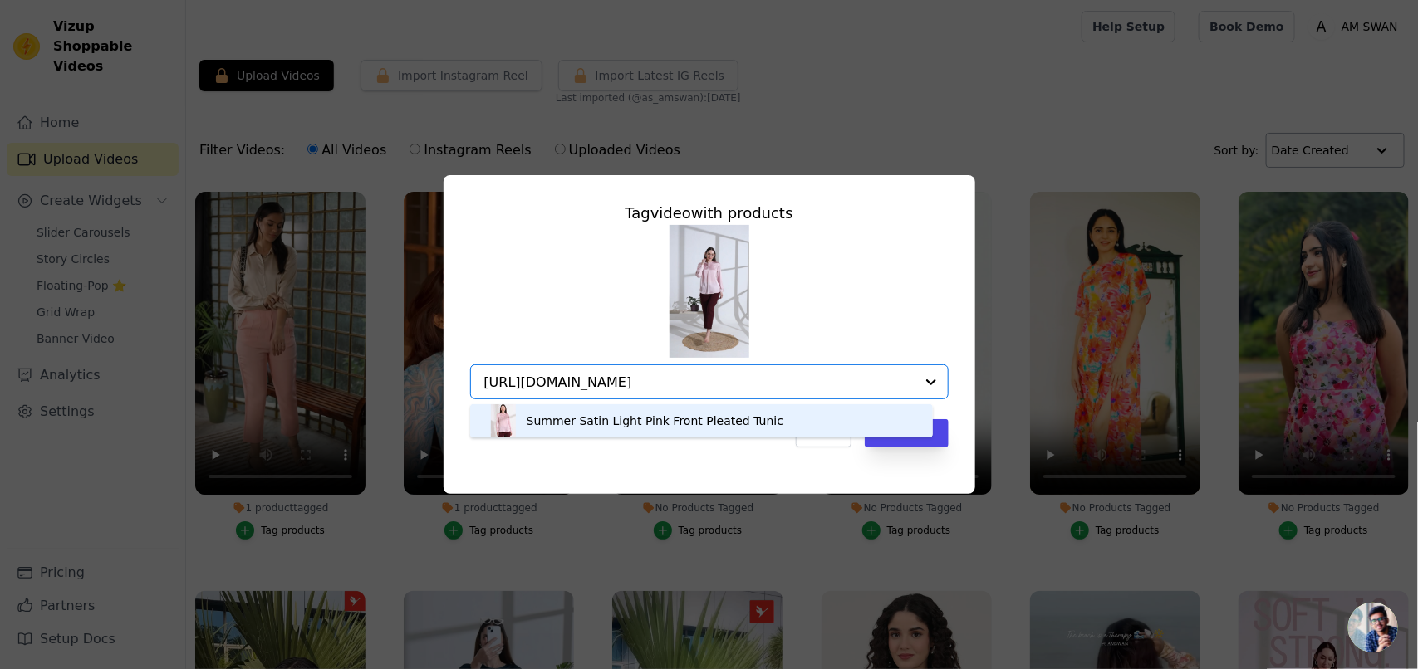
click at [662, 421] on div "Summer Satin Light Pink Front Pleated Tunic" at bounding box center [655, 421] width 257 height 17
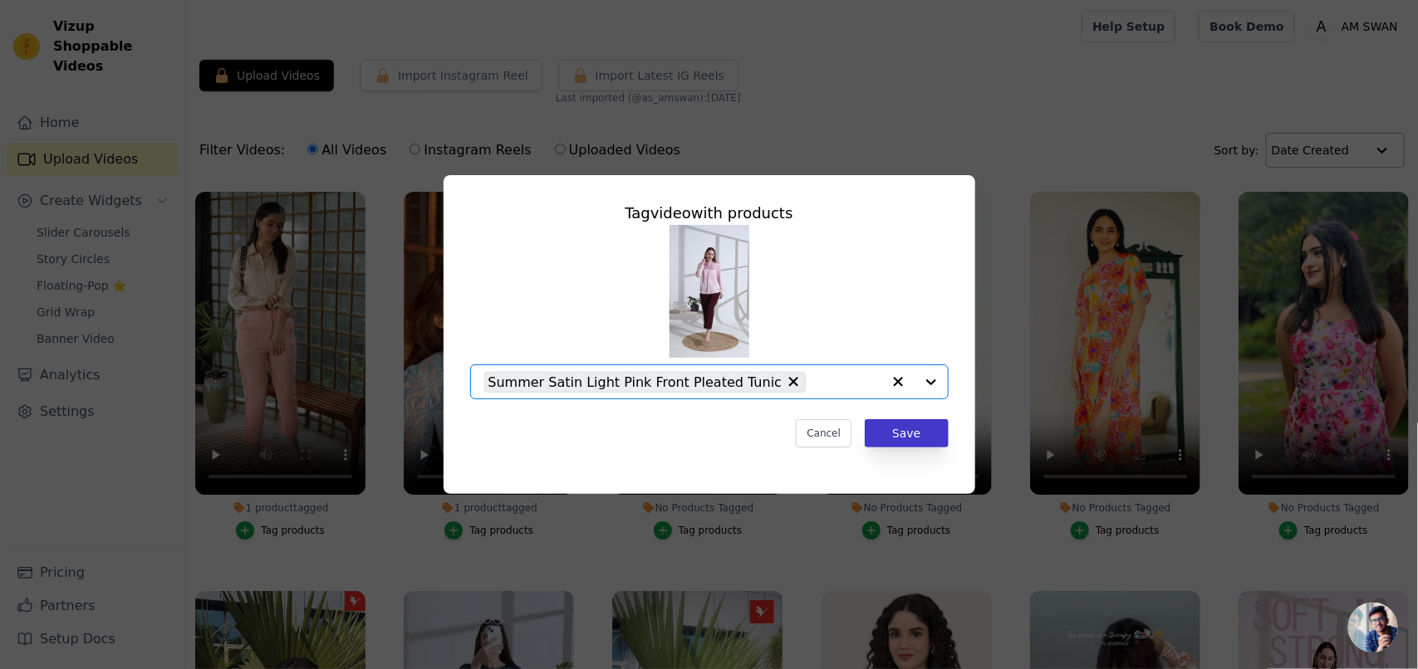
scroll to position [0, 0]
click at [924, 434] on button "Save" at bounding box center [906, 433] width 83 height 28
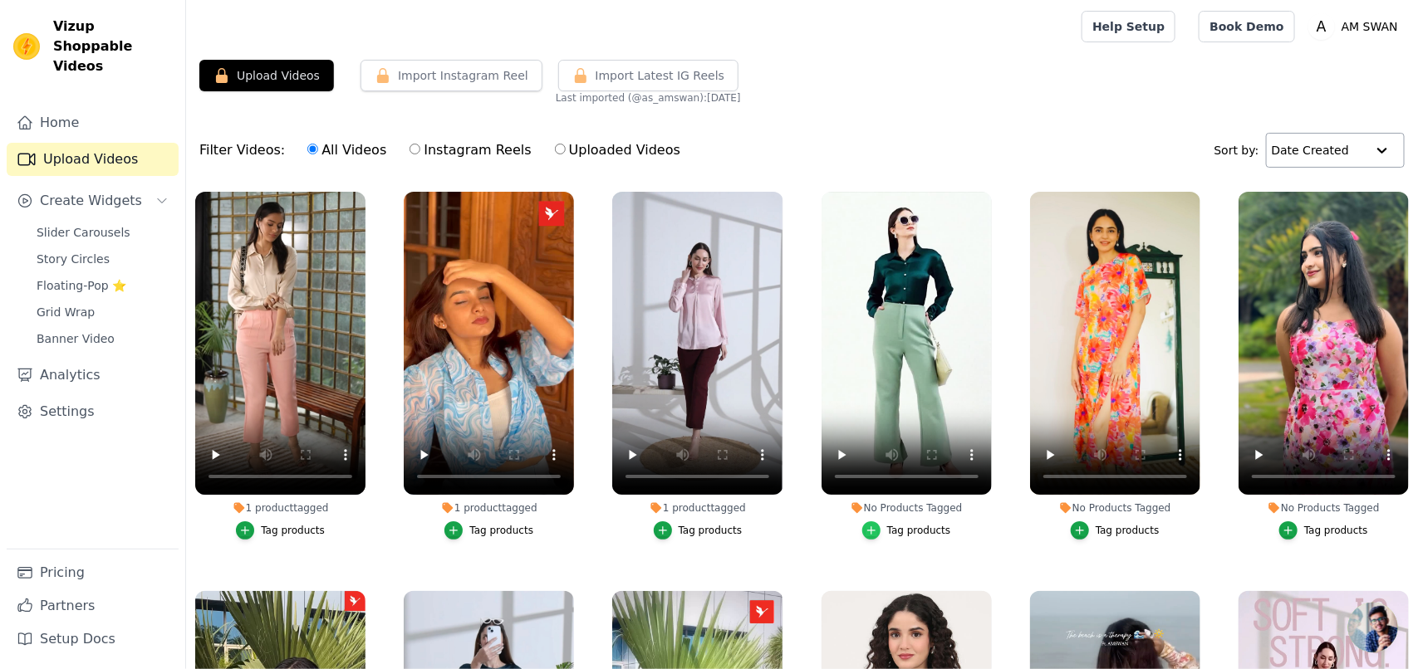
click at [875, 497] on div "button" at bounding box center [871, 531] width 18 height 18
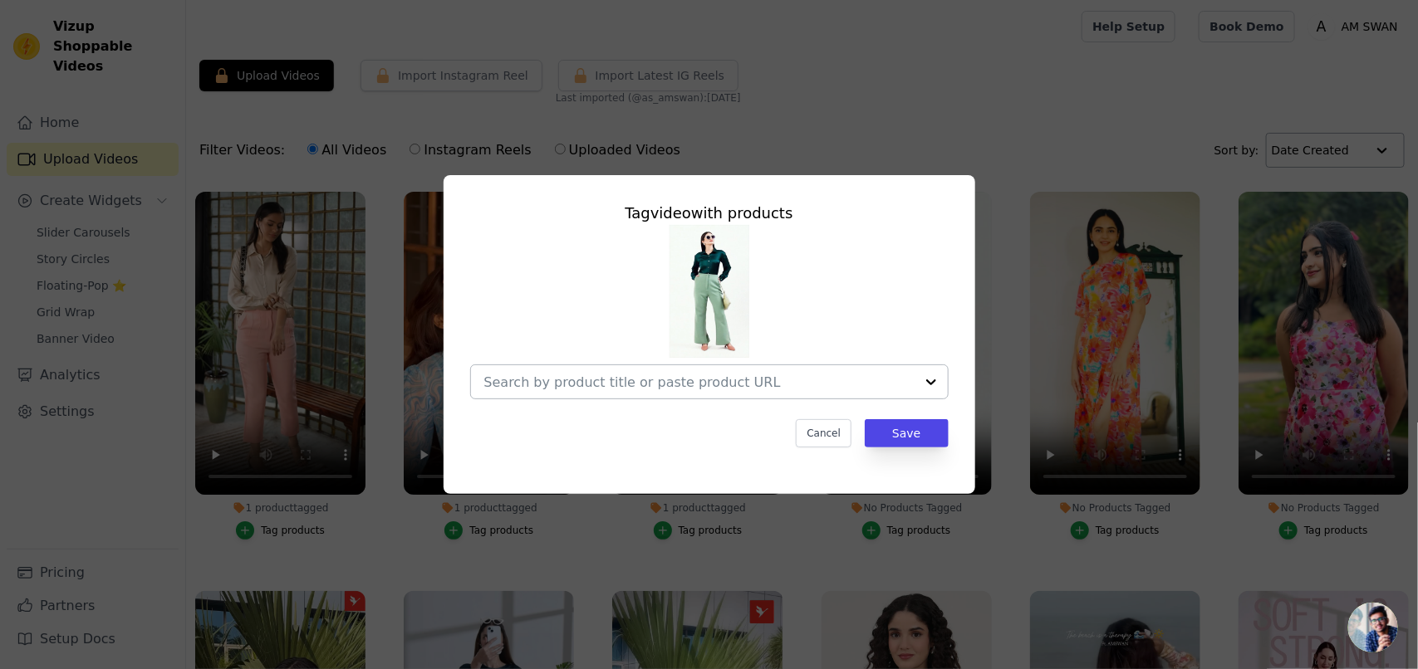
click at [740, 380] on input "No Products Tagged Tag video with products Cancel Save Tag products" at bounding box center [699, 383] width 430 height 16
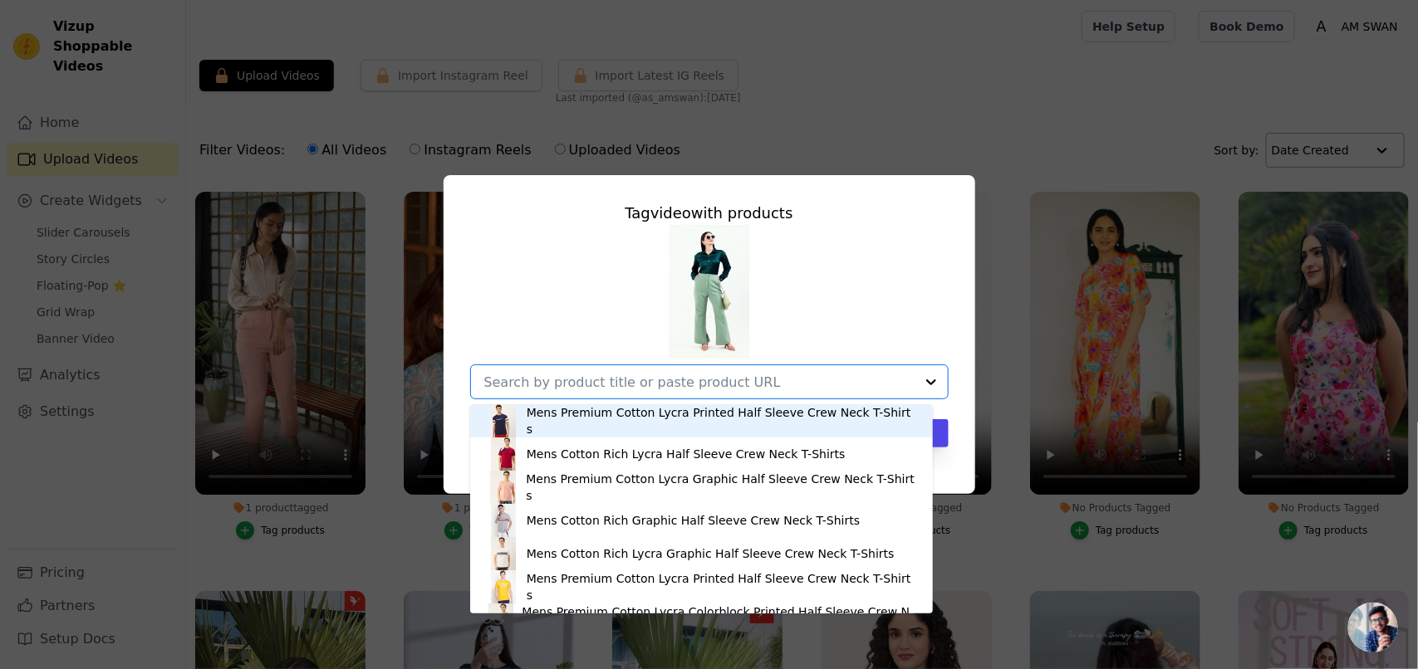
paste input "https://amswan.co/collections/gracelegs/products/womens-luxury-banana-crepe-sag…"
type input "https://amswan.co/collections/gracelegs/products/womens-luxury-banana-crepe-sag…"
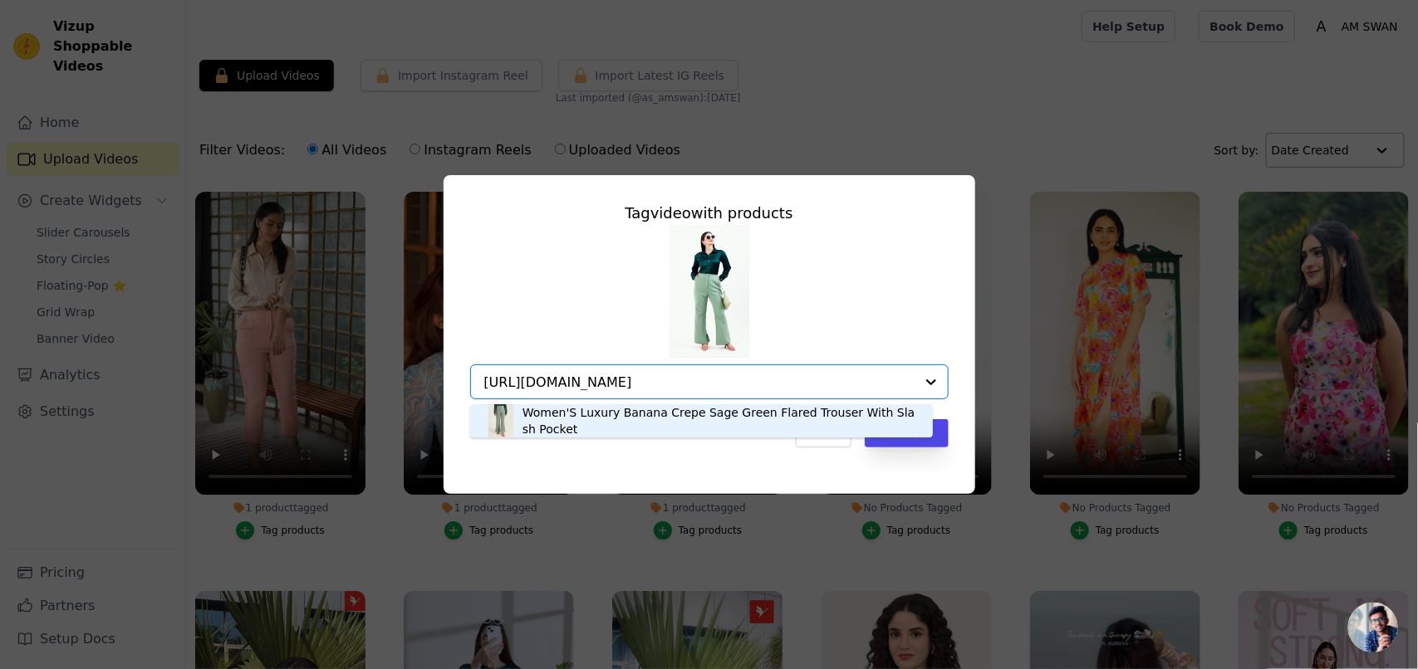
click at [670, 419] on div "Women'S Luxury Banana Crepe Sage Green Flared Trouser With Slash Pocket" at bounding box center [719, 420] width 394 height 33
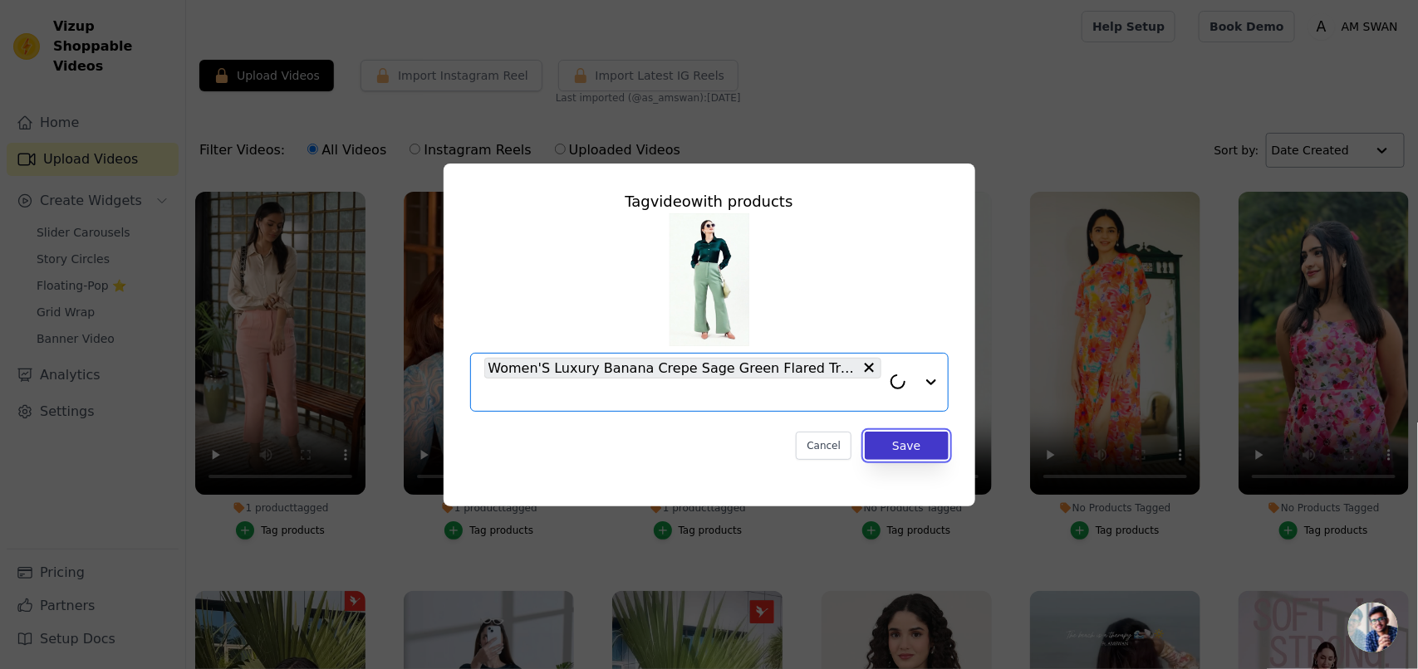
click at [924, 444] on button "Save" at bounding box center [906, 446] width 83 height 28
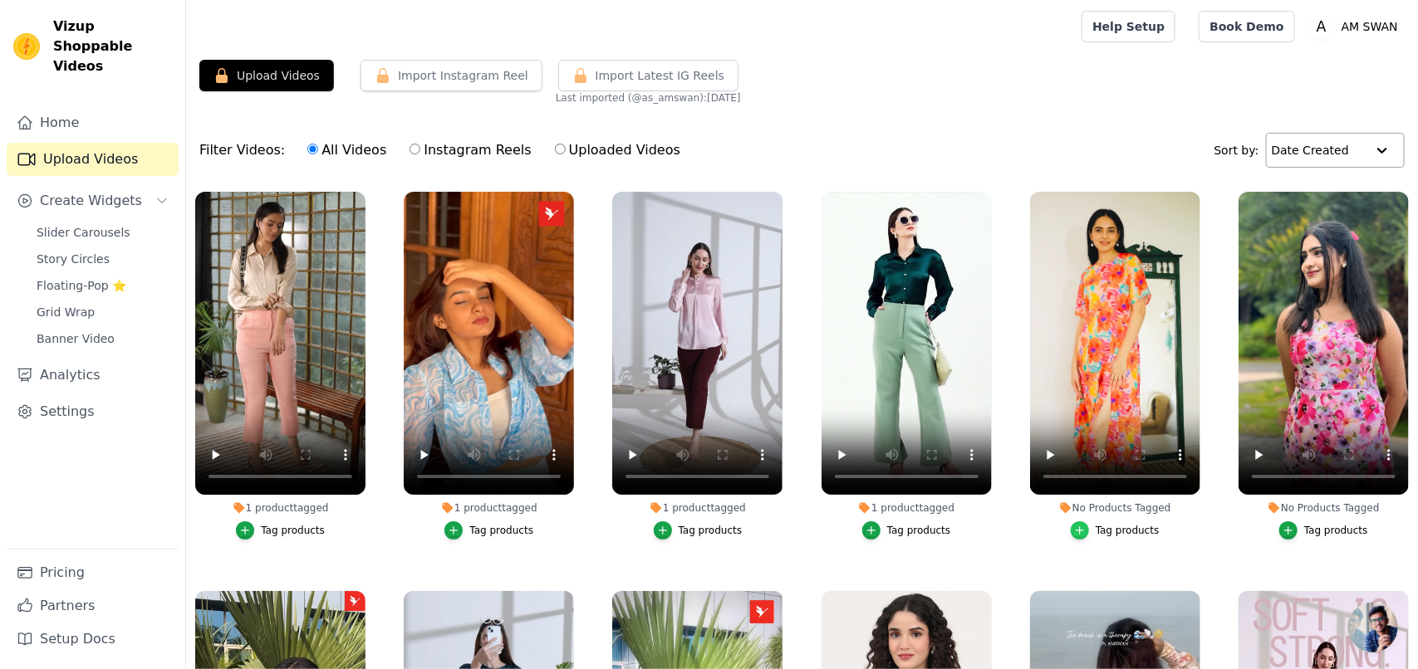
click at [1080, 497] on icon "button" at bounding box center [1080, 531] width 12 height 12
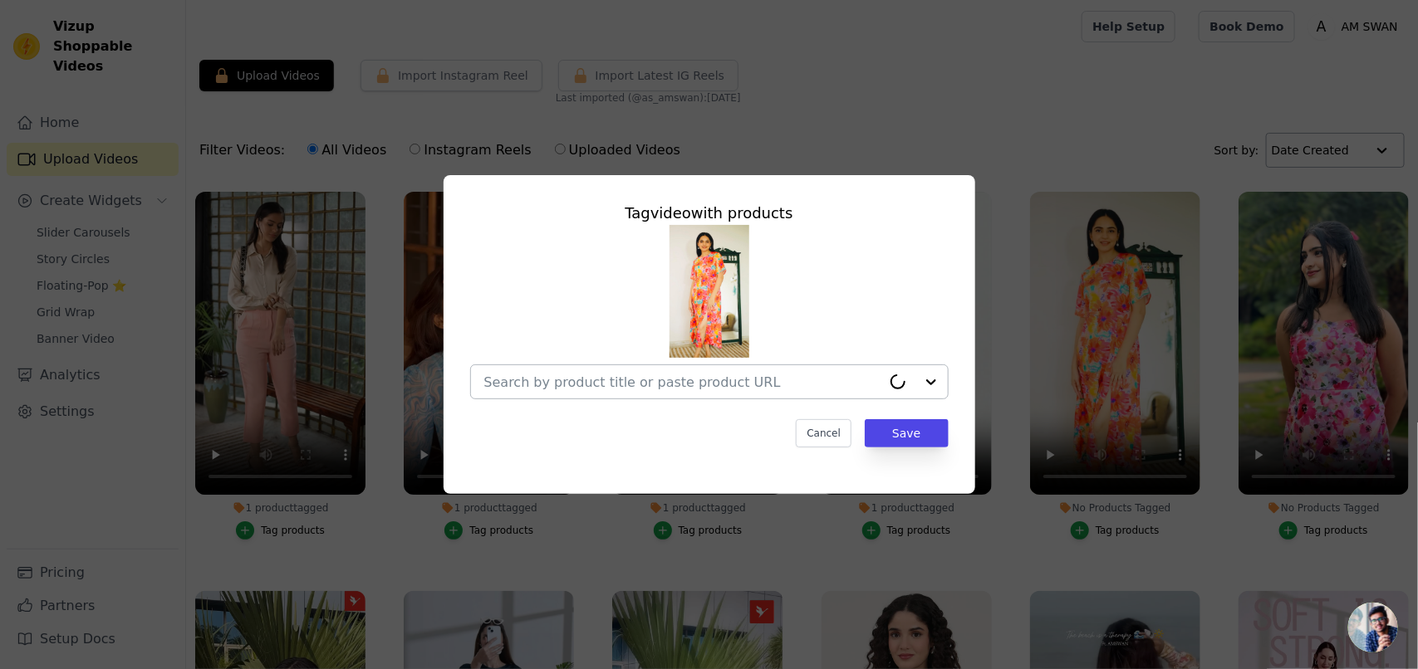
click at [600, 366] on div at bounding box center [682, 381] width 397 height 33
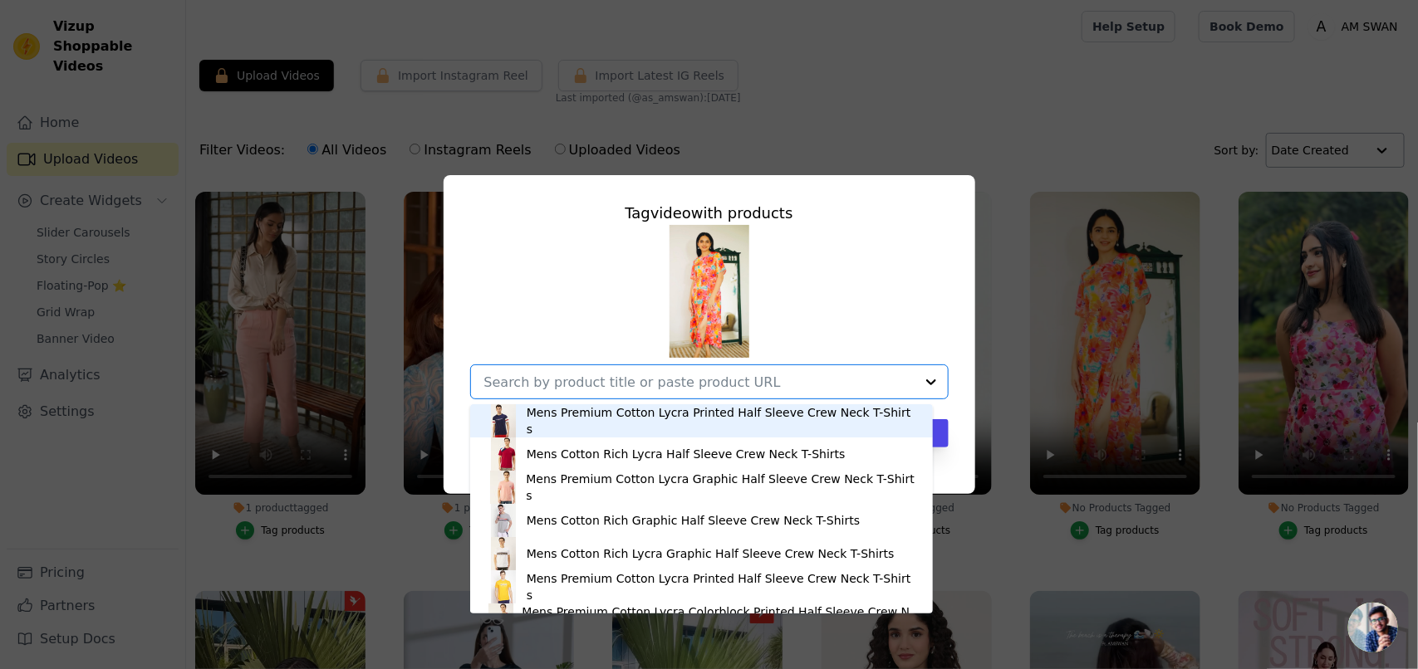
paste input "https://amswan.co/collections/dresses/products/premium-american-crepe-digital-p…"
type input "https://amswan.co/collections/dresses/products/premium-american-crepe-digital-p…"
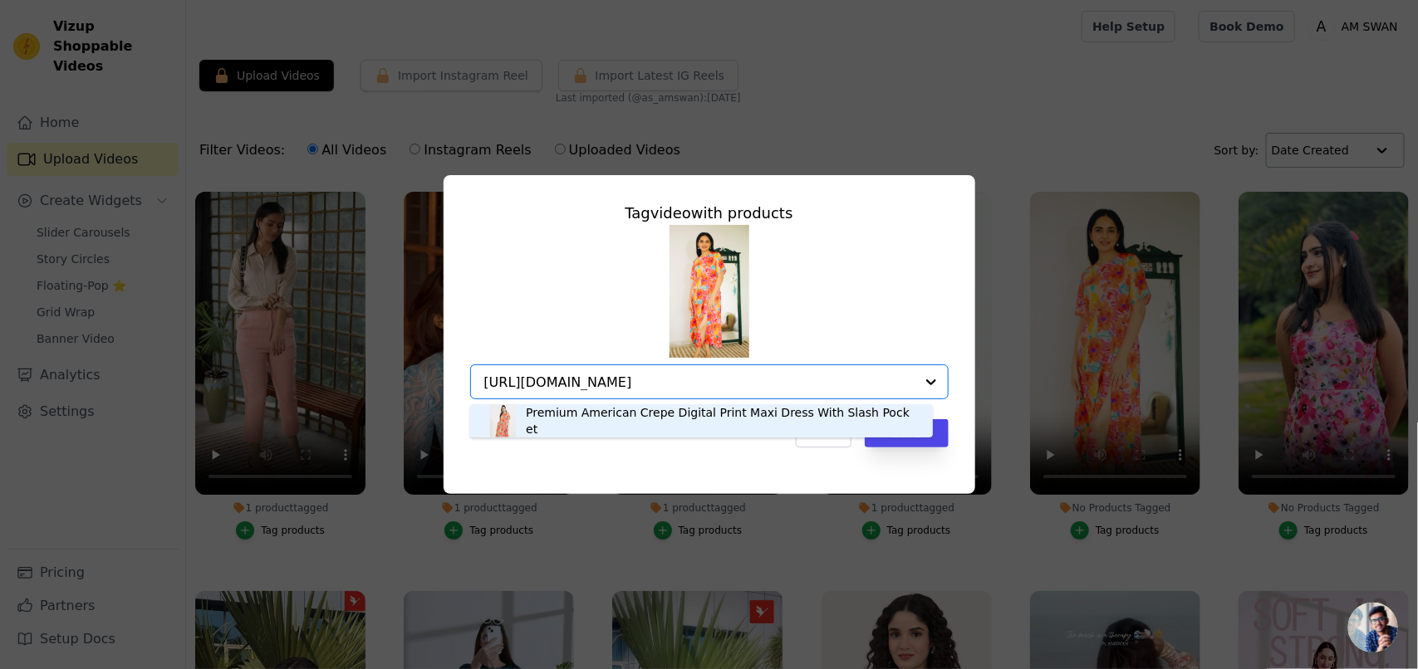
click at [598, 425] on div "Premium American Crepe Digital Print Maxi Dress With Slash Pocket" at bounding box center [721, 420] width 390 height 33
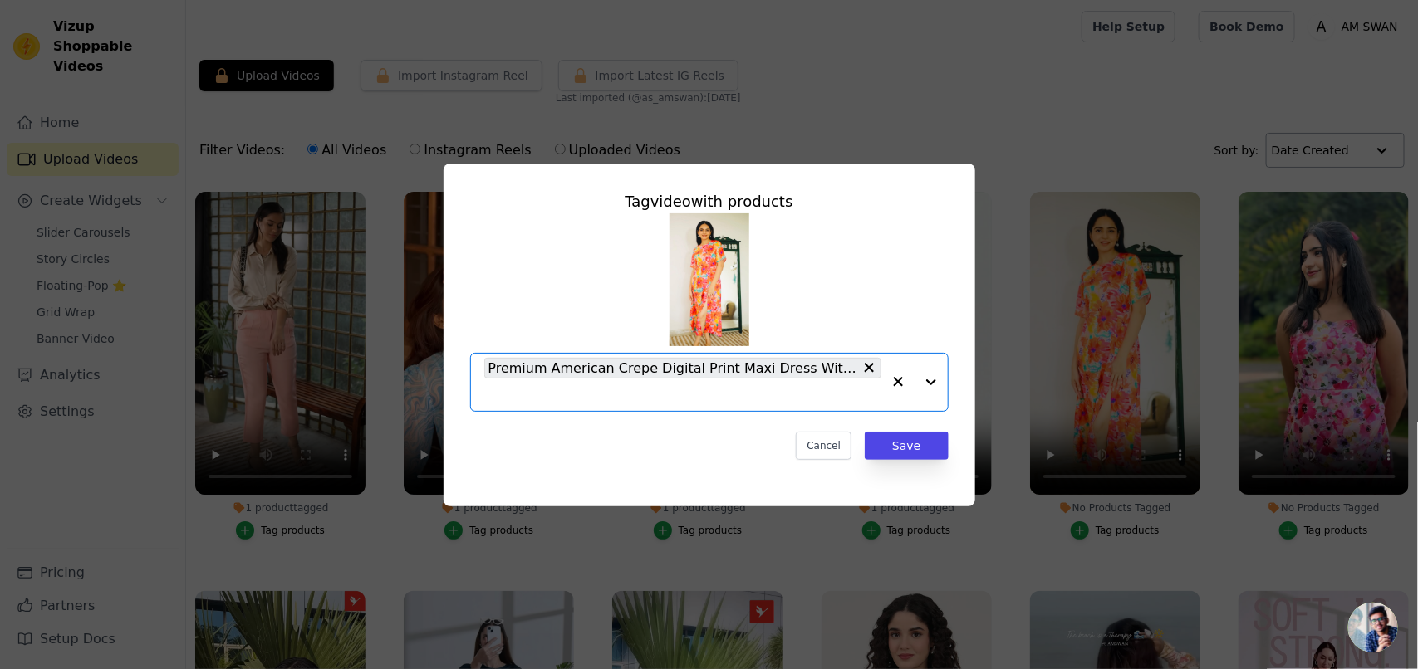
scroll to position [0, 0]
click at [909, 453] on button "Save" at bounding box center [906, 446] width 83 height 28
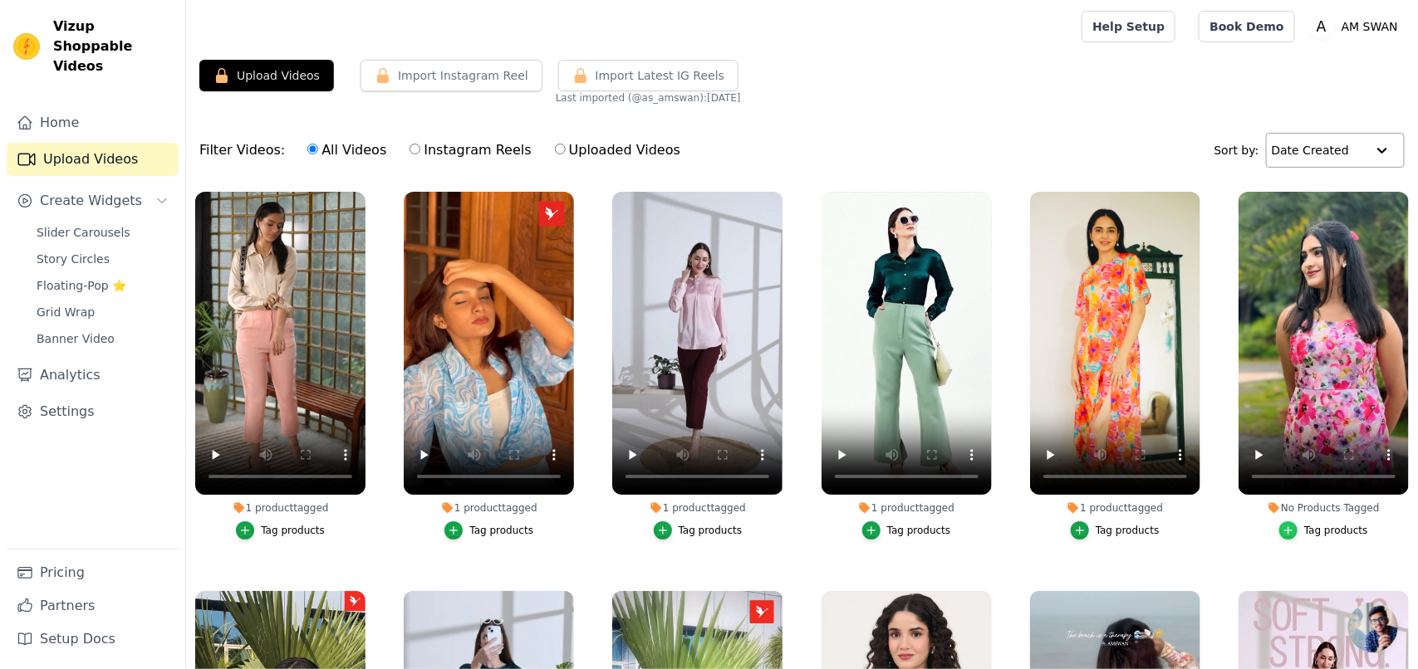
click at [1134, 497] on icon "button" at bounding box center [1288, 531] width 12 height 12
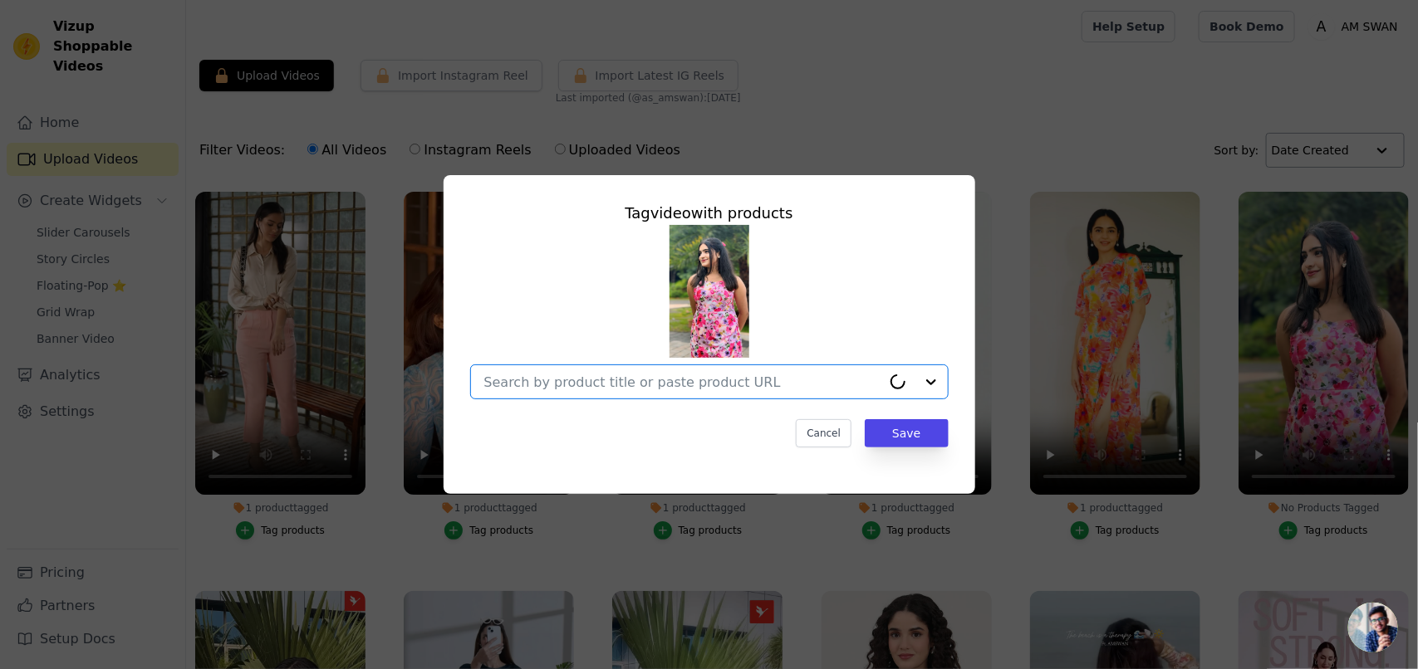
click at [693, 380] on input "No Products Tagged Tag video with products Option undefined, selected. Select i…" at bounding box center [682, 383] width 397 height 16
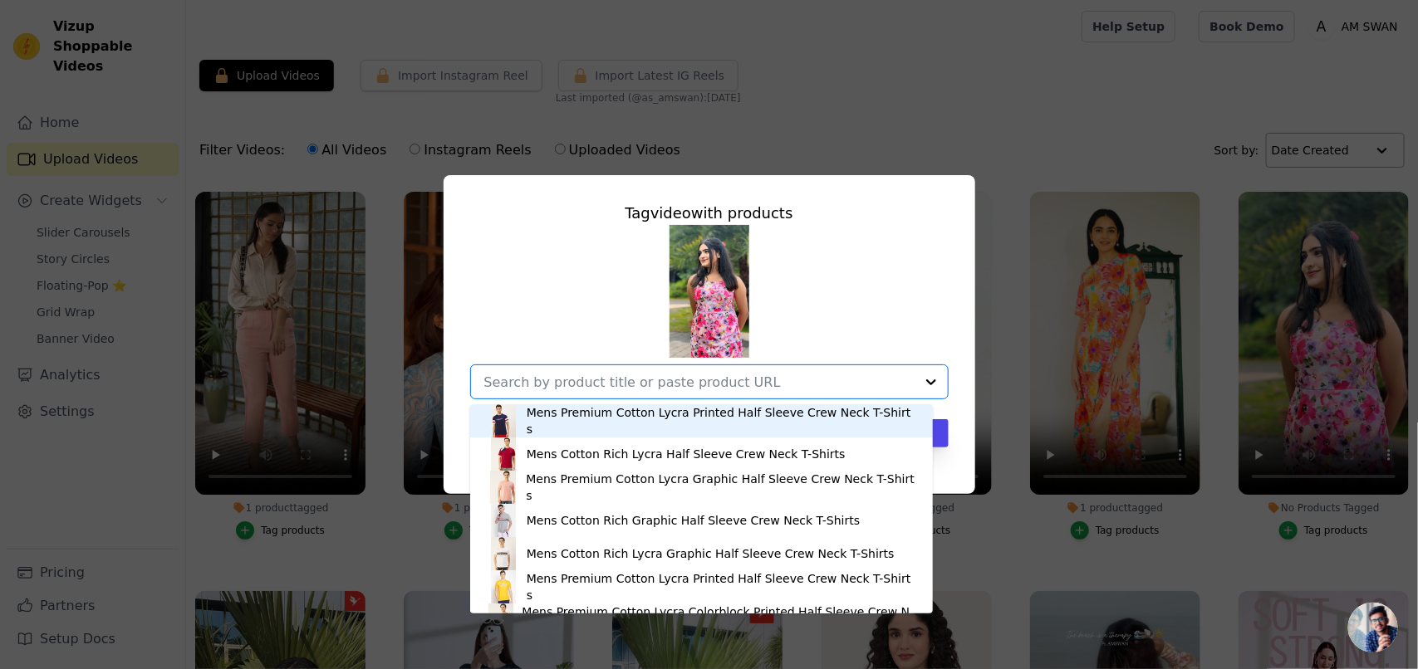
paste input "https://amswan.co/collections/dresses/products/premium-american-crepe-digital-p…"
type input "https://amswan.co/collections/dresses/products/premium-american-crepe-digital-p…"
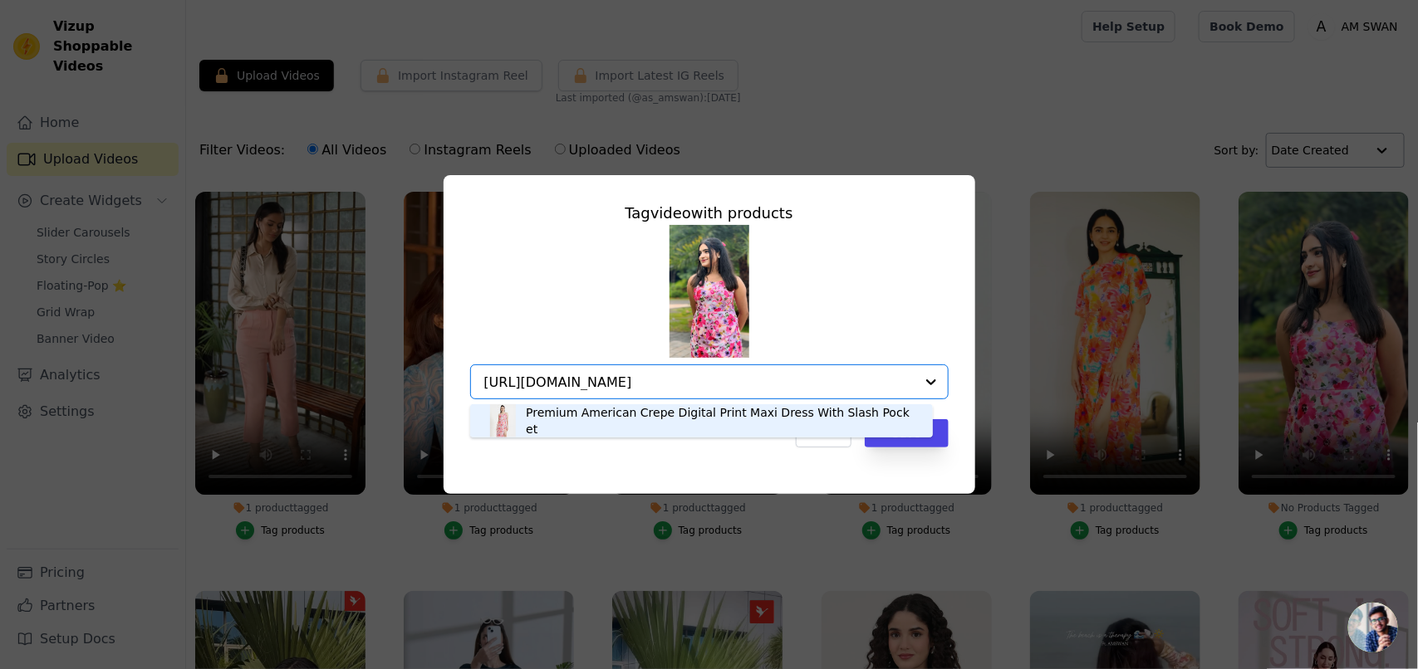
click at [596, 429] on div "Premium American Crepe Digital Print Maxi Dress With Slash Pocket" at bounding box center [721, 420] width 390 height 33
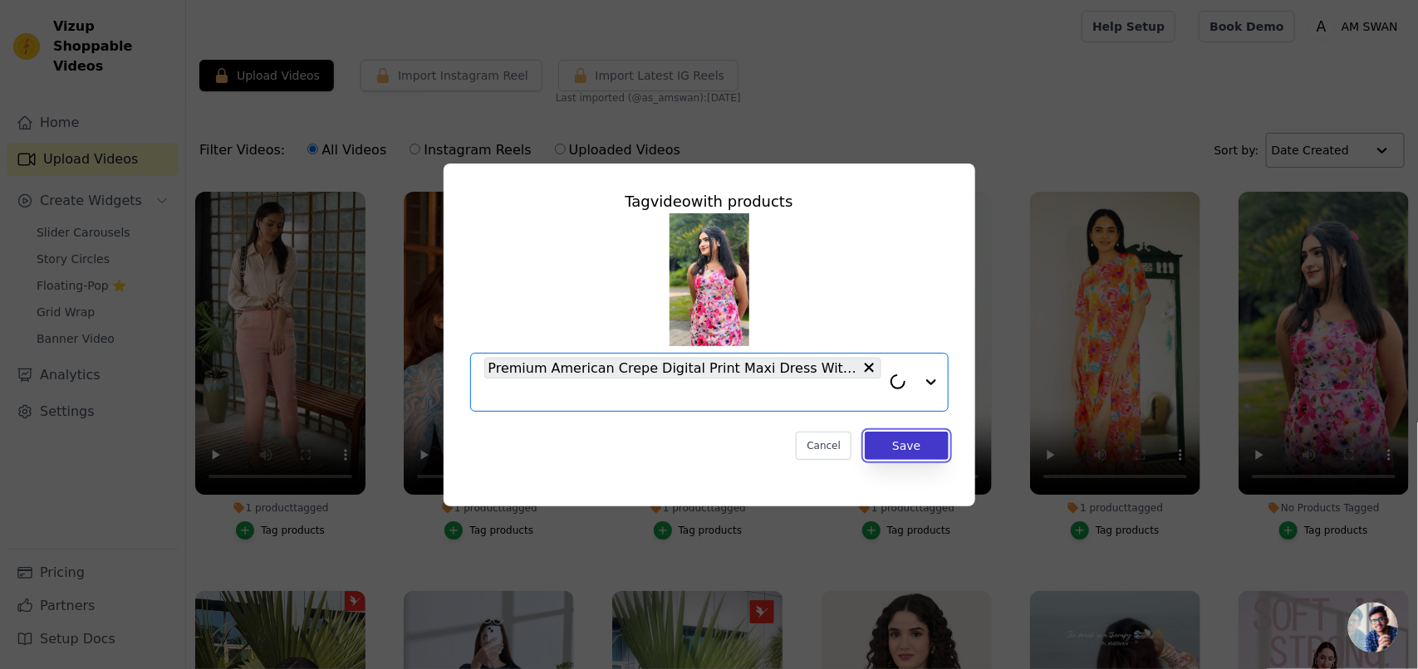
click at [899, 453] on button "Save" at bounding box center [906, 446] width 83 height 28
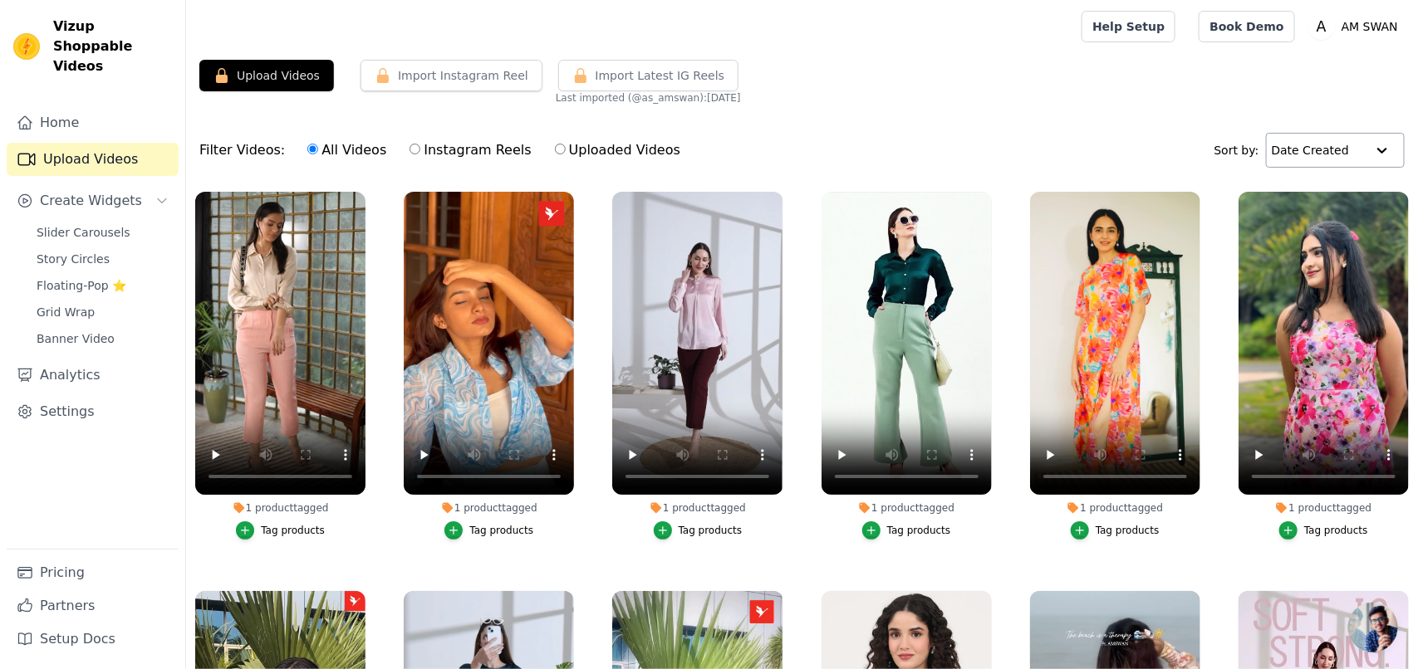
click at [895, 96] on div "Upload Videos Import Instagram Reel Import Latest Instagram Reels Import Latest…" at bounding box center [802, 82] width 1232 height 45
click at [64, 222] on link "Slider Carousels" at bounding box center [103, 232] width 152 height 23
